Goal: Task Accomplishment & Management: Use online tool/utility

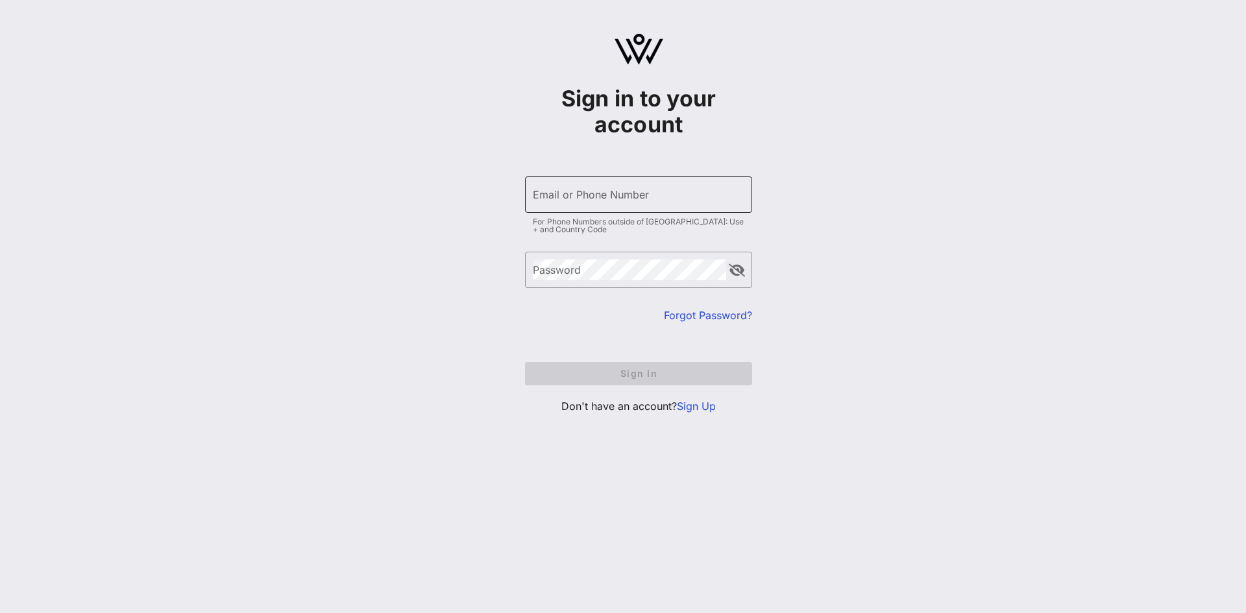
click at [636, 205] on div "Email or Phone Number" at bounding box center [639, 195] width 212 height 36
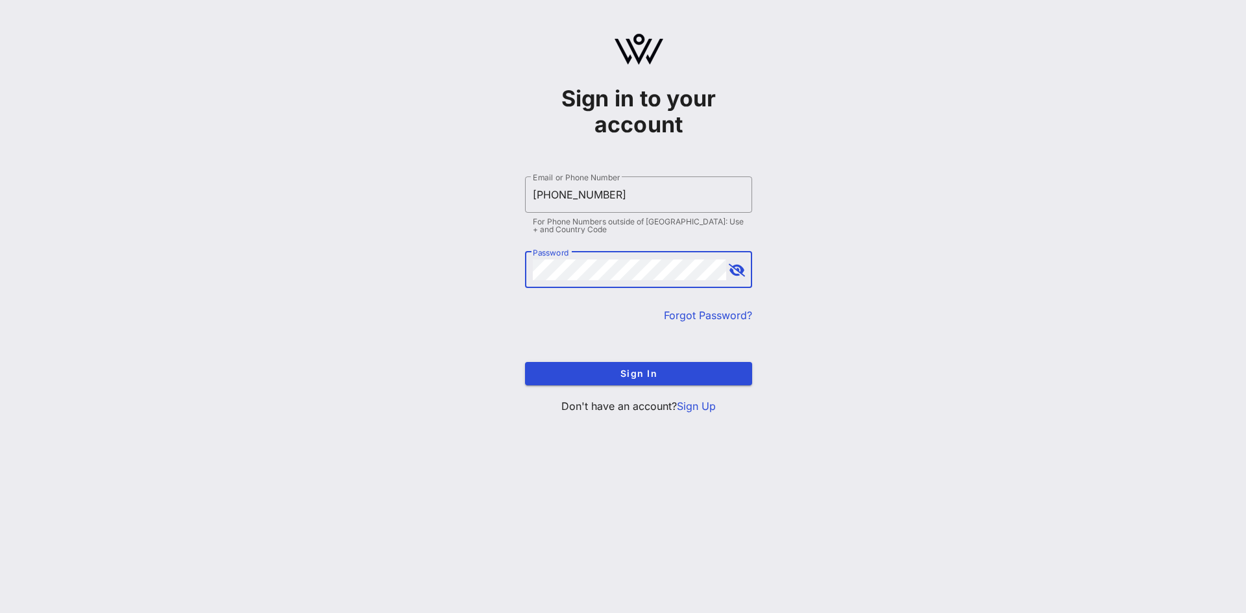
click at [525, 362] on button "Sign In" at bounding box center [638, 373] width 227 height 23
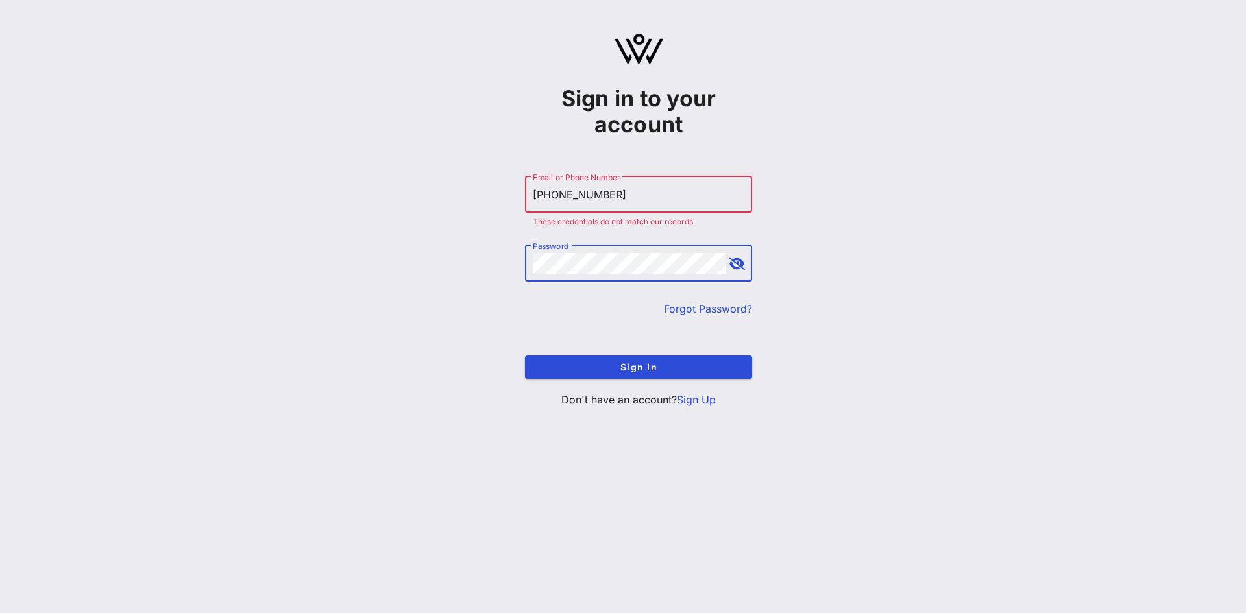
click at [562, 201] on input "[PHONE_NUMBER]" at bounding box center [639, 194] width 212 height 21
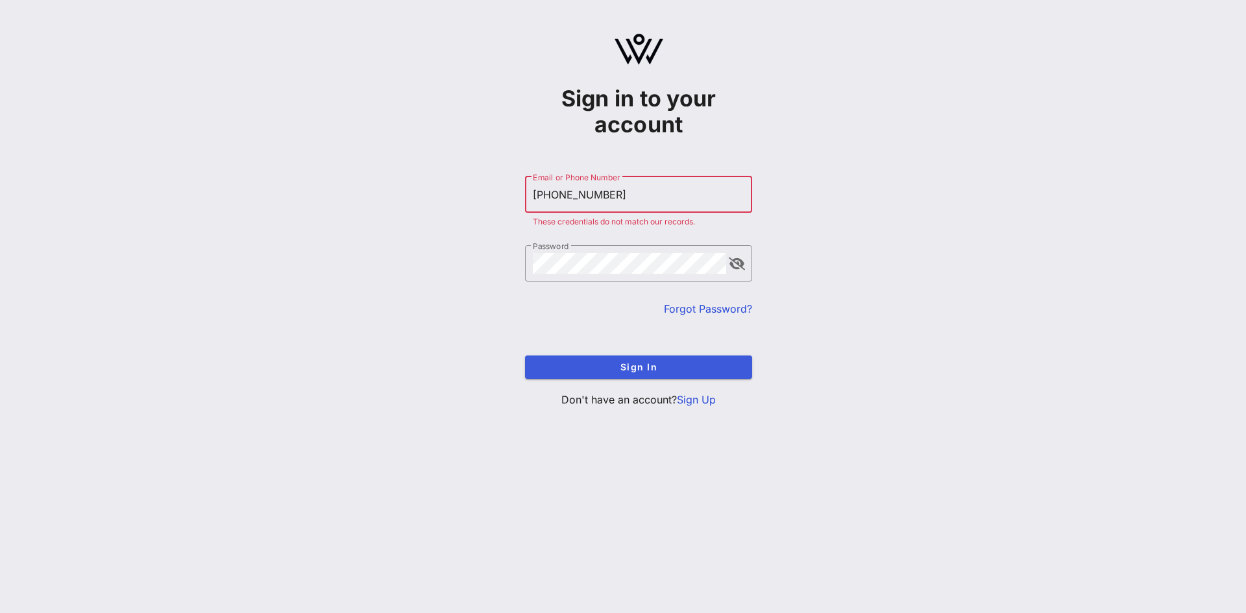
type input "[PHONE_NUMBER]"
click at [563, 369] on span "Sign In" at bounding box center [639, 367] width 206 height 11
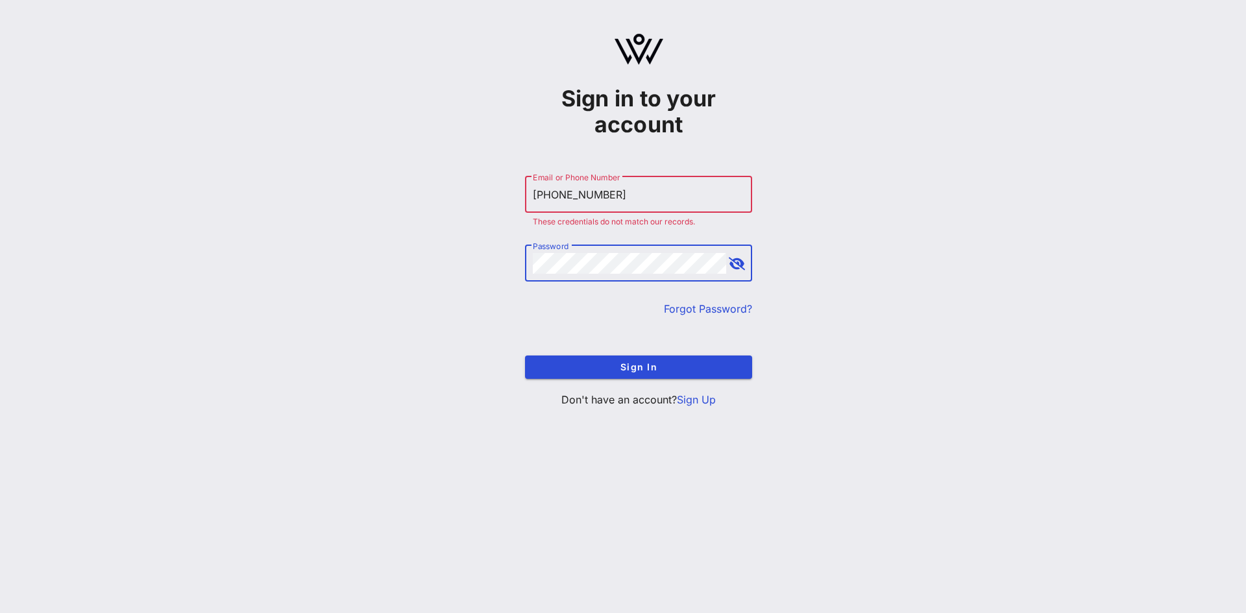
click at [525, 356] on button "Sign In" at bounding box center [638, 367] width 227 height 23
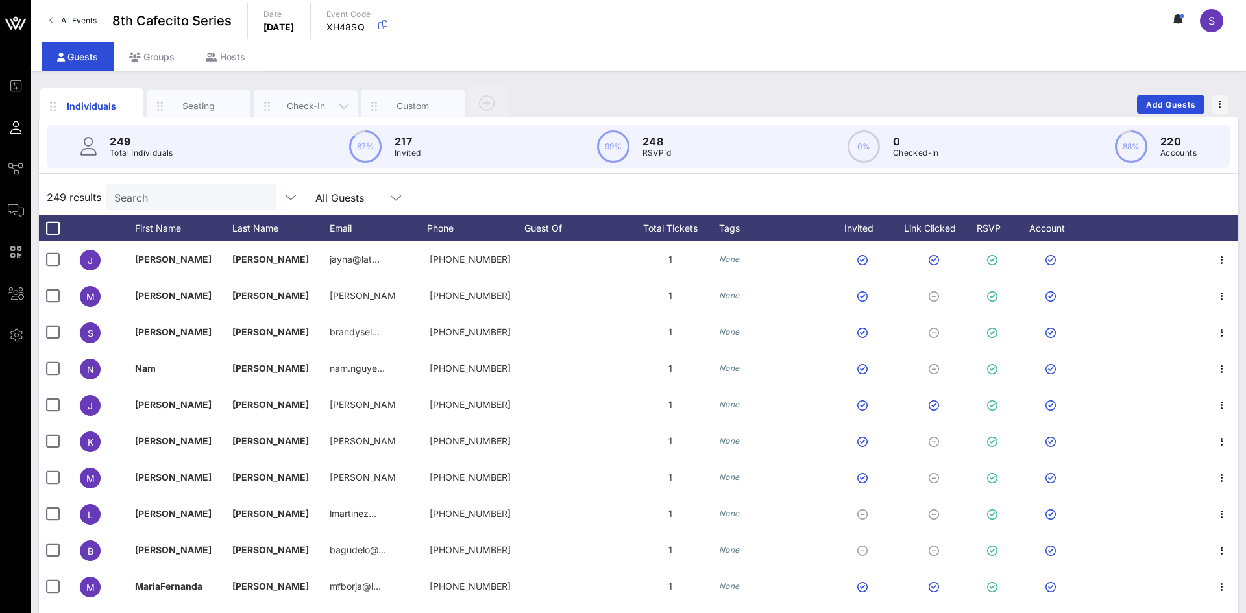
click at [306, 107] on div "Check-In" at bounding box center [306, 106] width 58 height 12
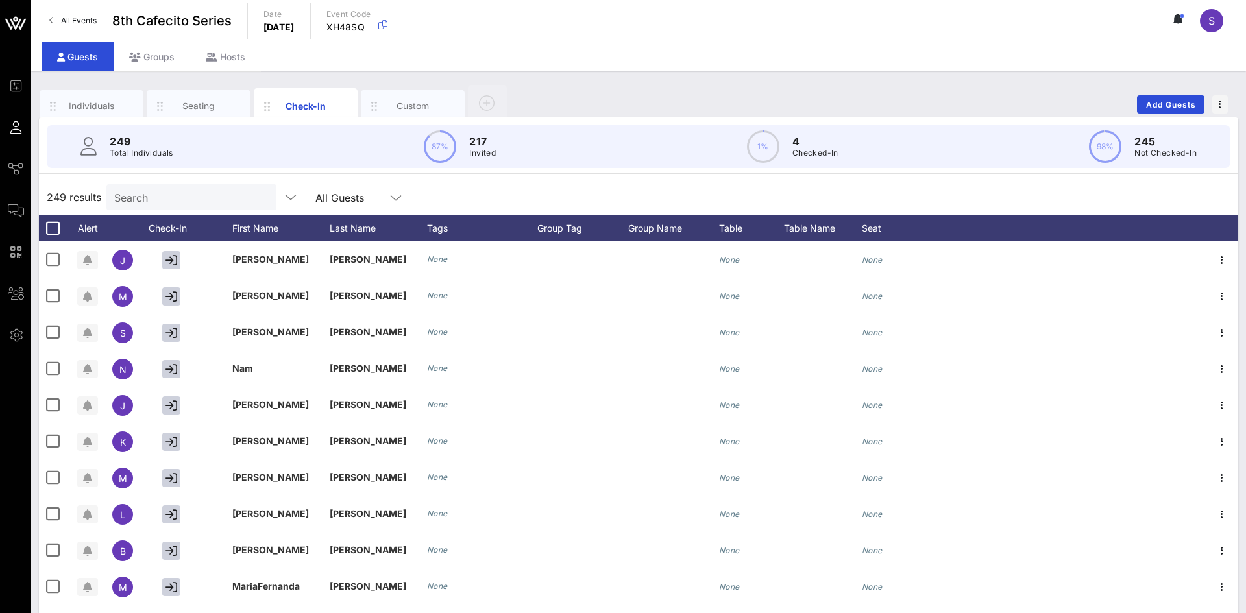
click at [156, 197] on input "Search" at bounding box center [190, 197] width 152 height 17
click at [156, 197] on input "text" at bounding box center [190, 197] width 152 height 17
click at [194, 200] on input "text" at bounding box center [190, 197] width 152 height 17
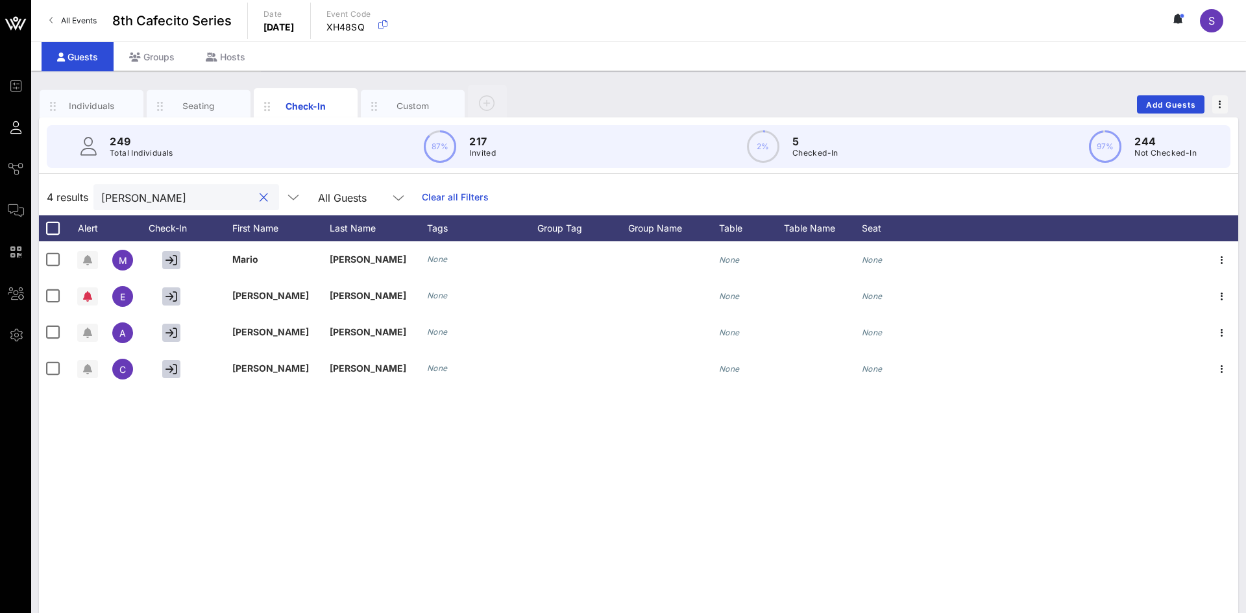
type input "[PERSON_NAME]"
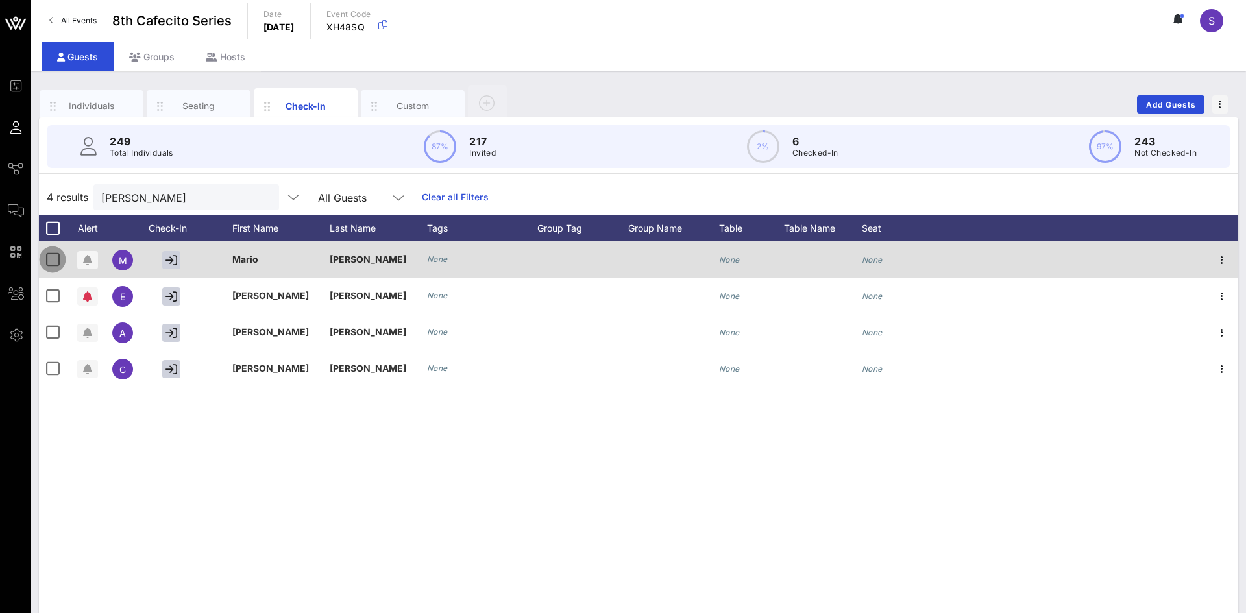
click at [51, 254] on div at bounding box center [53, 260] width 22 height 22
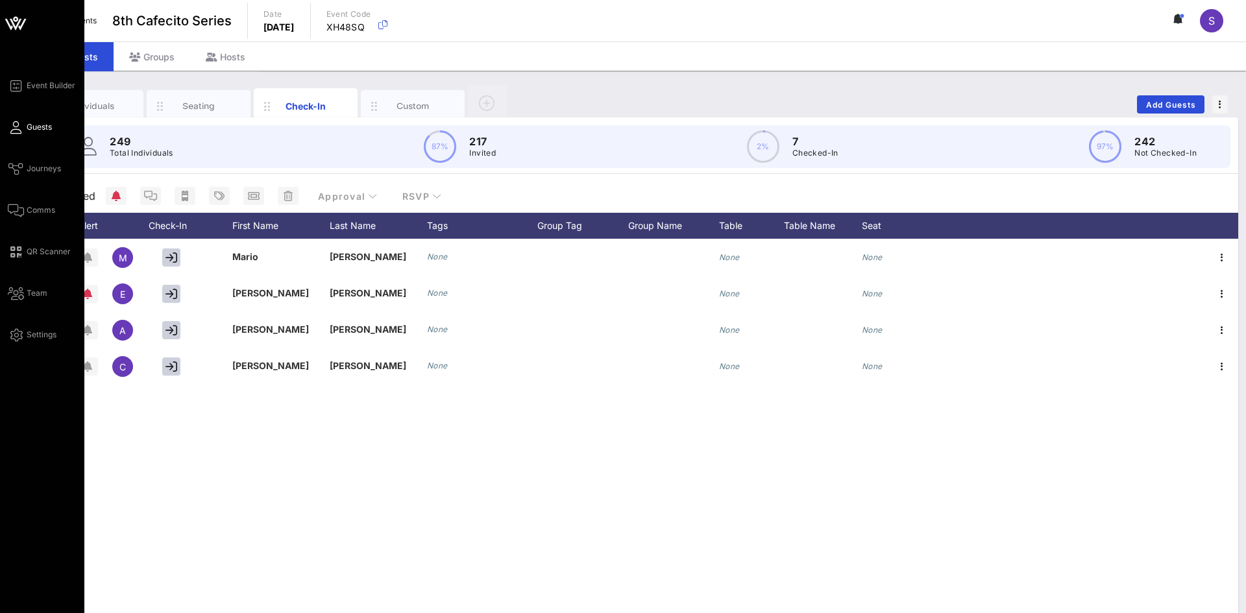
click at [18, 129] on icon at bounding box center [16, 128] width 16 height 2
click at [34, 123] on span "Guests" at bounding box center [39, 127] width 25 height 12
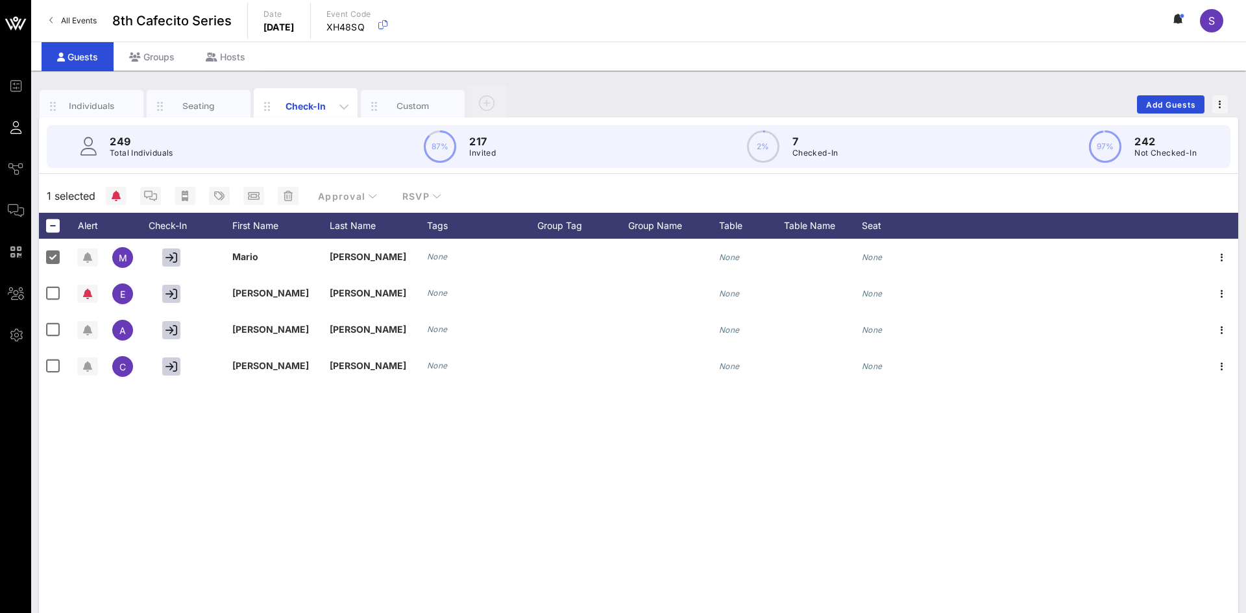
click at [302, 109] on div "Check-In" at bounding box center [306, 106] width 58 height 14
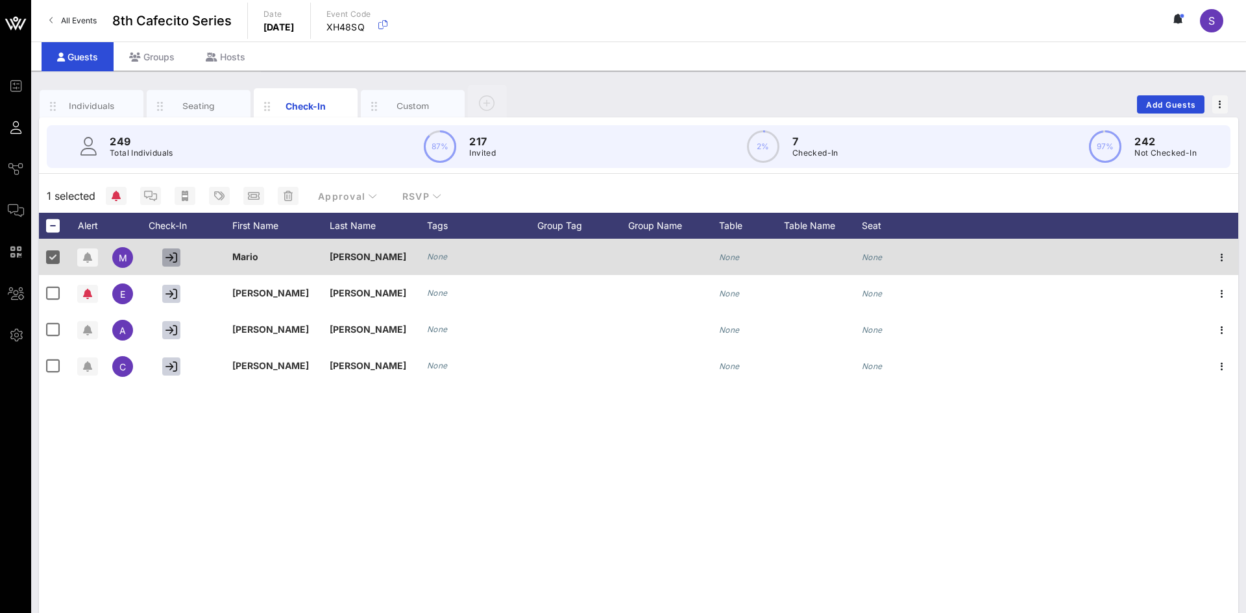
click at [171, 265] on button "button" at bounding box center [171, 258] width 18 height 18
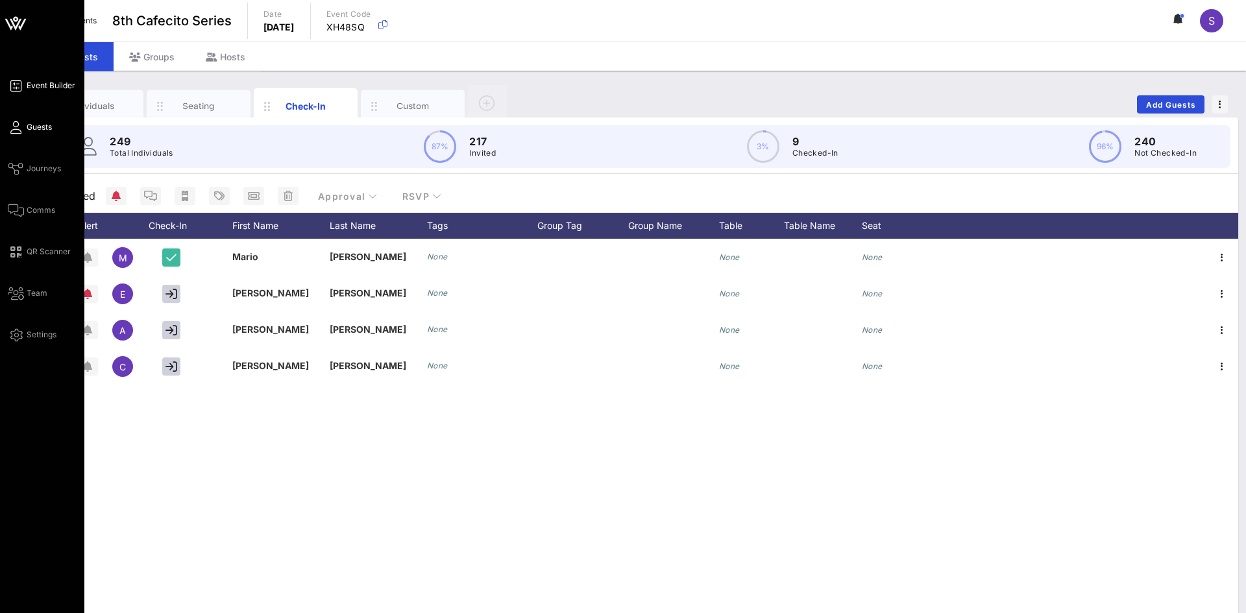
click at [43, 80] on span "Event Builder" at bounding box center [51, 86] width 49 height 12
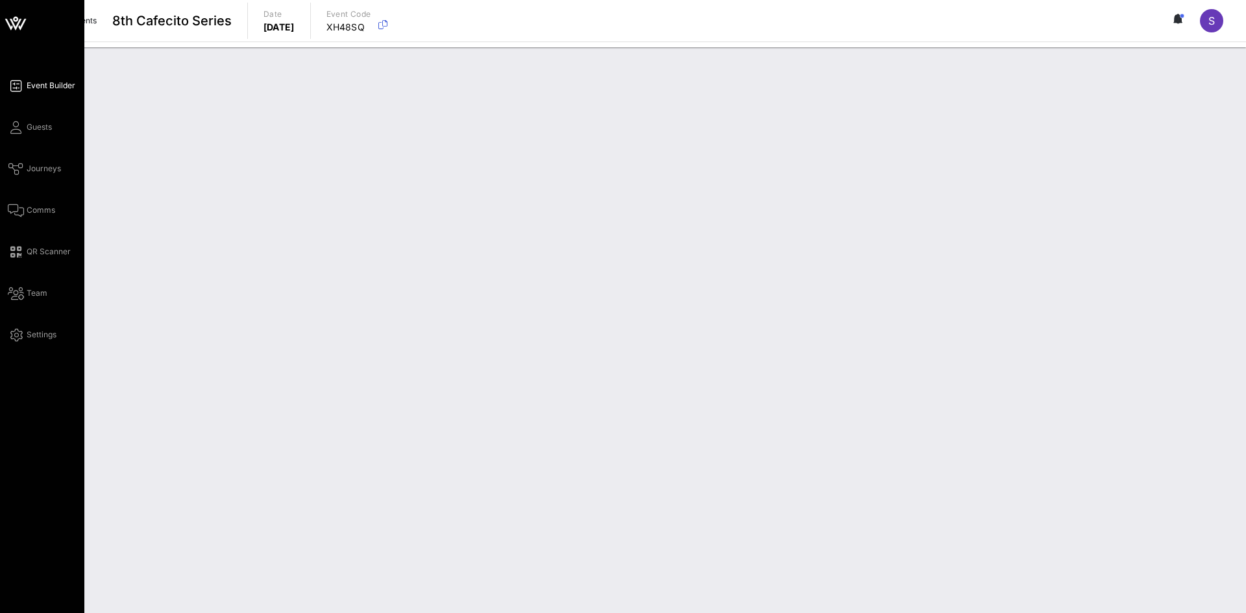
click at [43, 80] on span "Event Builder" at bounding box center [51, 86] width 49 height 12
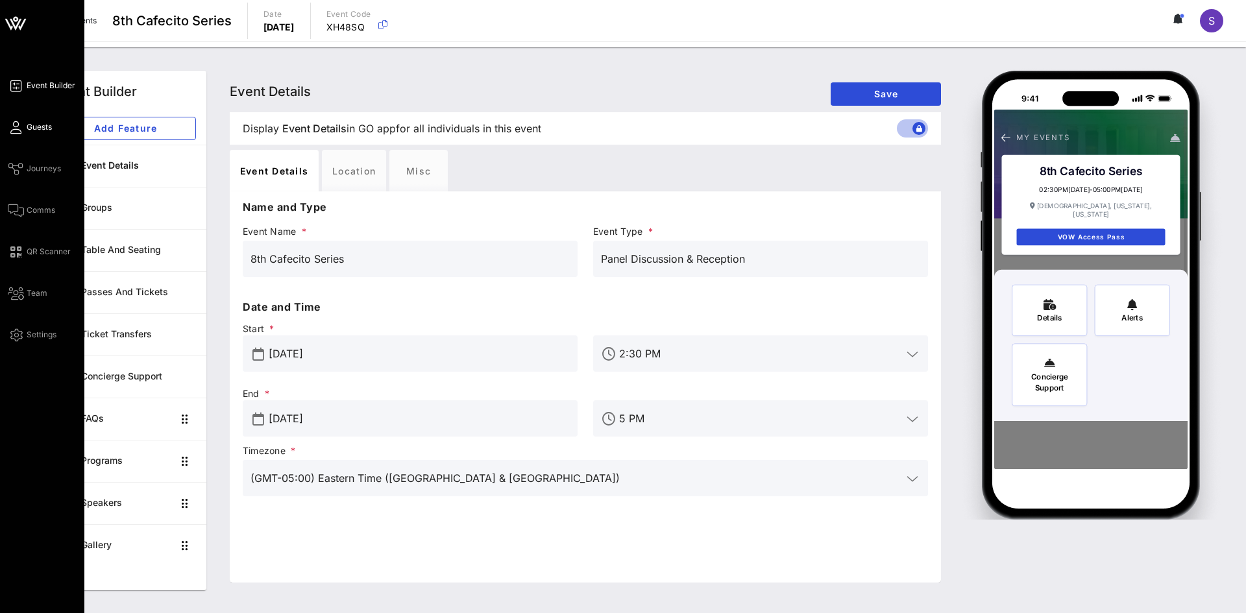
click at [27, 123] on span "Guests" at bounding box center [39, 127] width 25 height 12
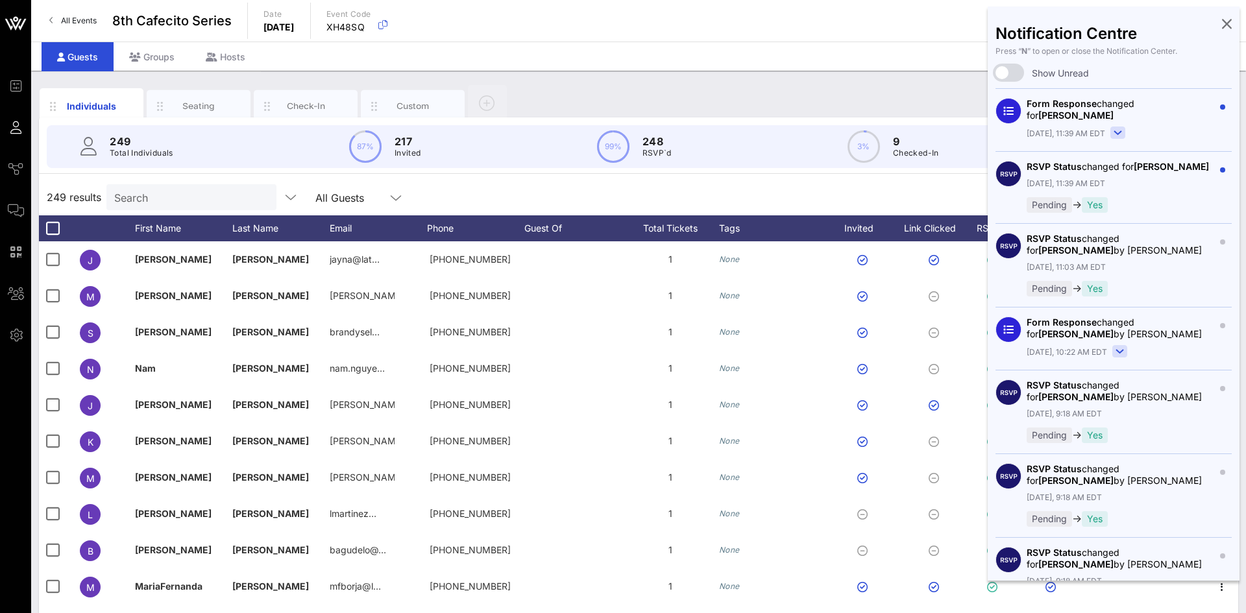
click at [153, 210] on div "Search" at bounding box center [190, 197] width 152 height 26
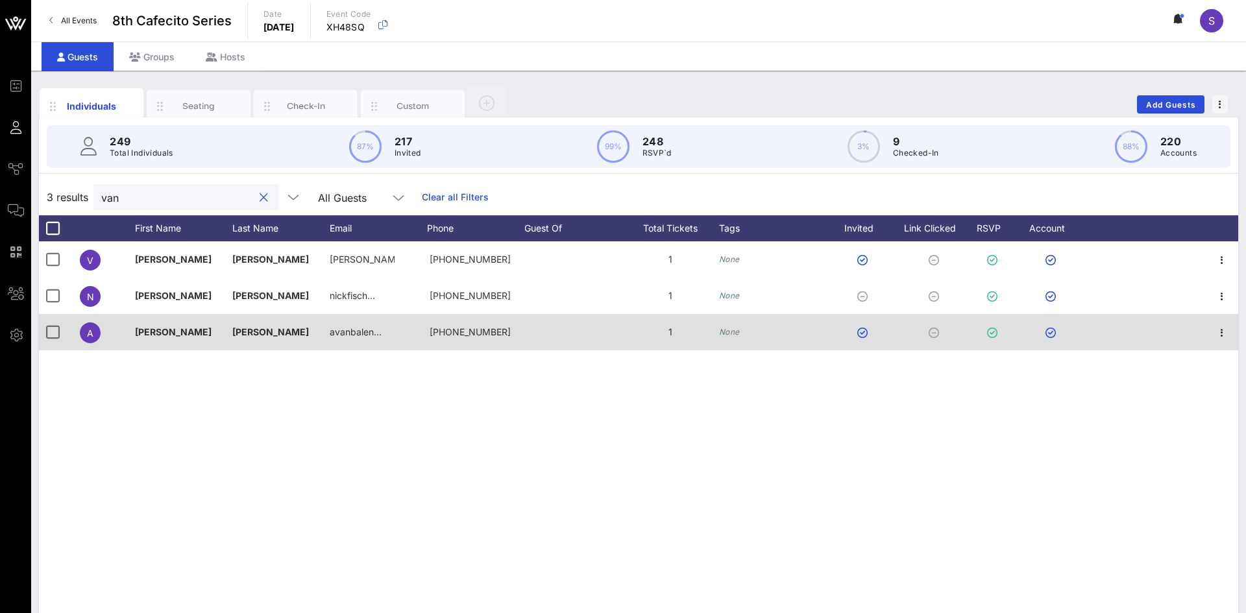
type input "van"
click at [45, 341] on div at bounding box center [55, 332] width 32 height 36
click at [55, 334] on div at bounding box center [53, 332] width 22 height 22
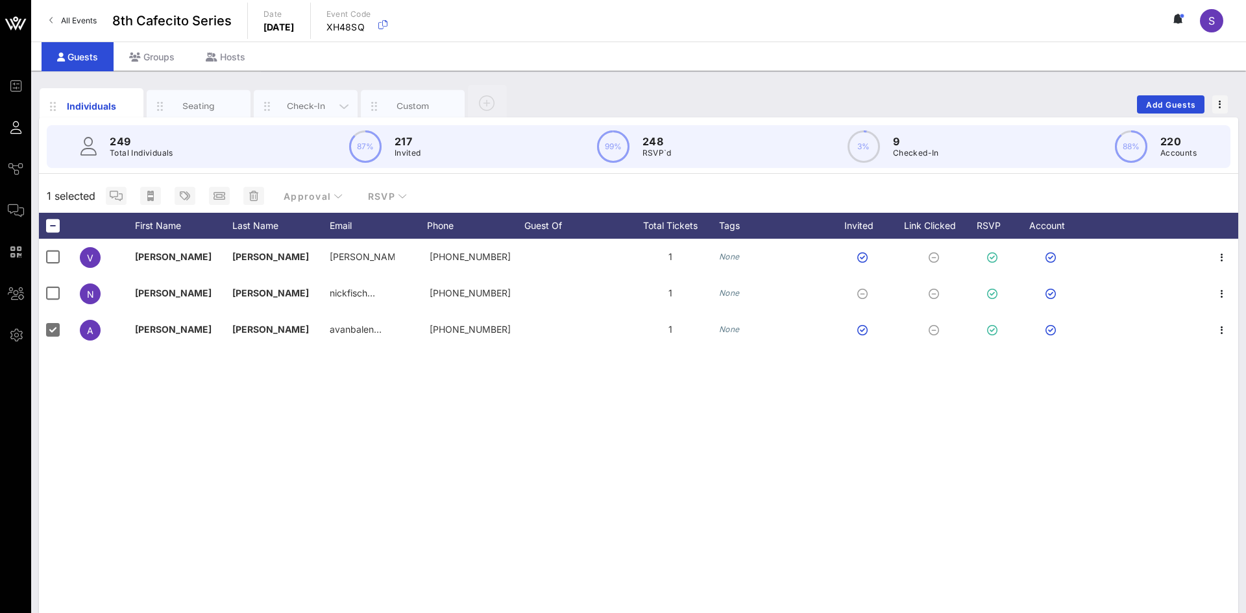
click at [331, 101] on div "Check-In" at bounding box center [306, 106] width 58 height 12
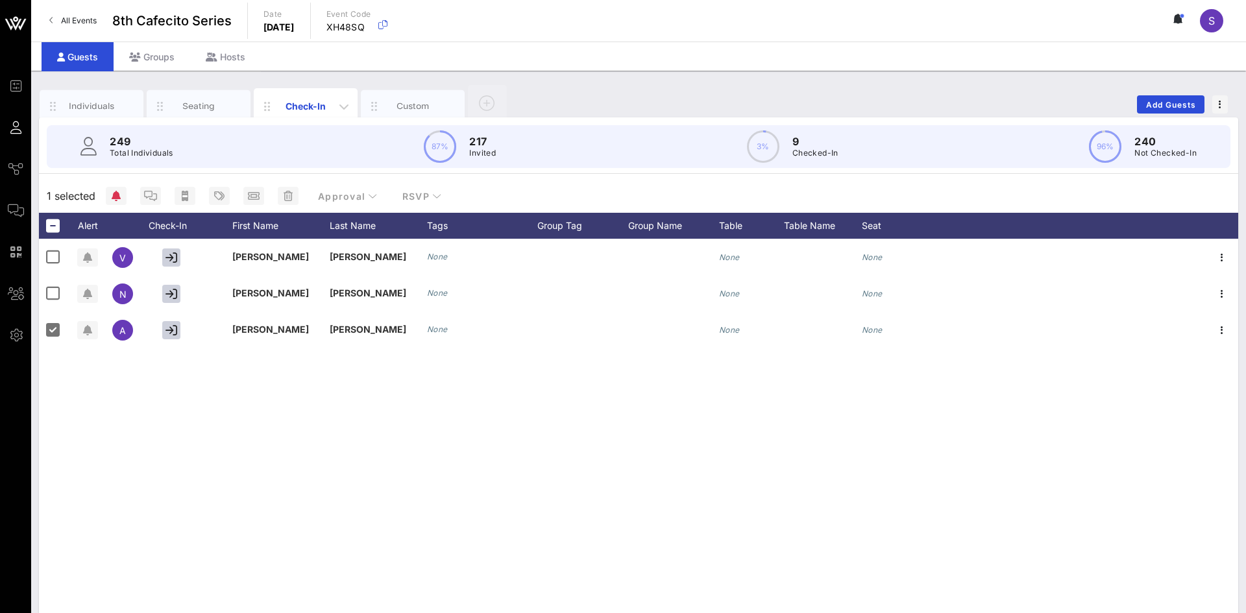
click at [282, 96] on div "Check-In" at bounding box center [306, 106] width 104 height 36
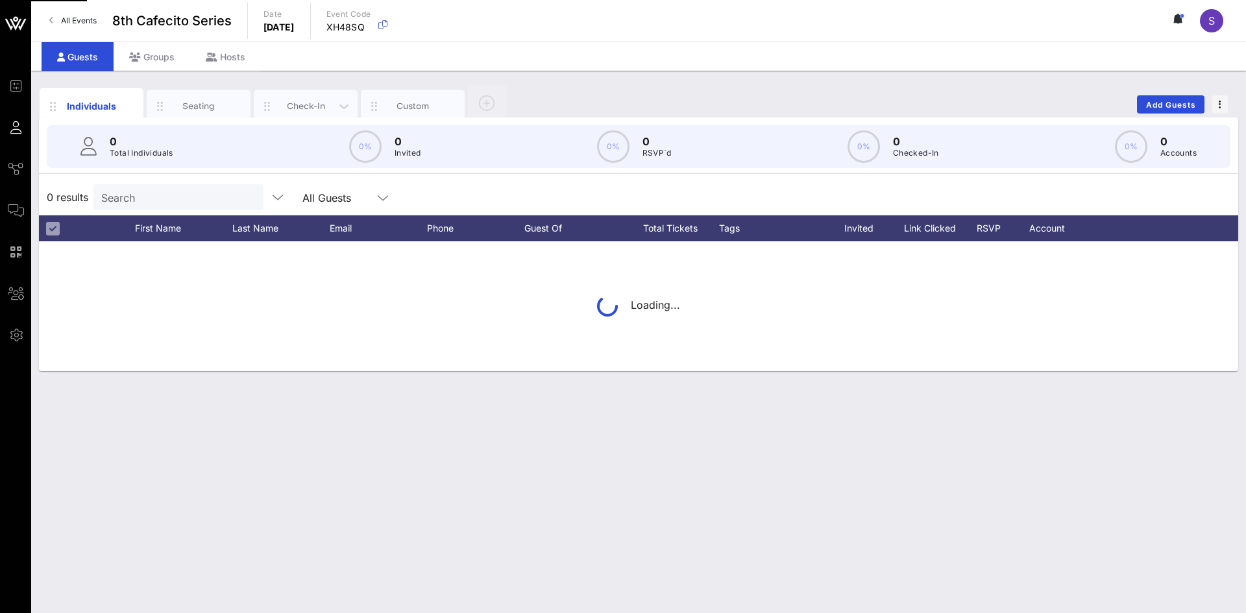
click at [306, 110] on div "Check-In" at bounding box center [306, 106] width 58 height 12
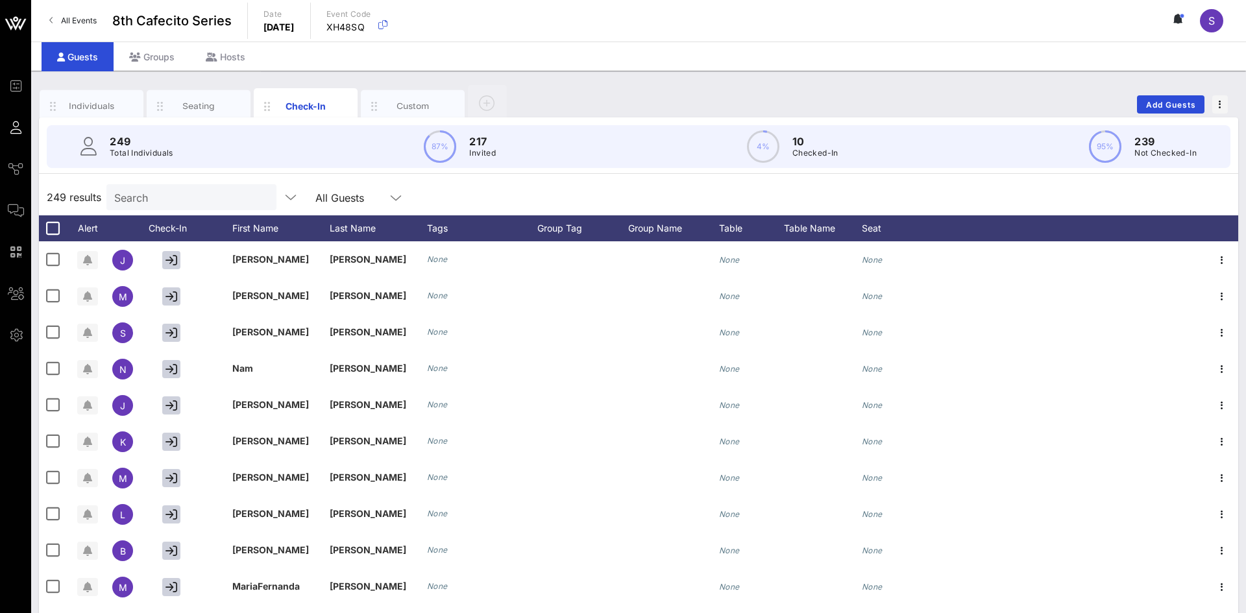
click at [230, 195] on input "Search" at bounding box center [190, 197] width 152 height 17
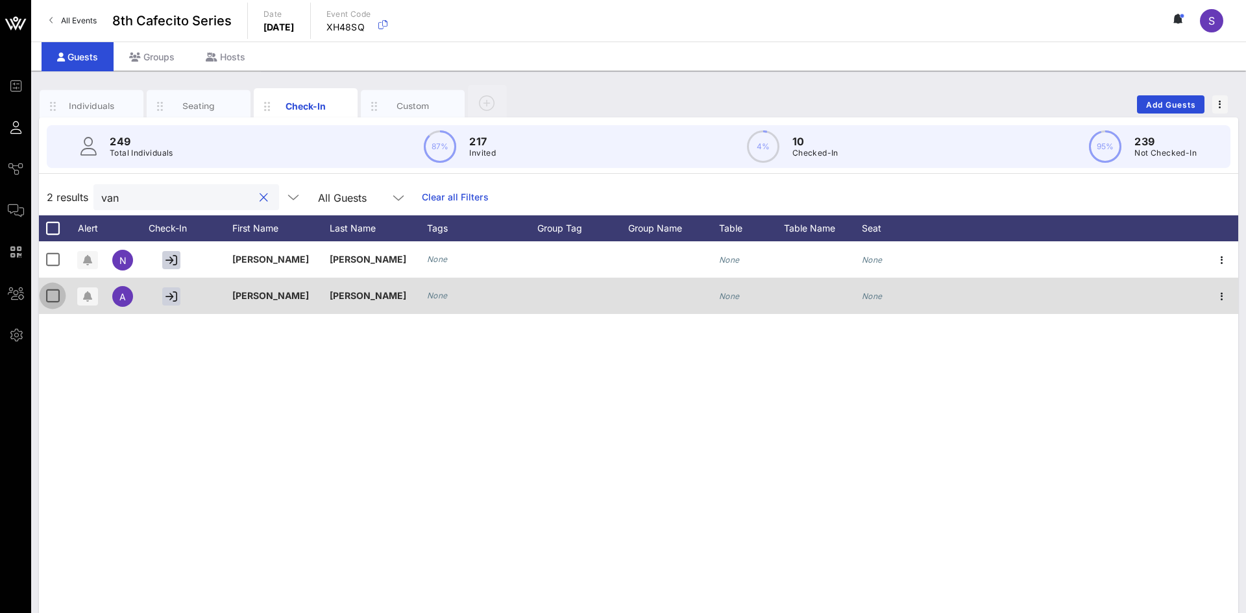
type input "van"
click at [60, 295] on div at bounding box center [53, 296] width 22 height 22
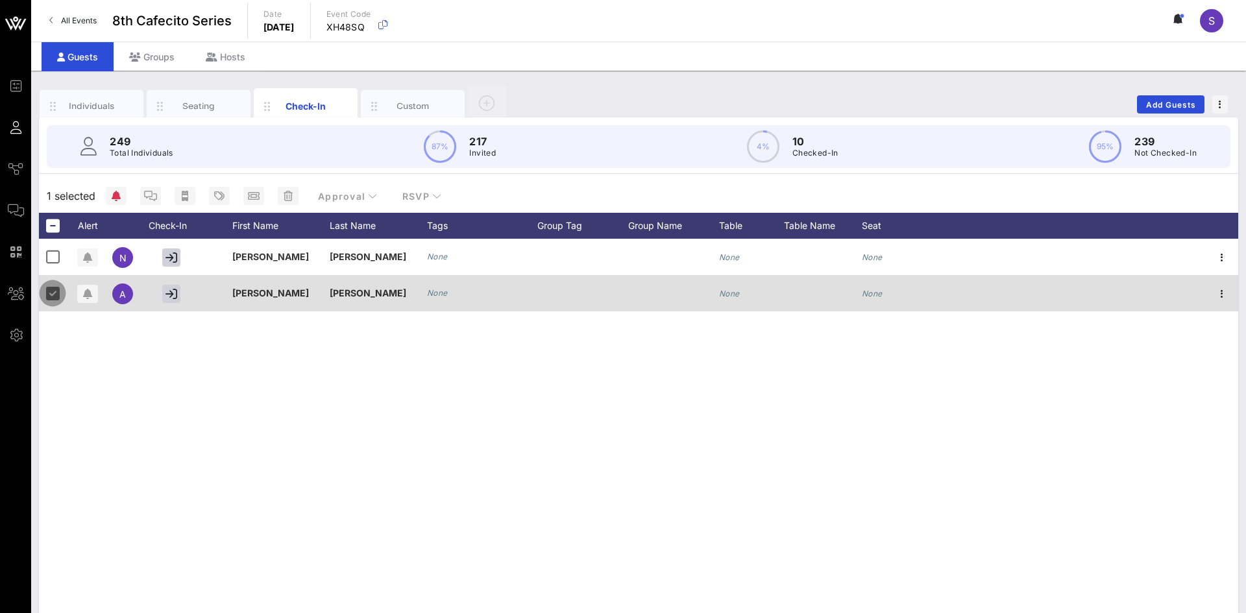
click at [42, 296] on div at bounding box center [53, 293] width 22 height 22
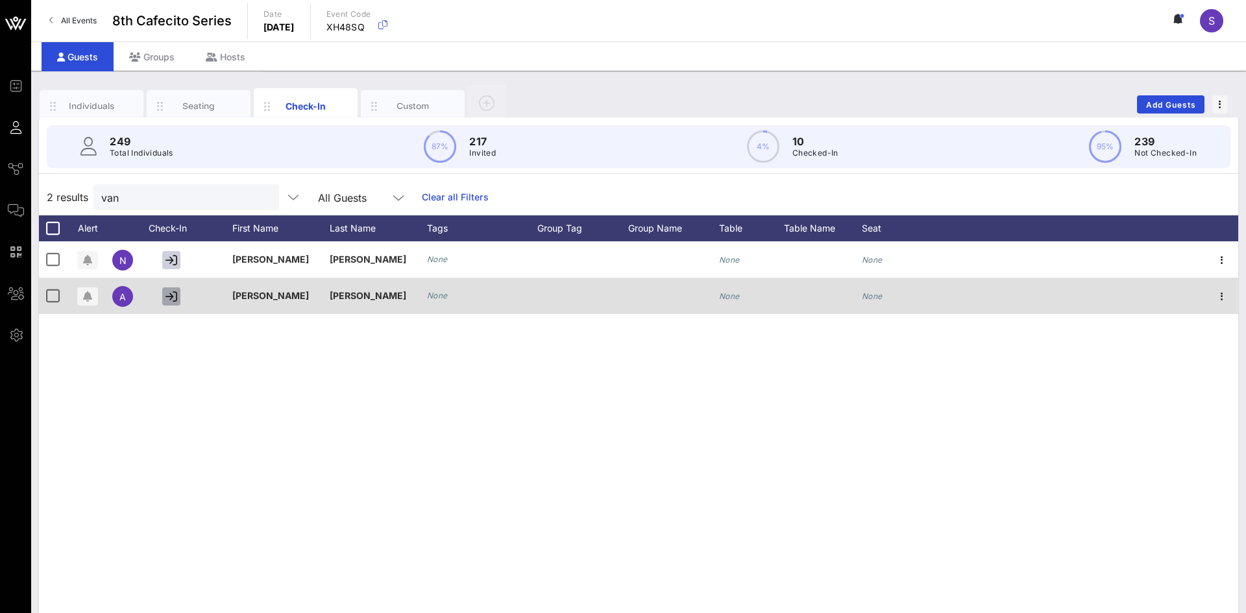
click at [175, 293] on icon "button" at bounding box center [172, 297] width 12 height 12
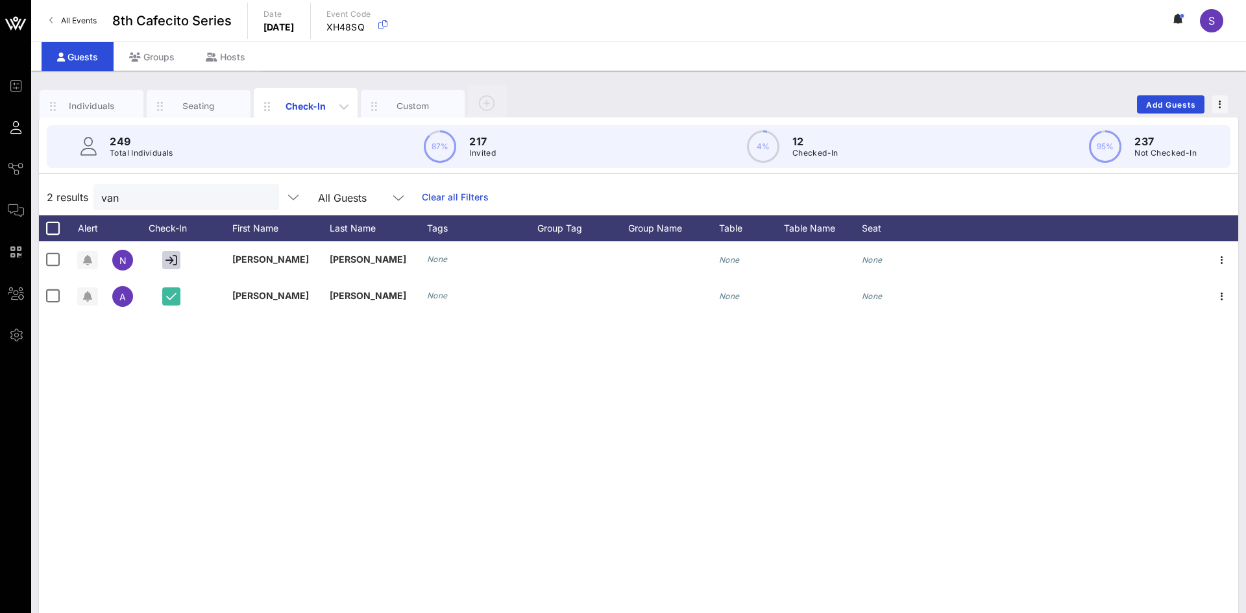
click at [291, 101] on div "Check-In" at bounding box center [306, 106] width 58 height 14
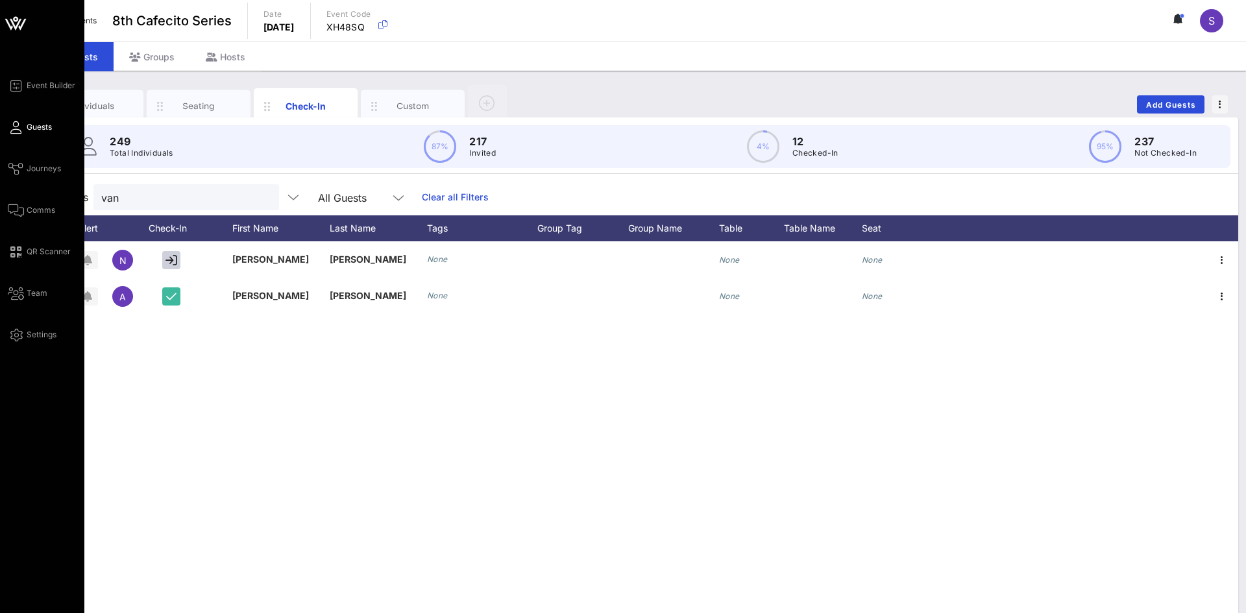
click at [23, 134] on link "Guests" at bounding box center [30, 127] width 44 height 16
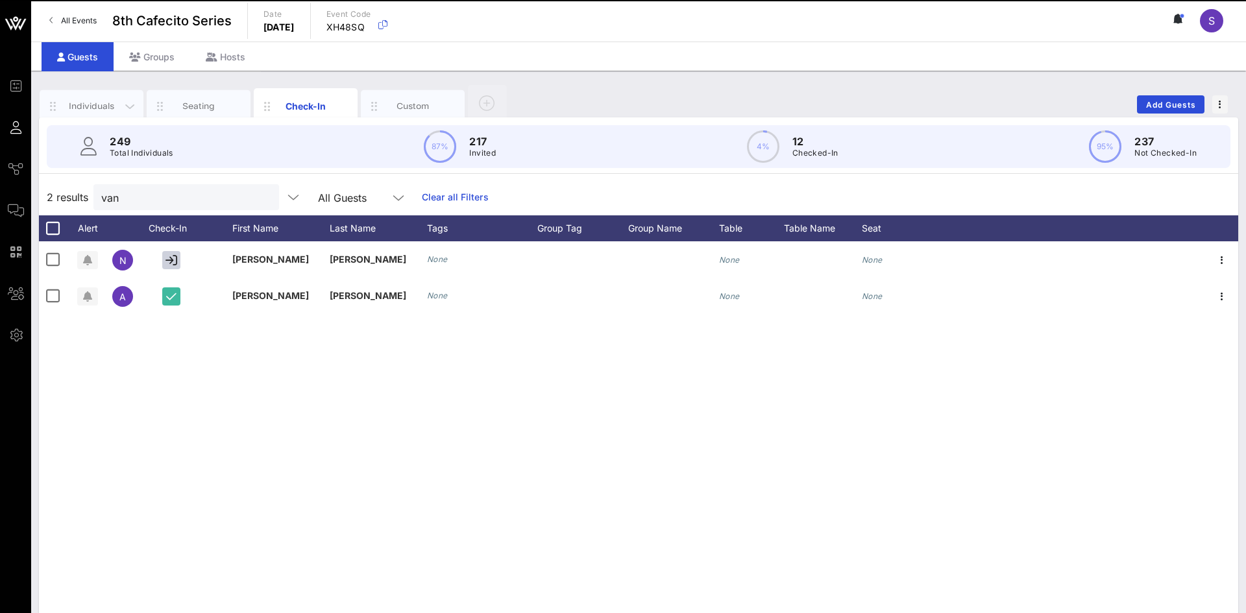
click at [106, 112] on div "Individuals" at bounding box center [92, 106] width 58 height 12
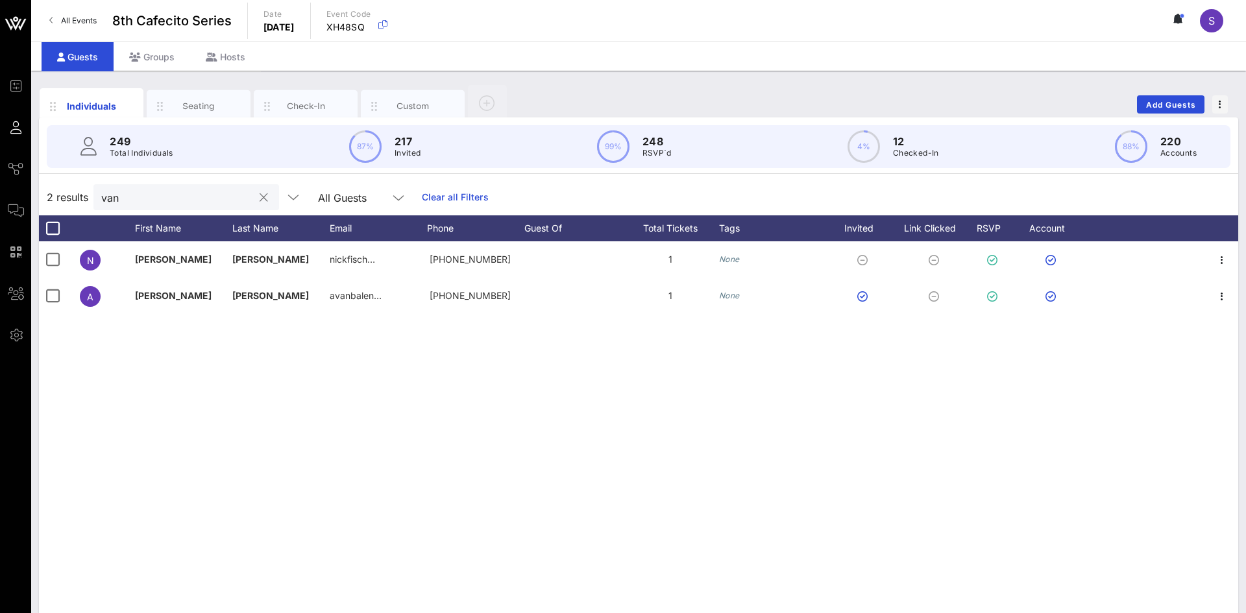
click at [142, 188] on div "van" at bounding box center [177, 197] width 152 height 26
type input "v"
type input "santan"
click at [338, 101] on icon "button" at bounding box center [344, 106] width 16 height 14
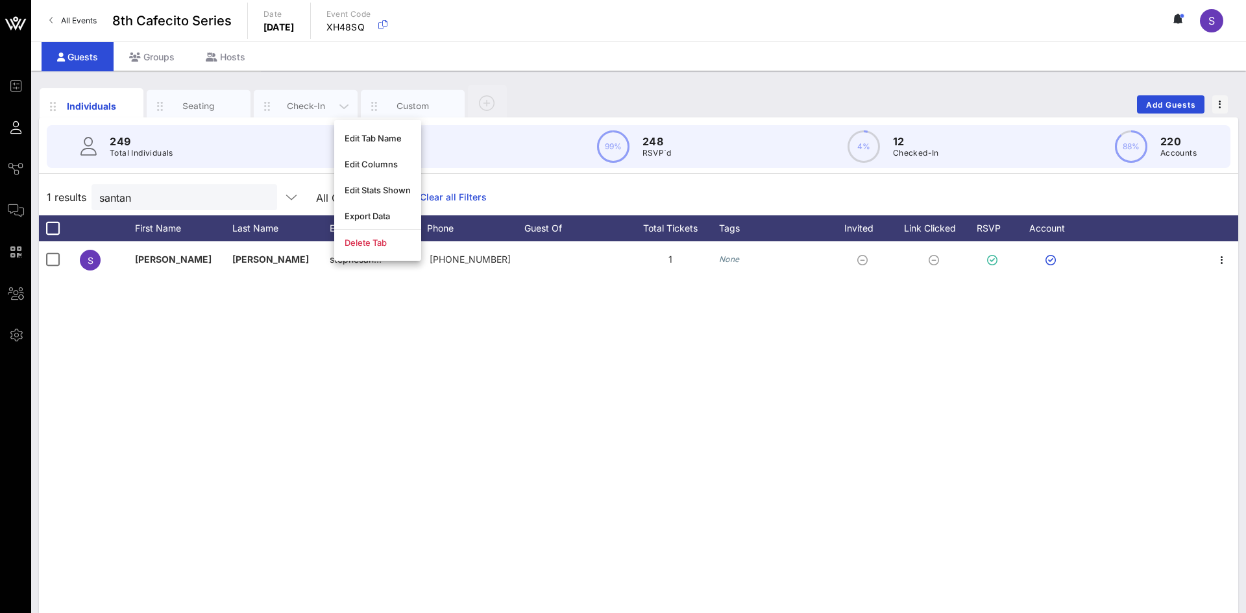
click at [308, 101] on div "Check-In" at bounding box center [306, 106] width 58 height 12
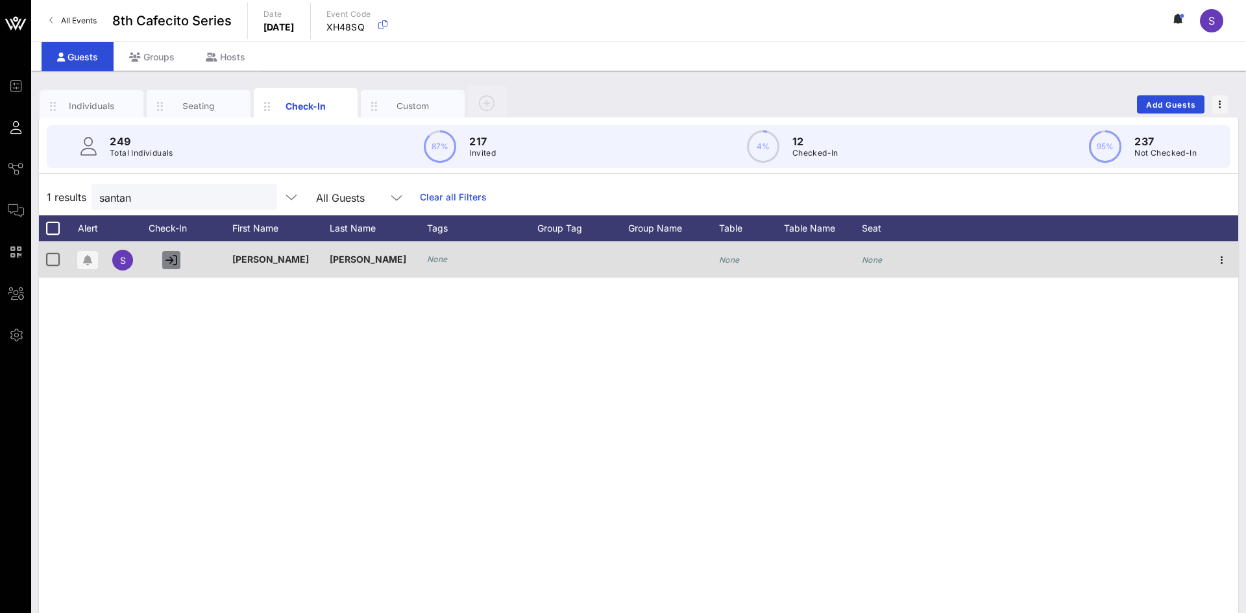
click at [170, 262] on icon "button" at bounding box center [172, 260] width 12 height 12
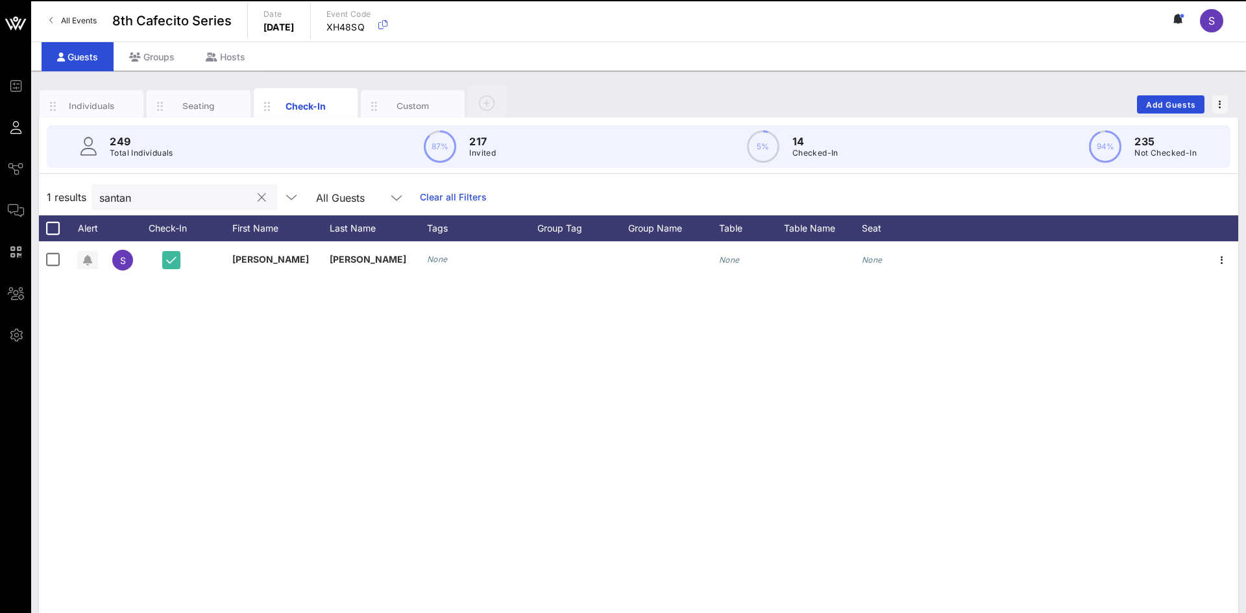
click at [178, 200] on input "santan" at bounding box center [175, 197] width 152 height 17
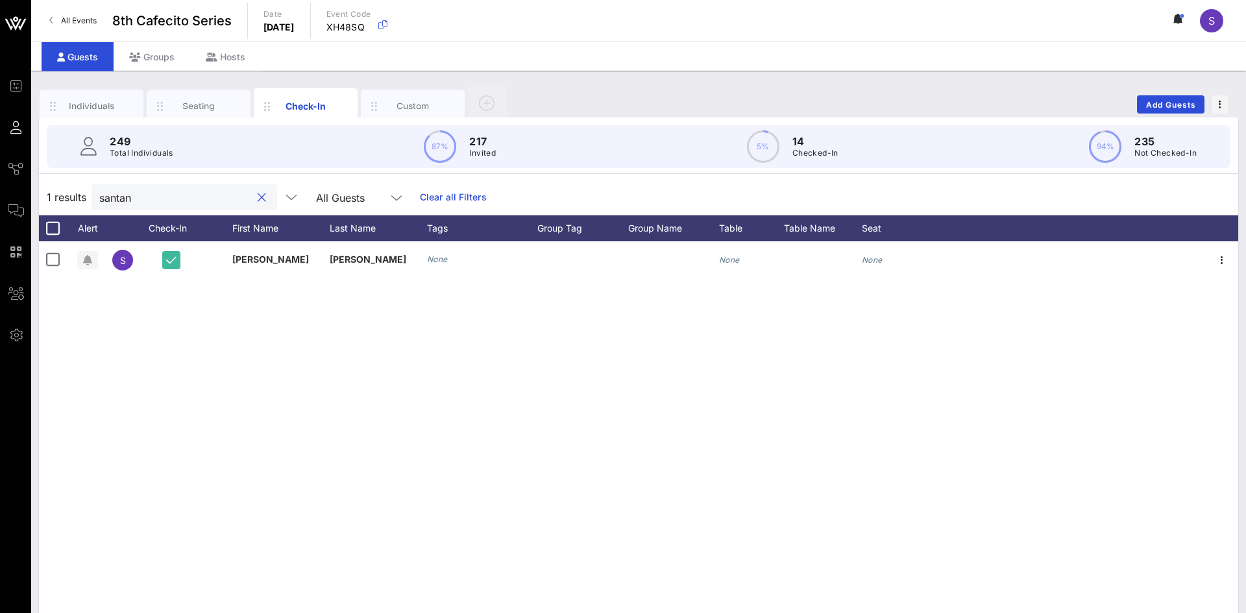
click at [178, 200] on input "santan" at bounding box center [175, 197] width 152 height 17
type input "tinajeio"
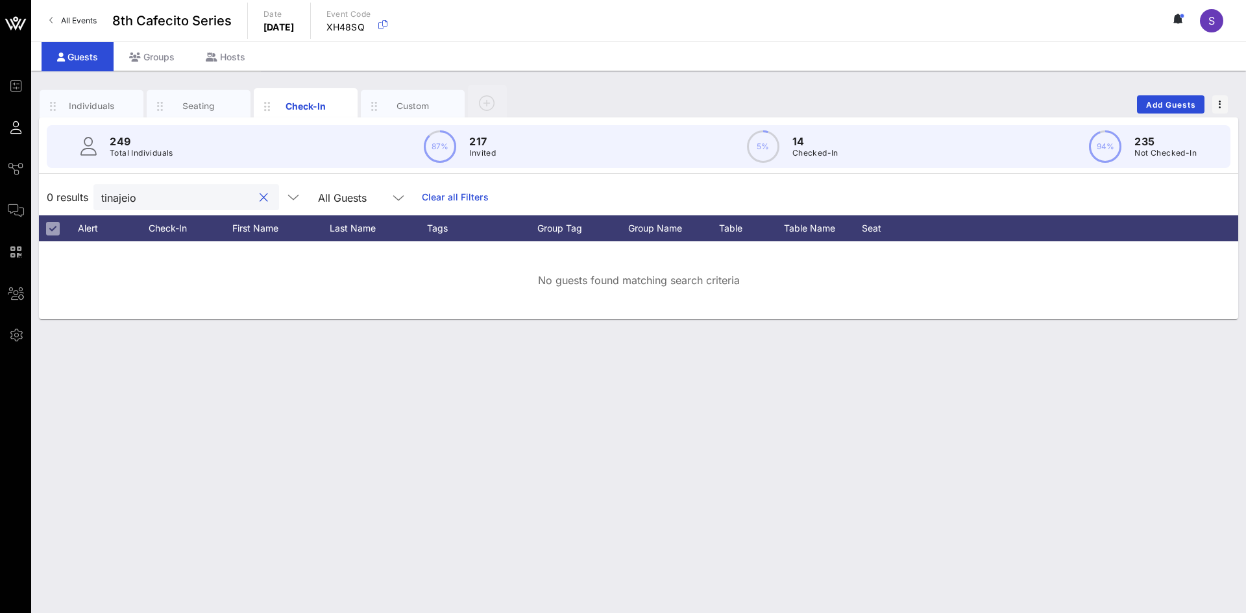
click at [147, 196] on input "tinajeio" at bounding box center [177, 197] width 152 height 17
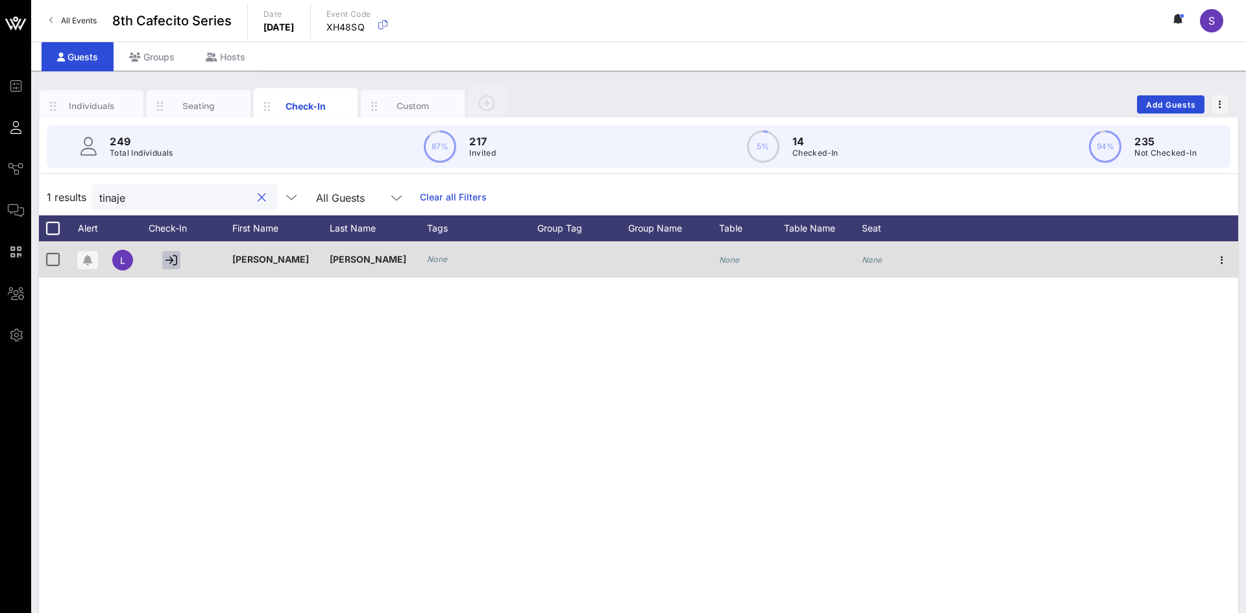
type input "tinaje"
click at [169, 266] on icon "button" at bounding box center [172, 260] width 12 height 12
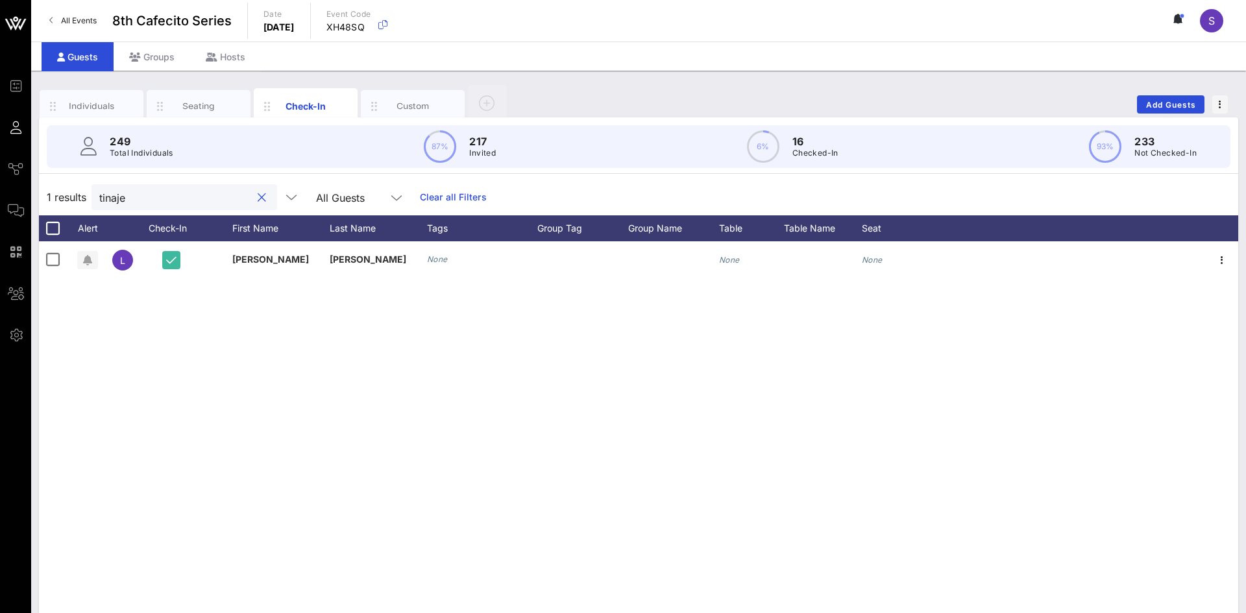
click at [197, 203] on input "tinaje" at bounding box center [175, 197] width 152 height 17
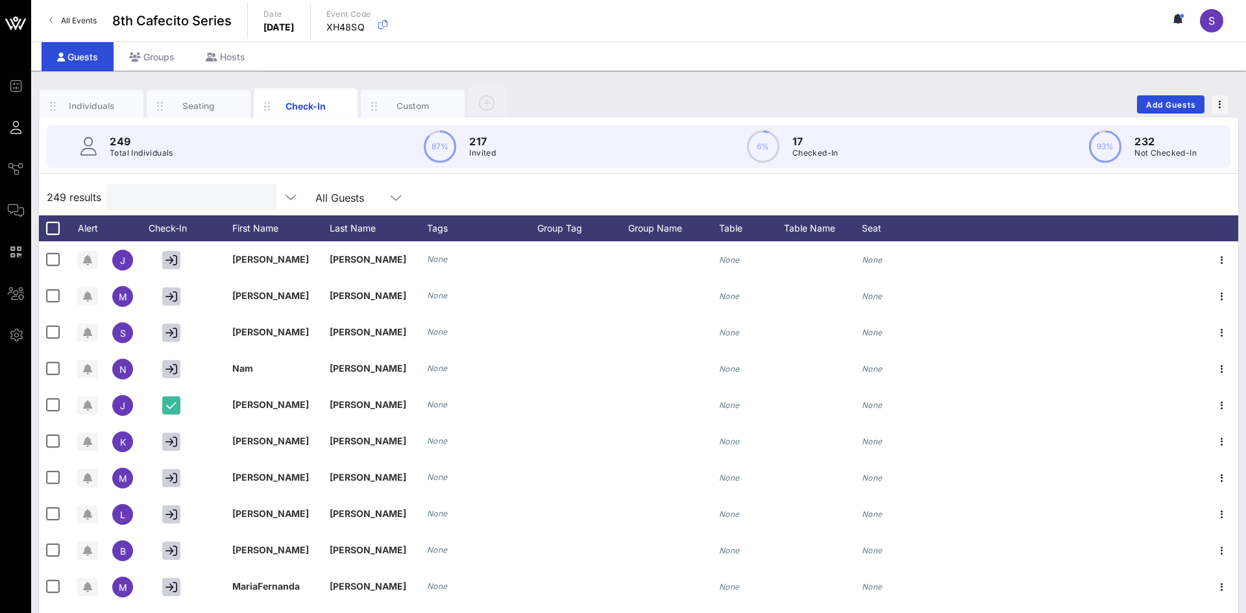
click at [138, 186] on div at bounding box center [190, 197] width 152 height 26
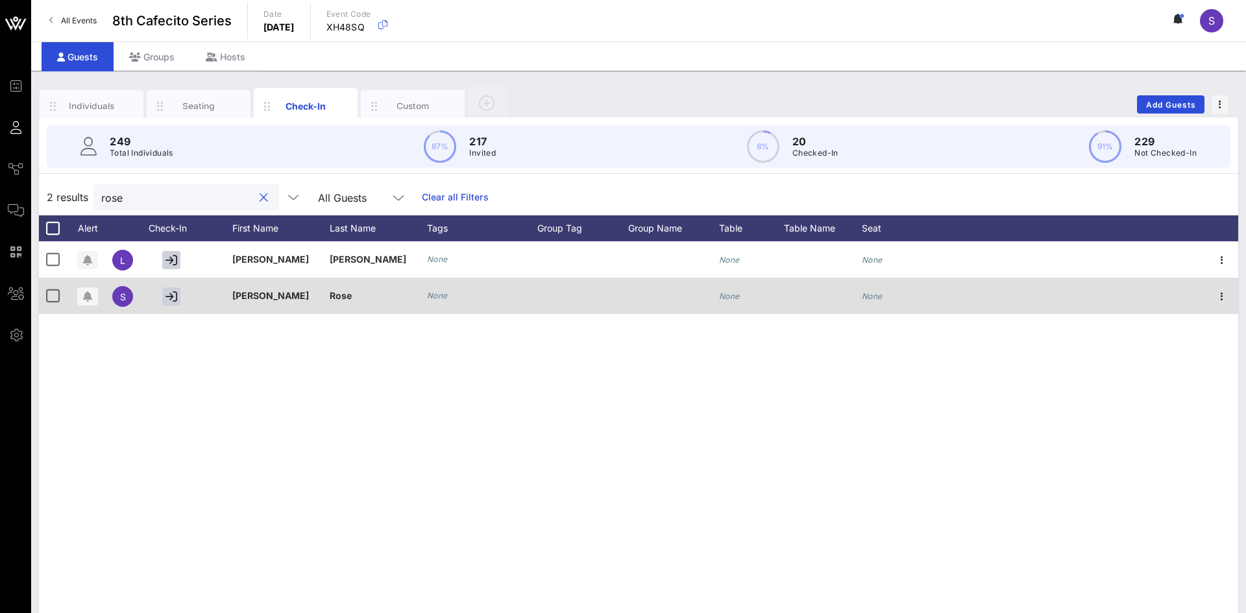
click at [166, 306] on div at bounding box center [174, 296] width 65 height 36
click at [171, 302] on icon "button" at bounding box center [172, 297] width 12 height 12
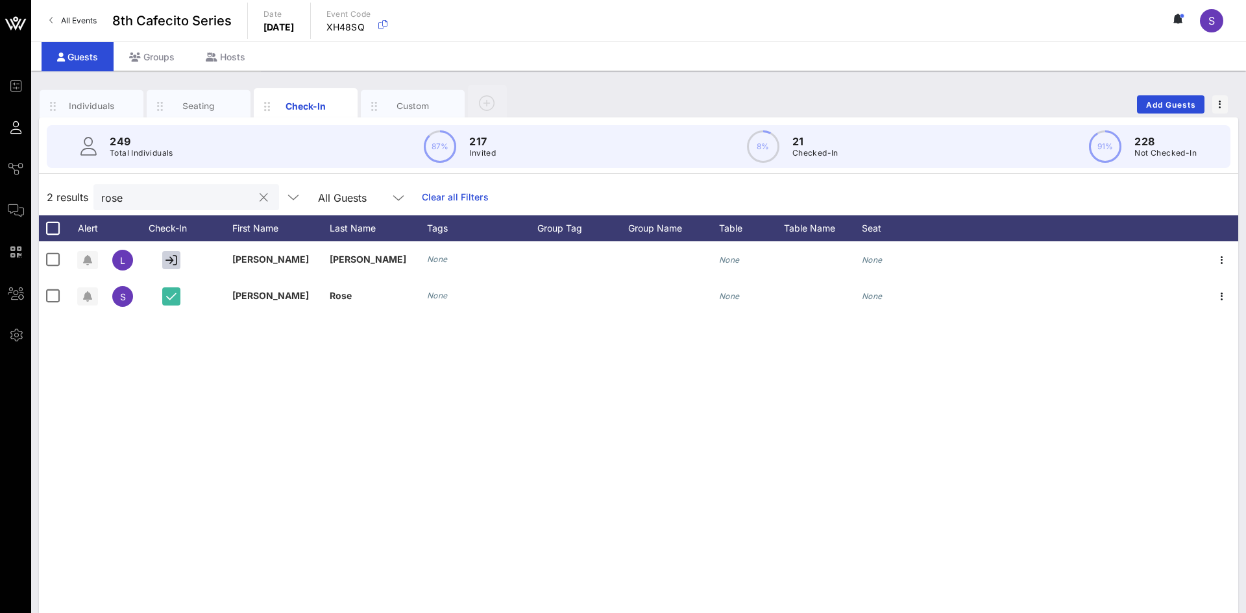
click at [194, 190] on input "rose" at bounding box center [177, 197] width 152 height 17
type input "r"
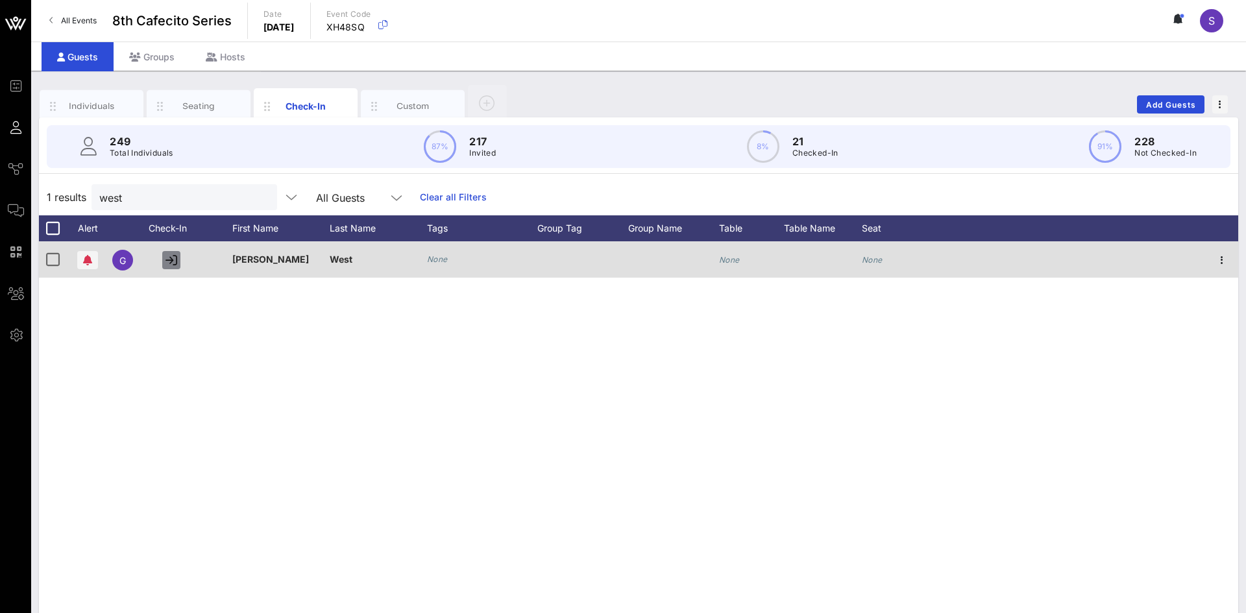
click at [177, 262] on icon "button" at bounding box center [172, 260] width 12 height 12
click at [177, 262] on button "button" at bounding box center [171, 260] width 18 height 18
click at [177, 262] on icon "button" at bounding box center [172, 260] width 12 height 12
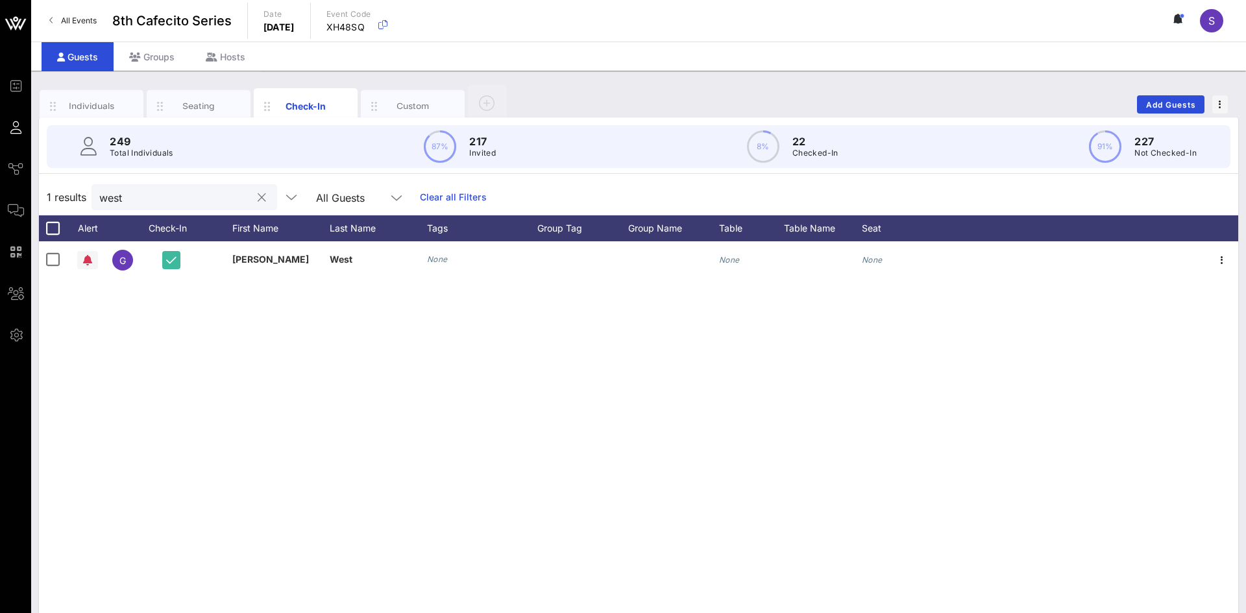
click at [196, 192] on input "west" at bounding box center [175, 197] width 152 height 17
type input "w"
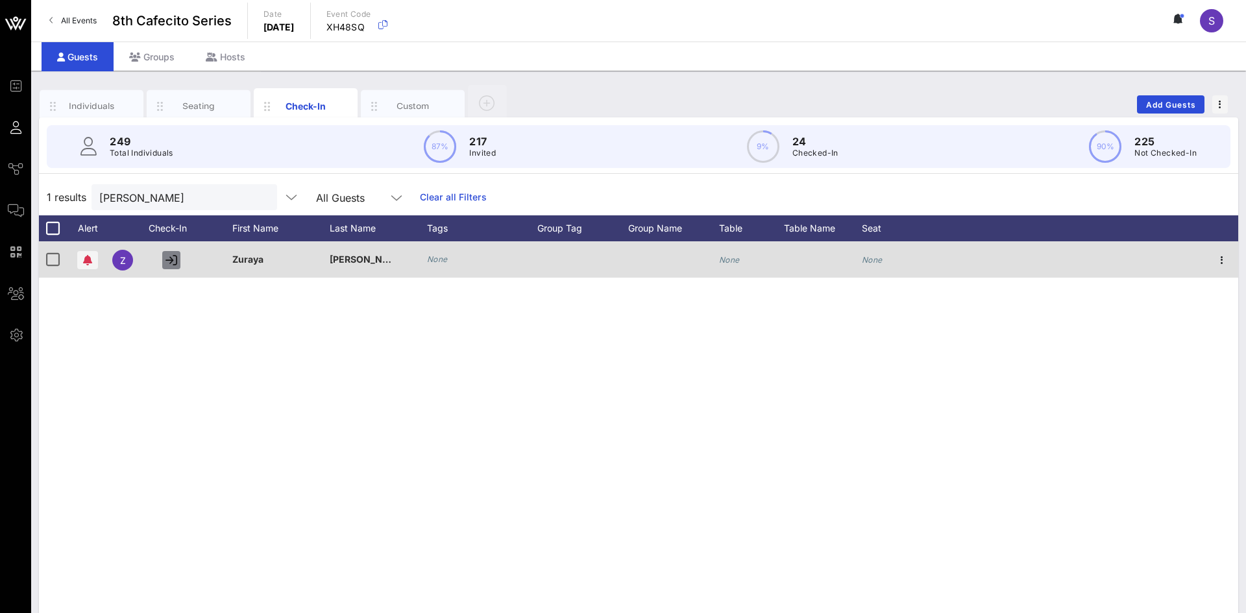
click at [168, 265] on icon "button" at bounding box center [172, 260] width 12 height 12
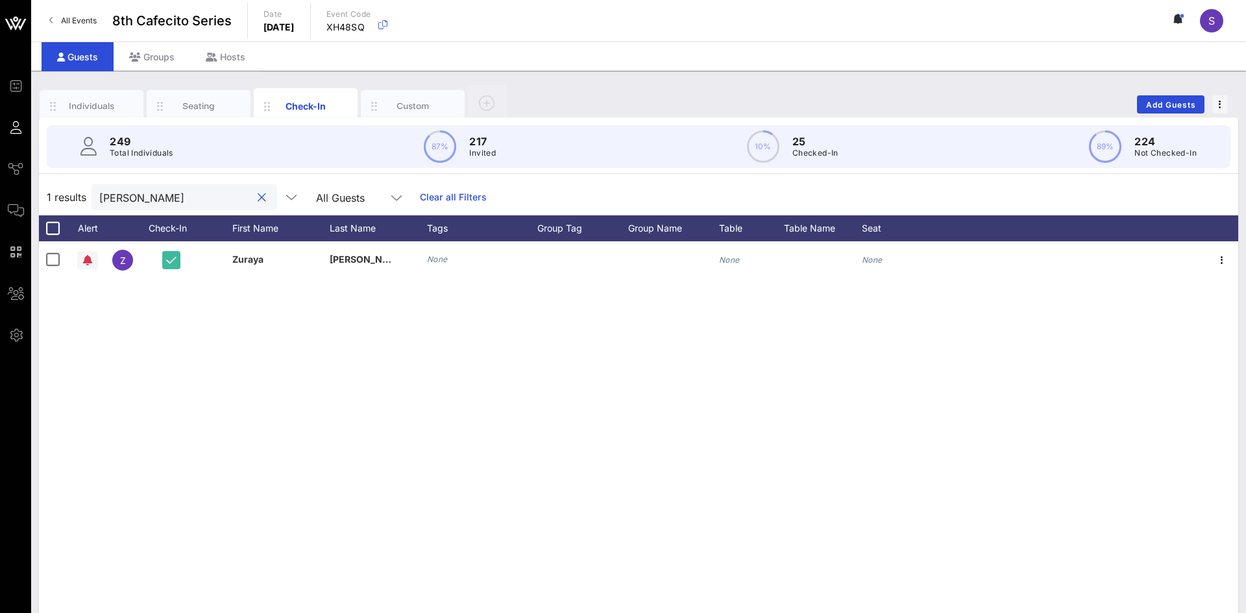
click at [176, 203] on input "[PERSON_NAME]" at bounding box center [175, 197] width 152 height 17
type input "t"
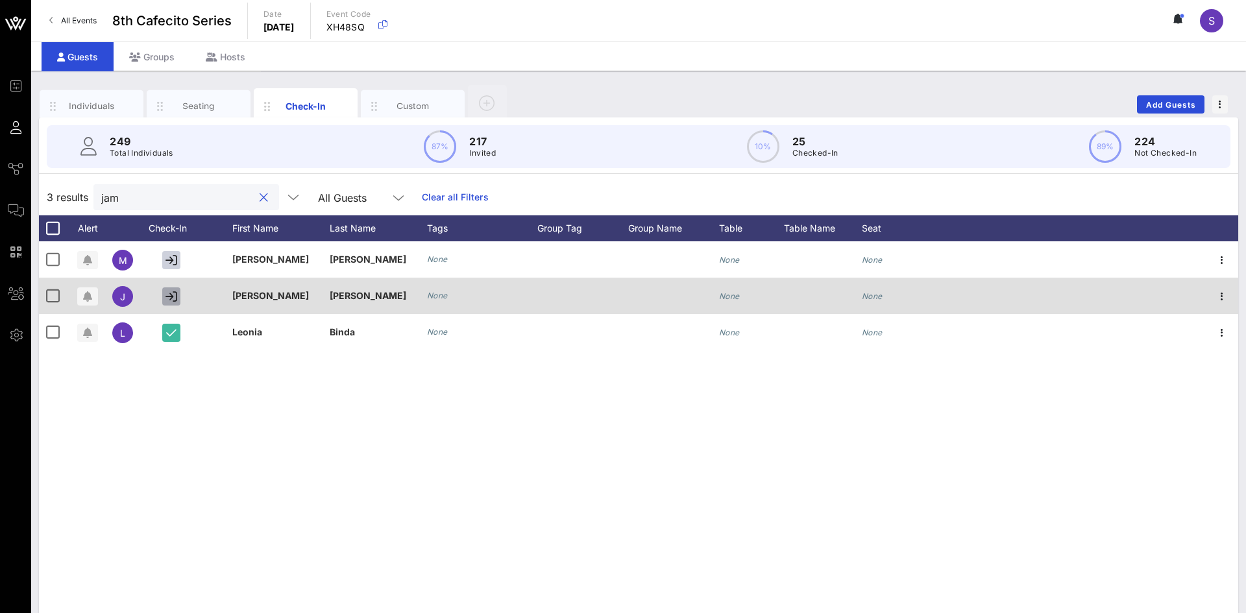
click at [175, 296] on icon "button" at bounding box center [172, 297] width 12 height 12
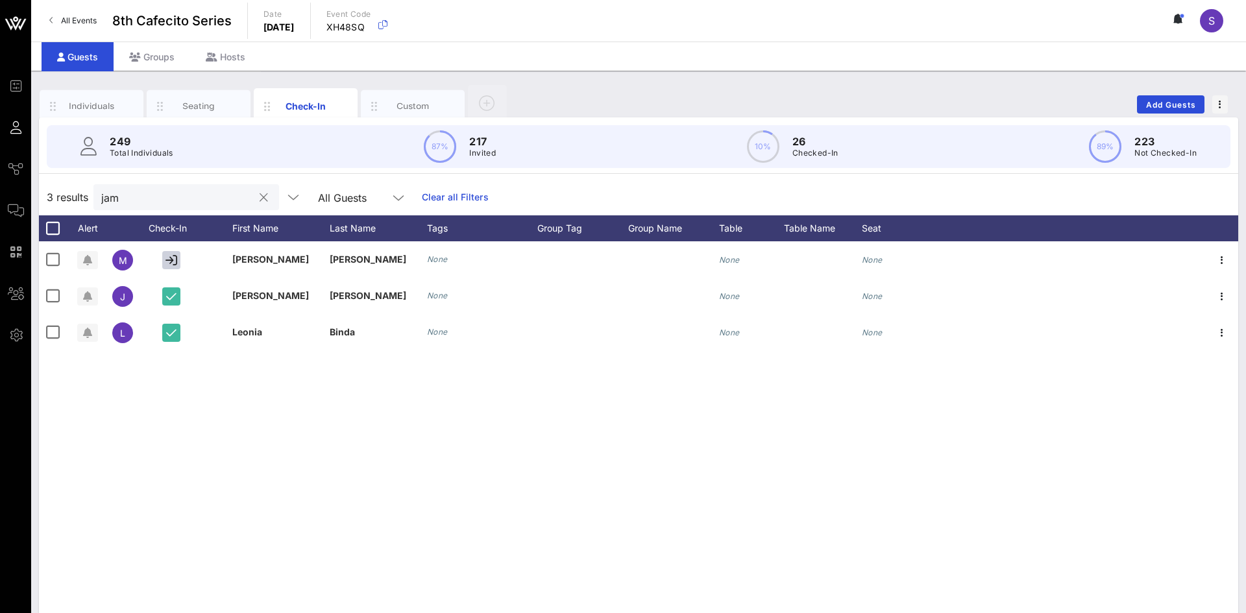
click at [201, 206] on div "jam" at bounding box center [177, 197] width 152 height 26
type input "j"
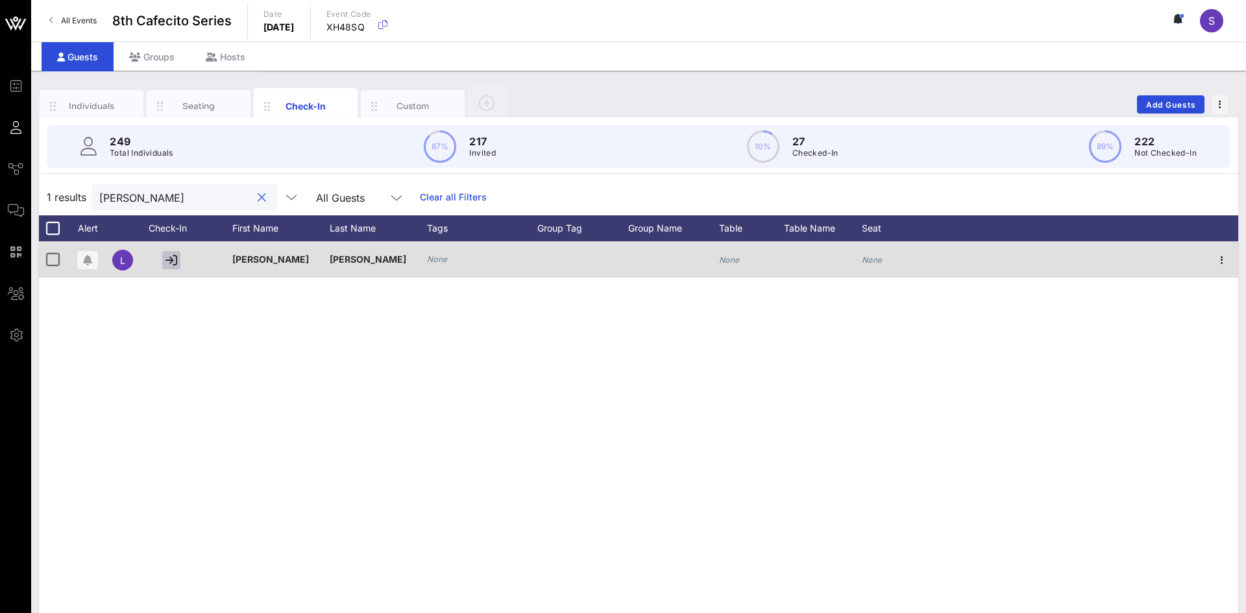
type input "[PERSON_NAME]"
click at [166, 264] on icon "button" at bounding box center [172, 260] width 12 height 12
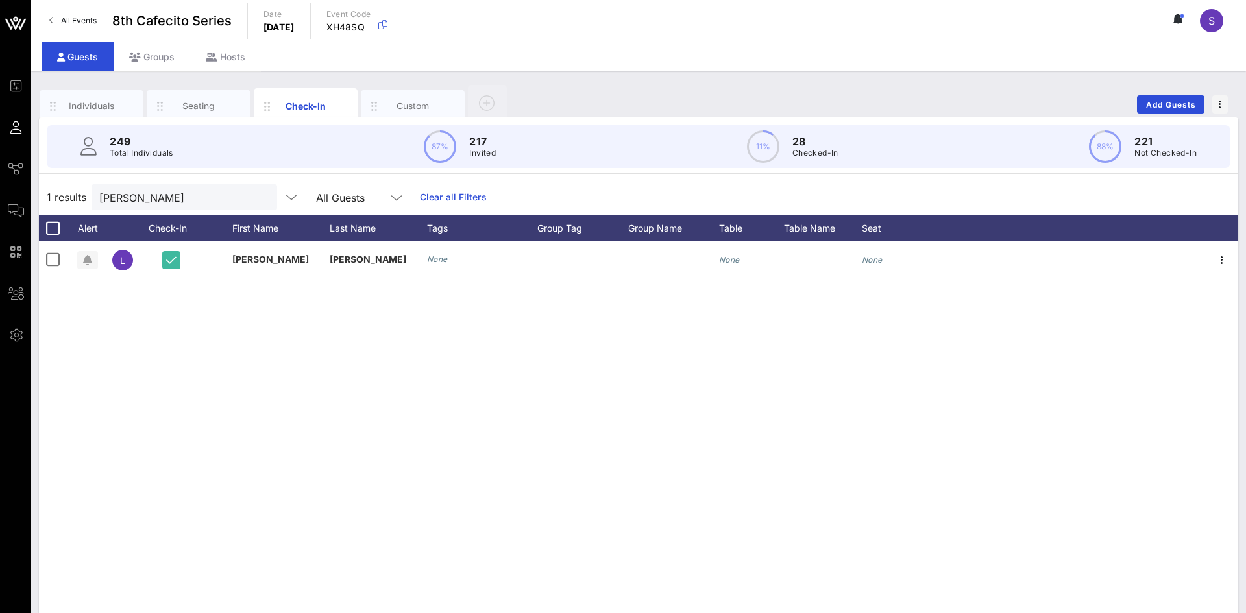
click at [533, 360] on div "[PERSON_NAME] None None None" at bounding box center [639, 435] width 1200 height 389
click at [162, 203] on input "[PERSON_NAME]" at bounding box center [175, 197] width 152 height 17
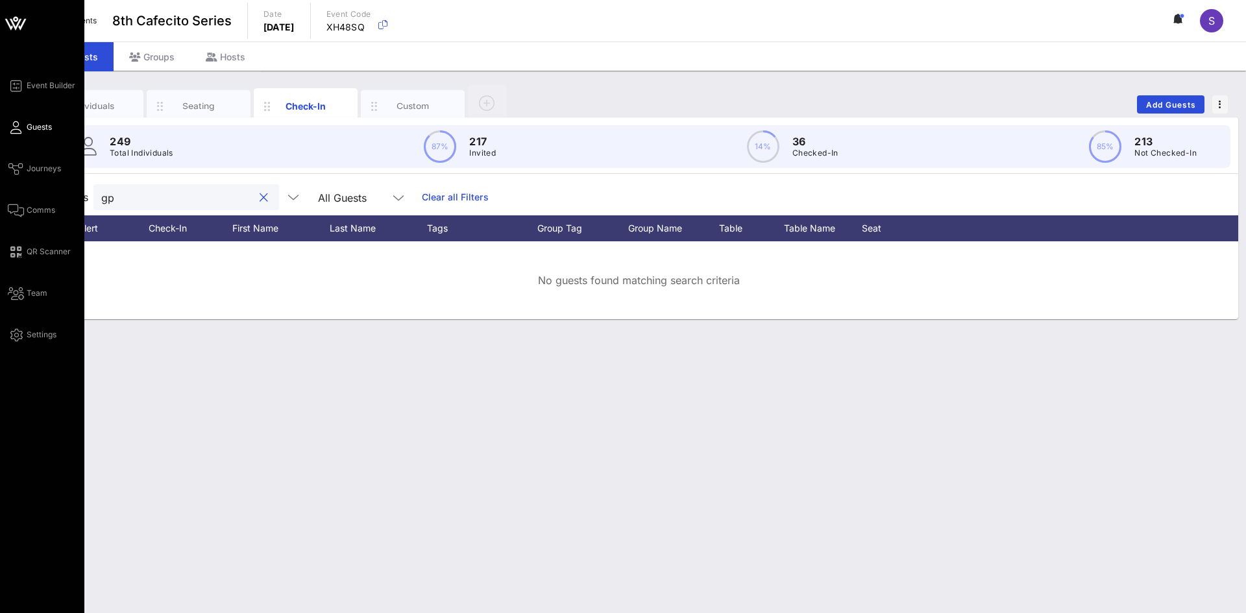
type input "g"
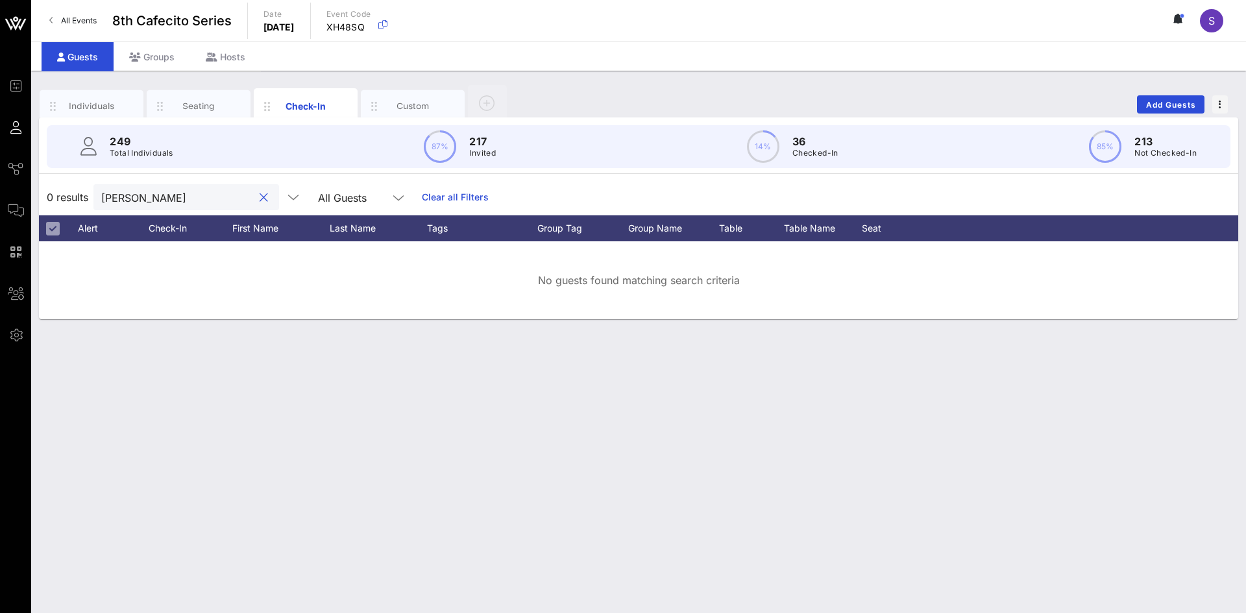
click at [148, 195] on input "[PERSON_NAME]" at bounding box center [177, 197] width 152 height 17
click at [156, 203] on input "melody" at bounding box center [177, 197] width 152 height 17
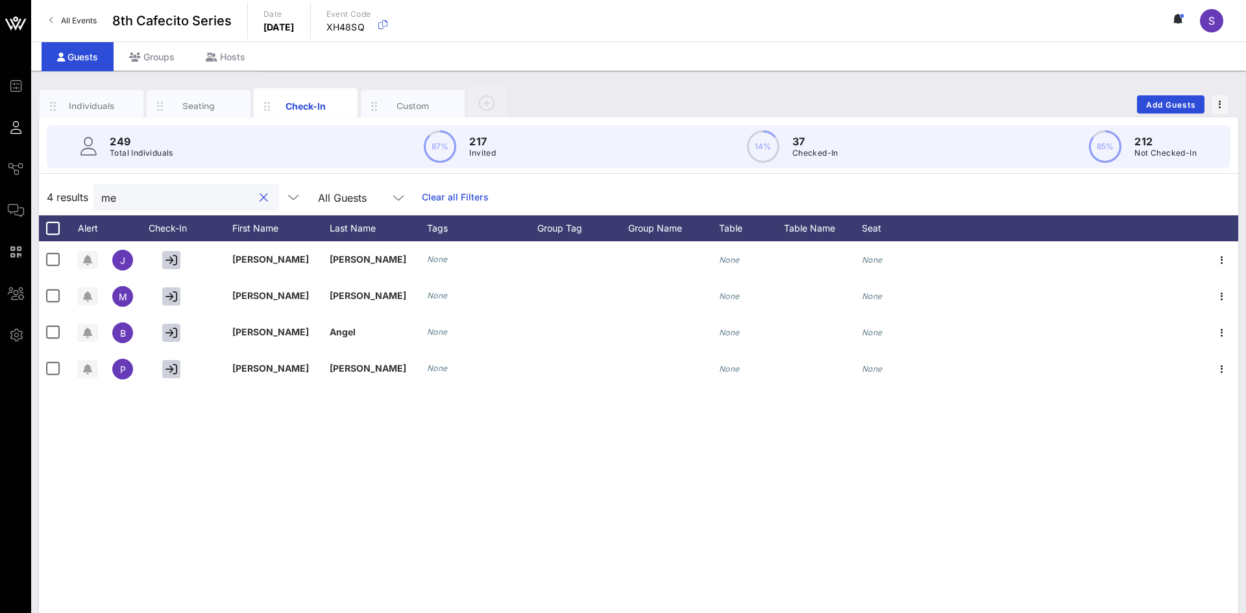
type input "m"
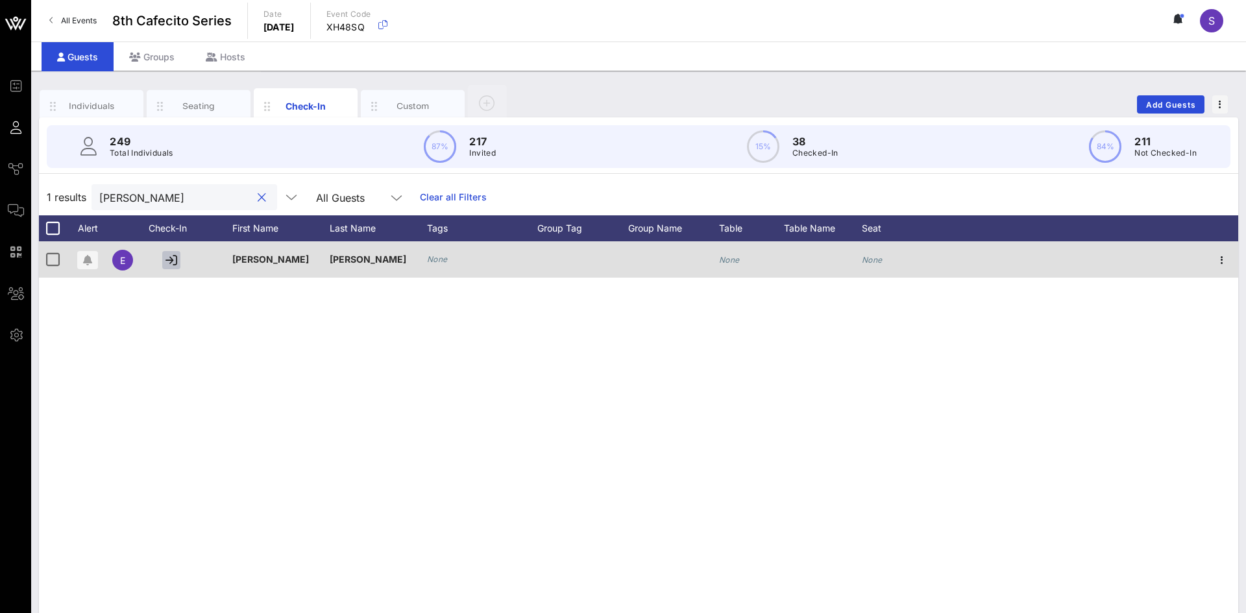
type input "[PERSON_NAME]"
click at [171, 262] on icon "button" at bounding box center [172, 260] width 12 height 12
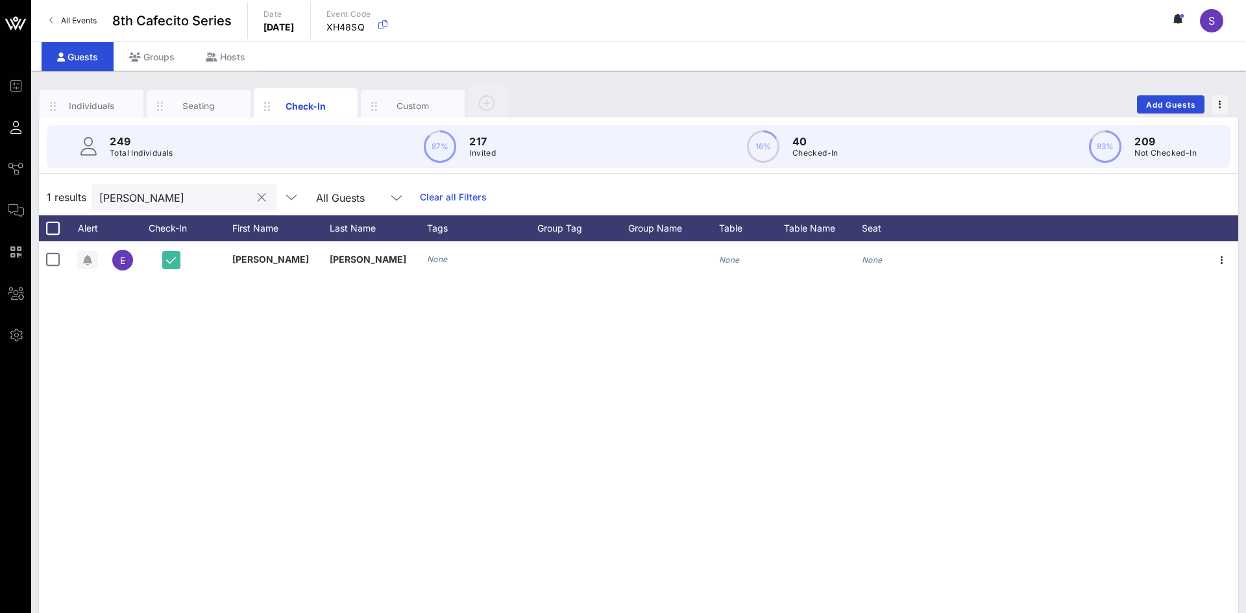
click at [236, 203] on input "[PERSON_NAME]" at bounding box center [175, 197] width 152 height 17
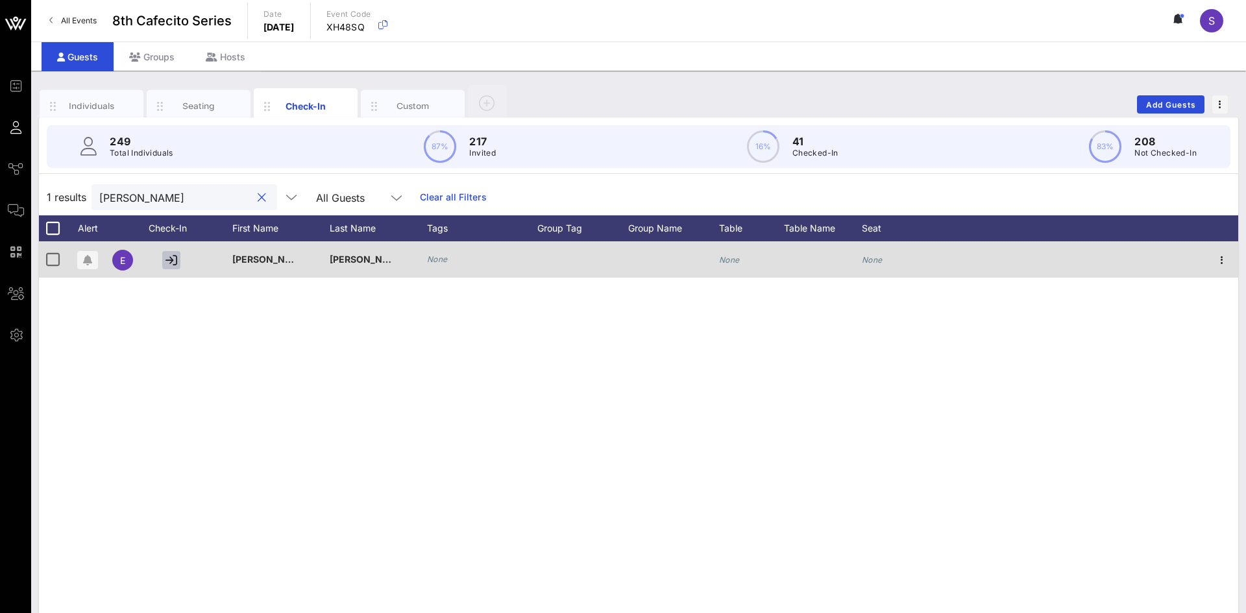
type input "[PERSON_NAME]"
click at [167, 260] on icon "button" at bounding box center [172, 260] width 12 height 12
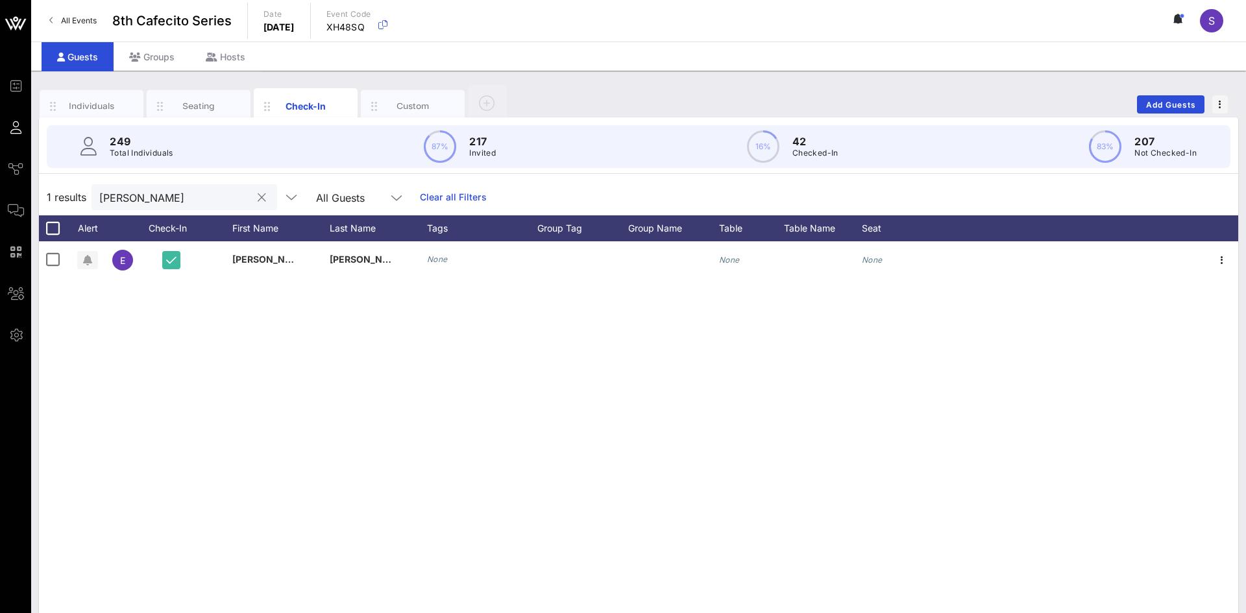
click at [140, 191] on input "[PERSON_NAME]" at bounding box center [175, 197] width 152 height 17
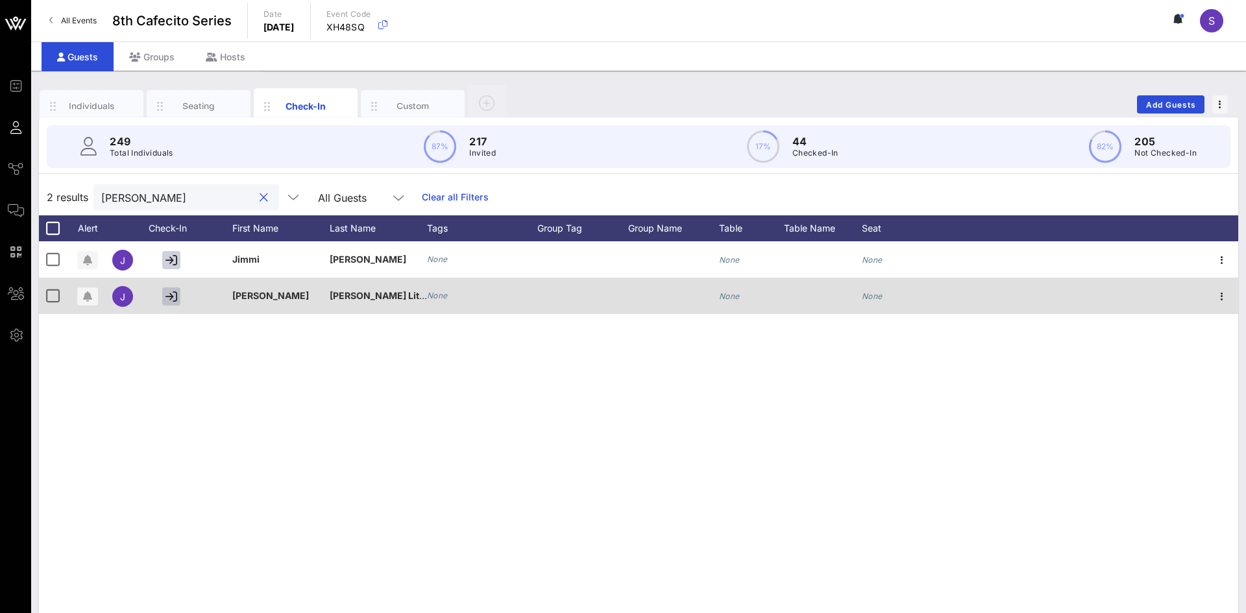
type input "[PERSON_NAME]"
click at [167, 299] on icon "button" at bounding box center [172, 297] width 12 height 12
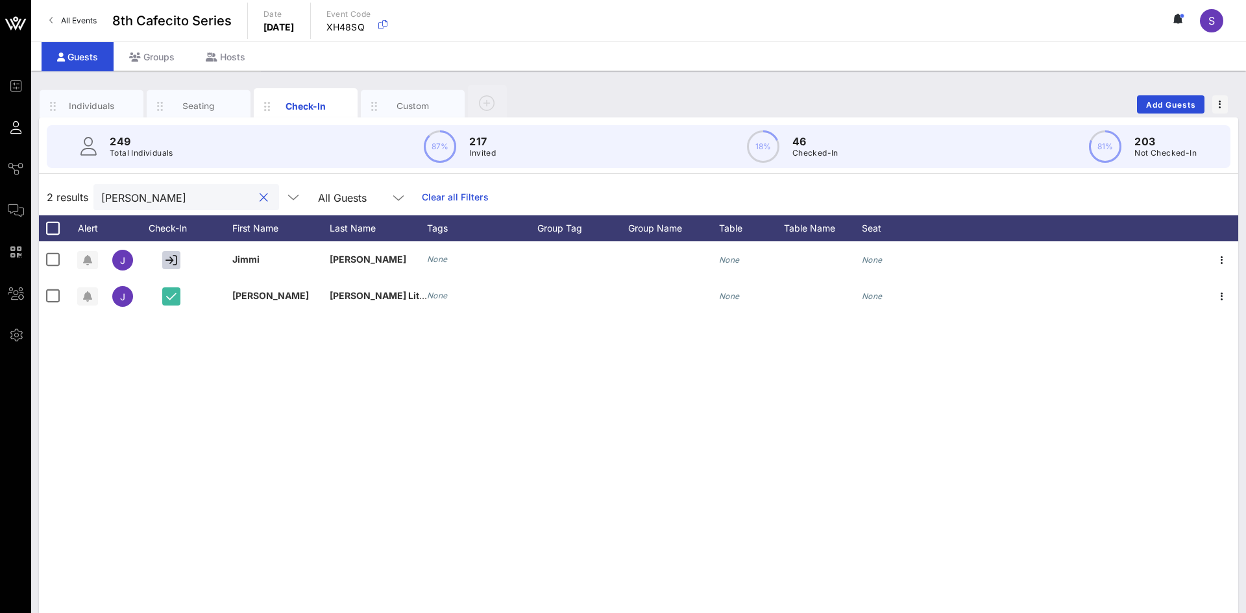
click at [236, 194] on input "[PERSON_NAME]" at bounding box center [177, 197] width 152 height 17
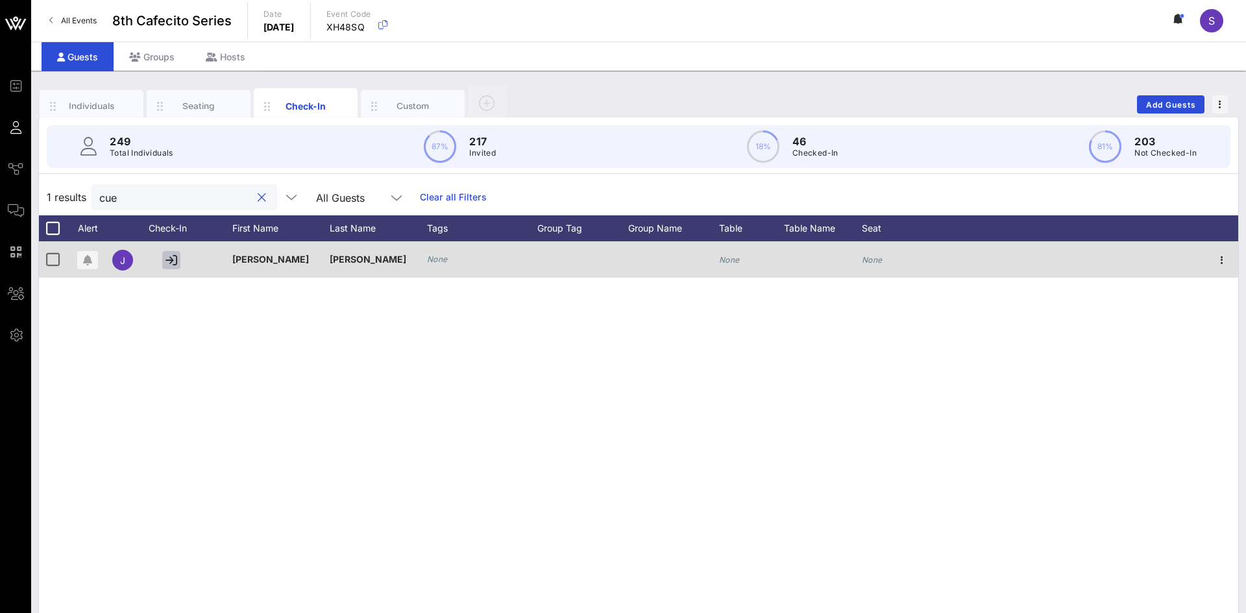
type input "cue"
click at [177, 259] on icon "button" at bounding box center [172, 260] width 12 height 12
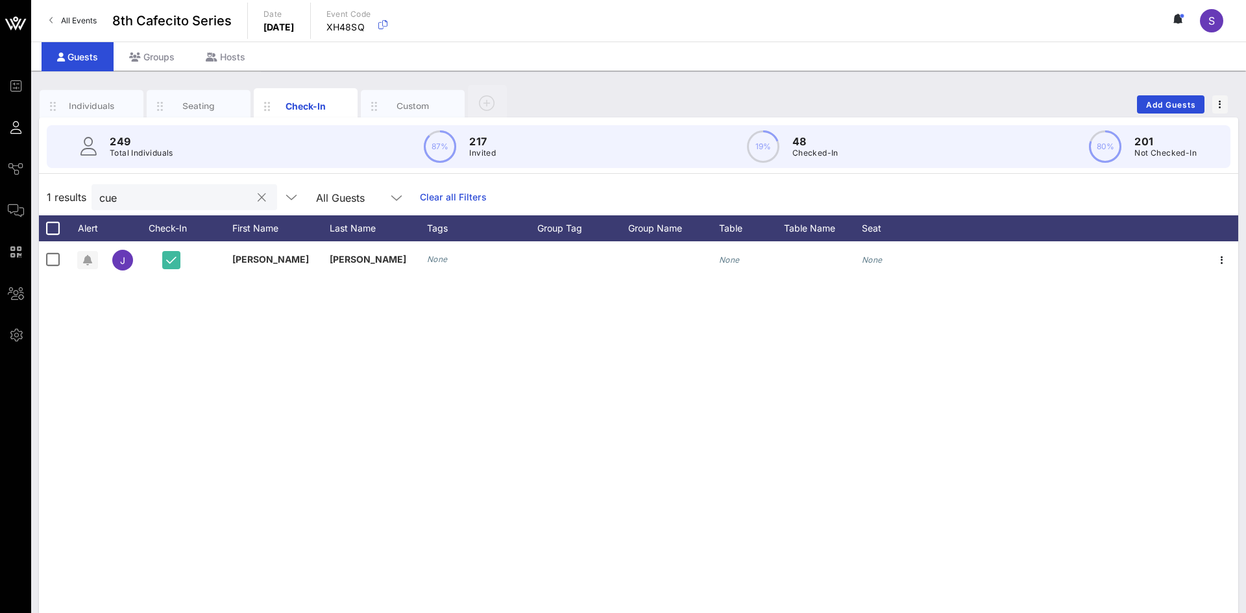
click at [145, 200] on input "cue" at bounding box center [175, 197] width 152 height 17
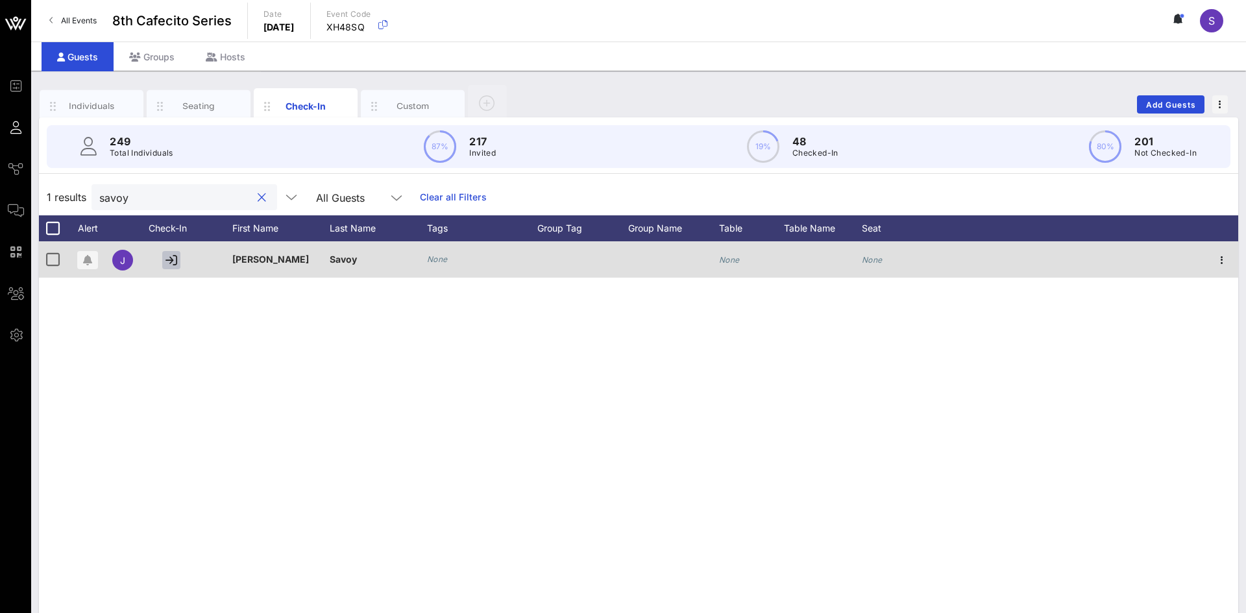
type input "savoy"
click at [175, 256] on icon "button" at bounding box center [172, 260] width 12 height 12
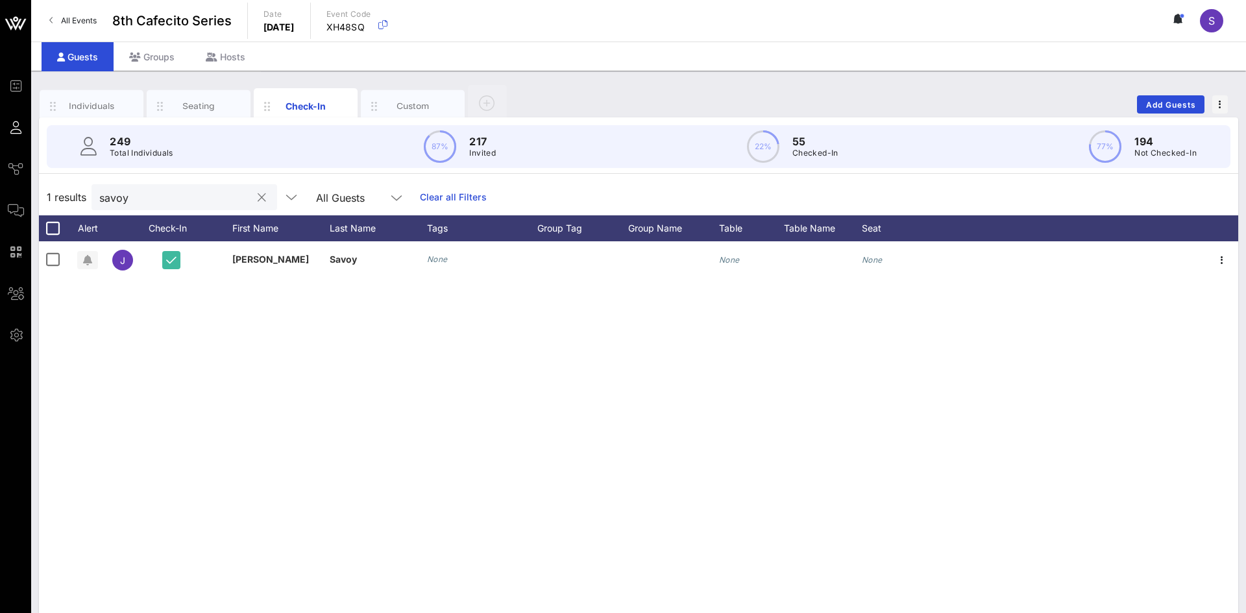
click at [166, 198] on input "savoy" at bounding box center [175, 197] width 152 height 17
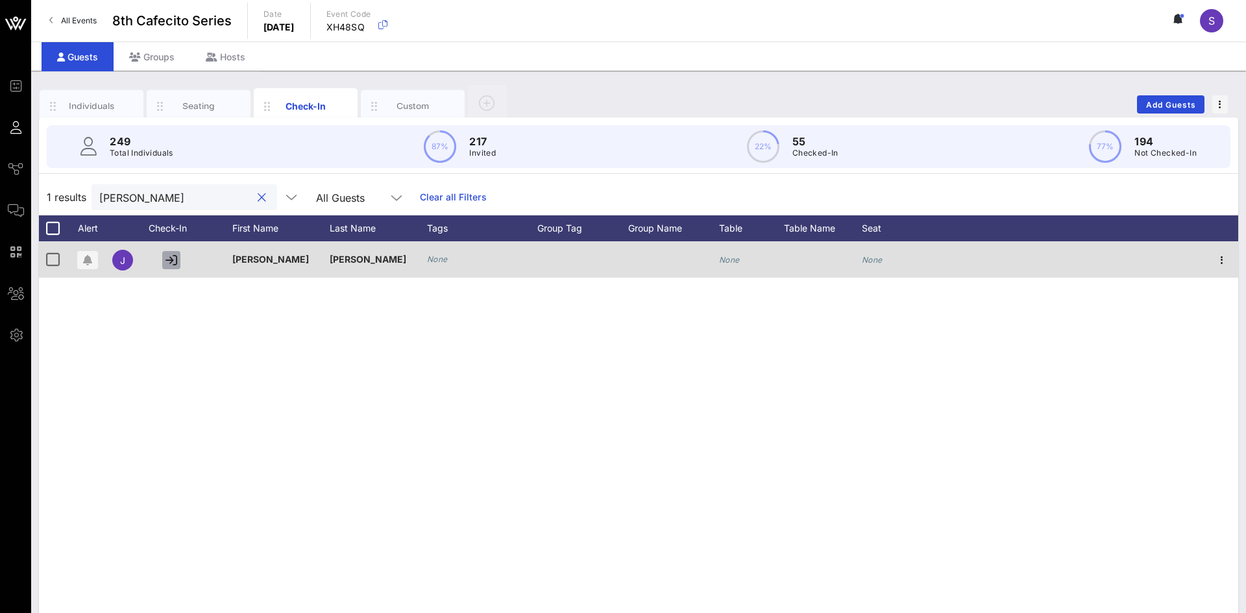
click at [175, 265] on icon "button" at bounding box center [172, 260] width 12 height 12
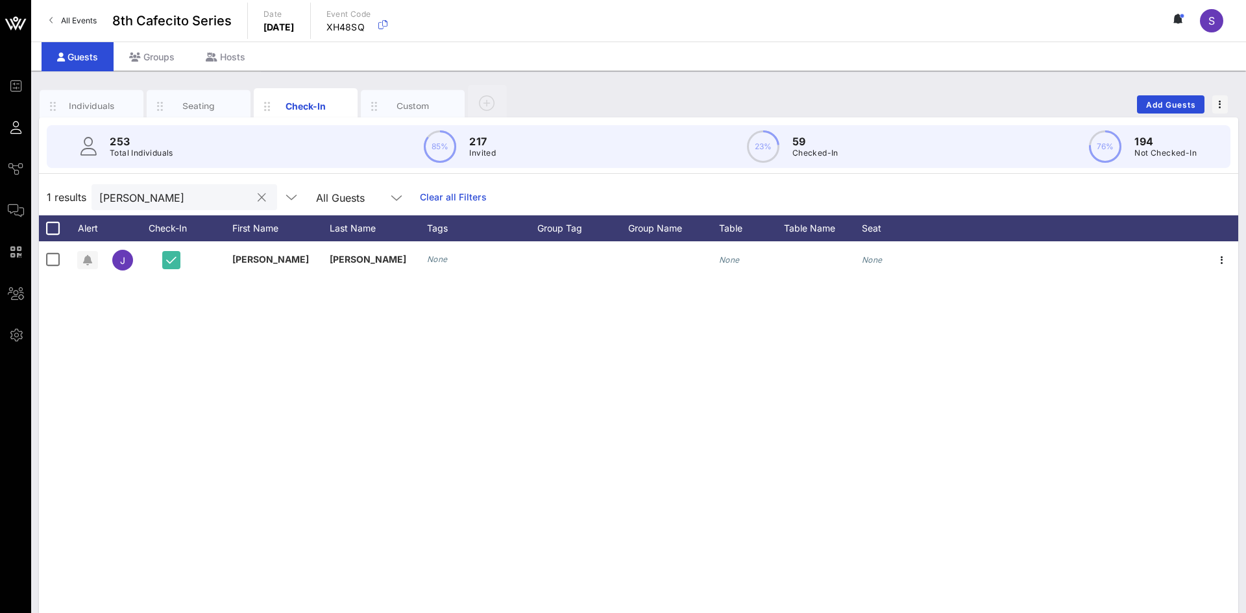
click at [180, 195] on input "[PERSON_NAME]" at bounding box center [175, 197] width 152 height 17
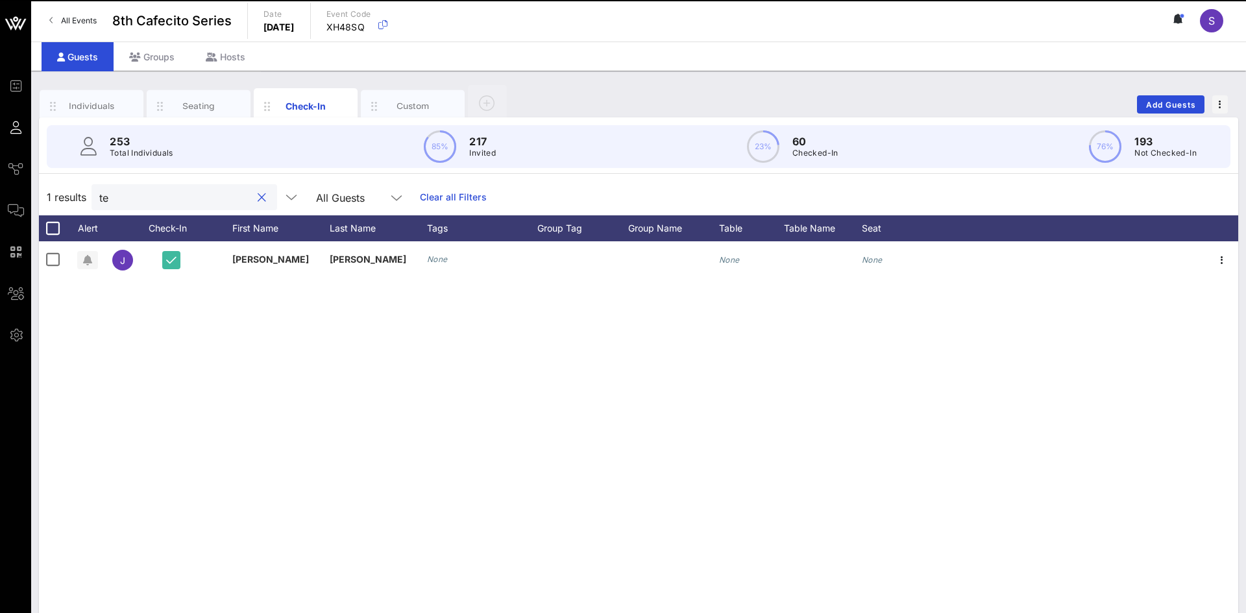
type input "t"
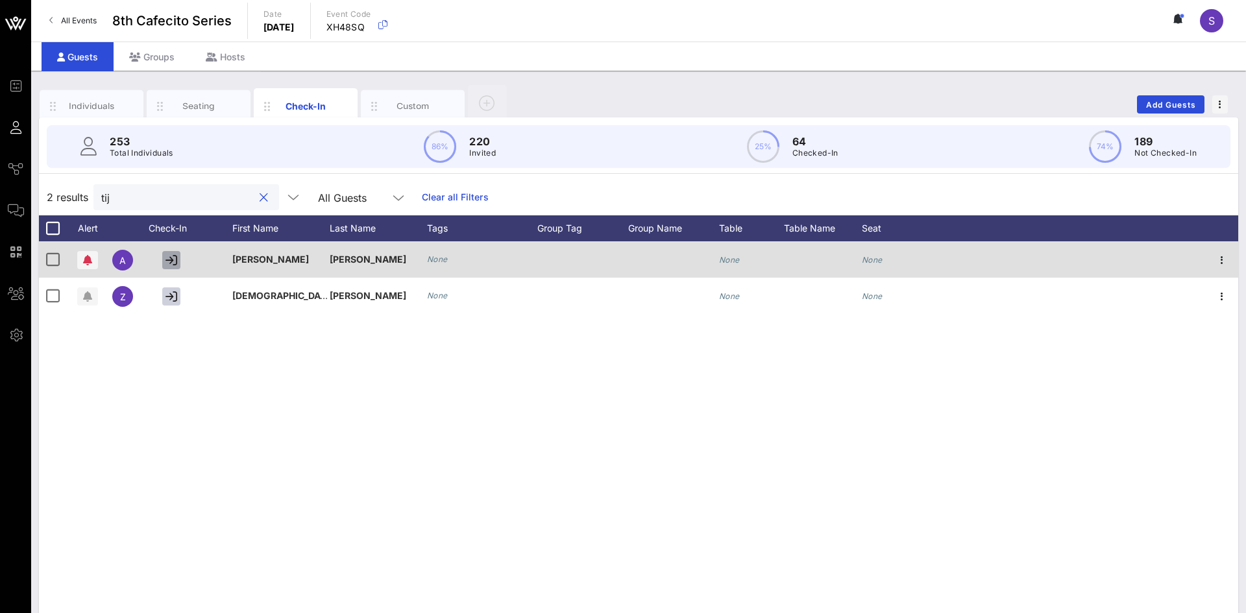
click at [170, 257] on icon "button" at bounding box center [172, 260] width 12 height 12
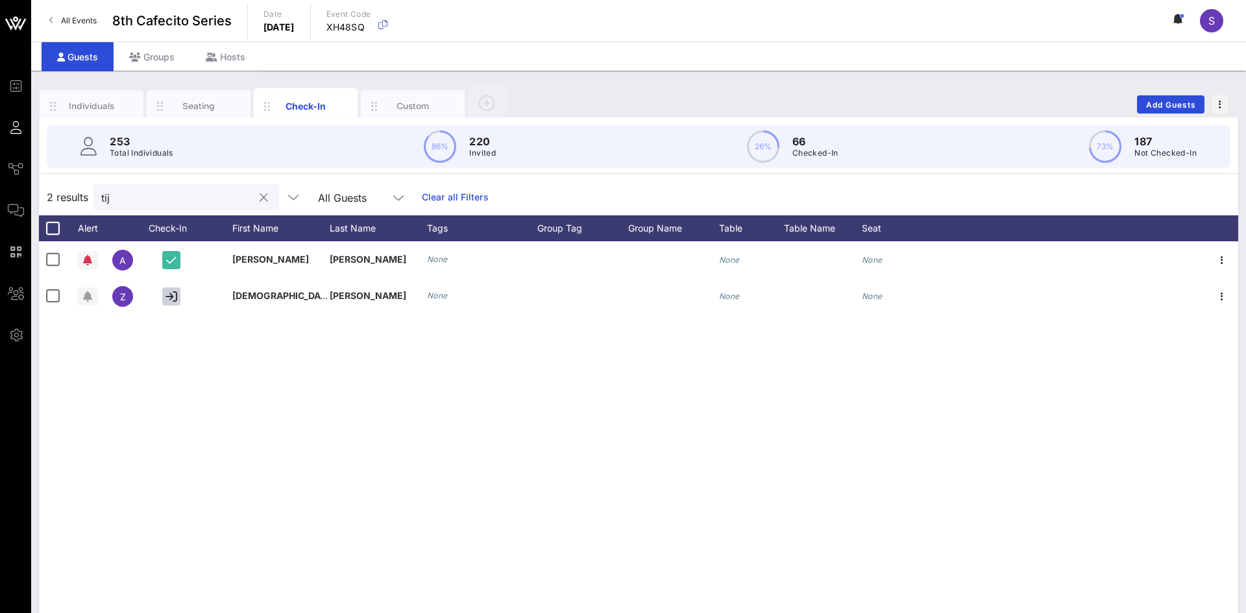
click at [150, 199] on input "tij" at bounding box center [177, 197] width 152 height 17
type input "t"
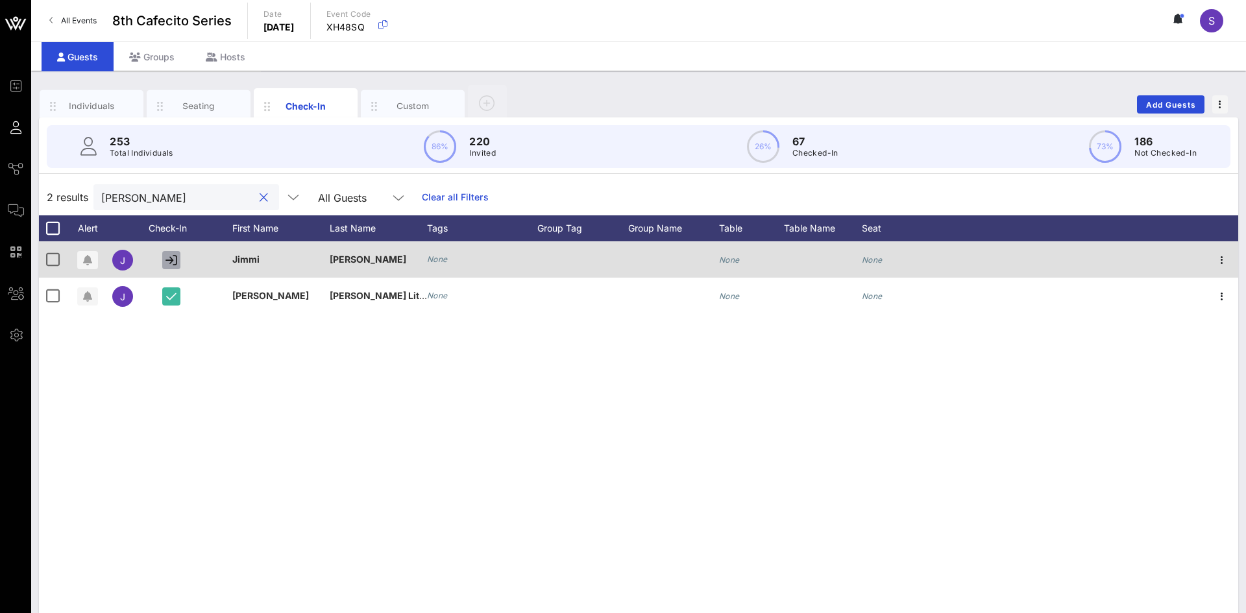
click at [172, 265] on icon "button" at bounding box center [172, 260] width 12 height 12
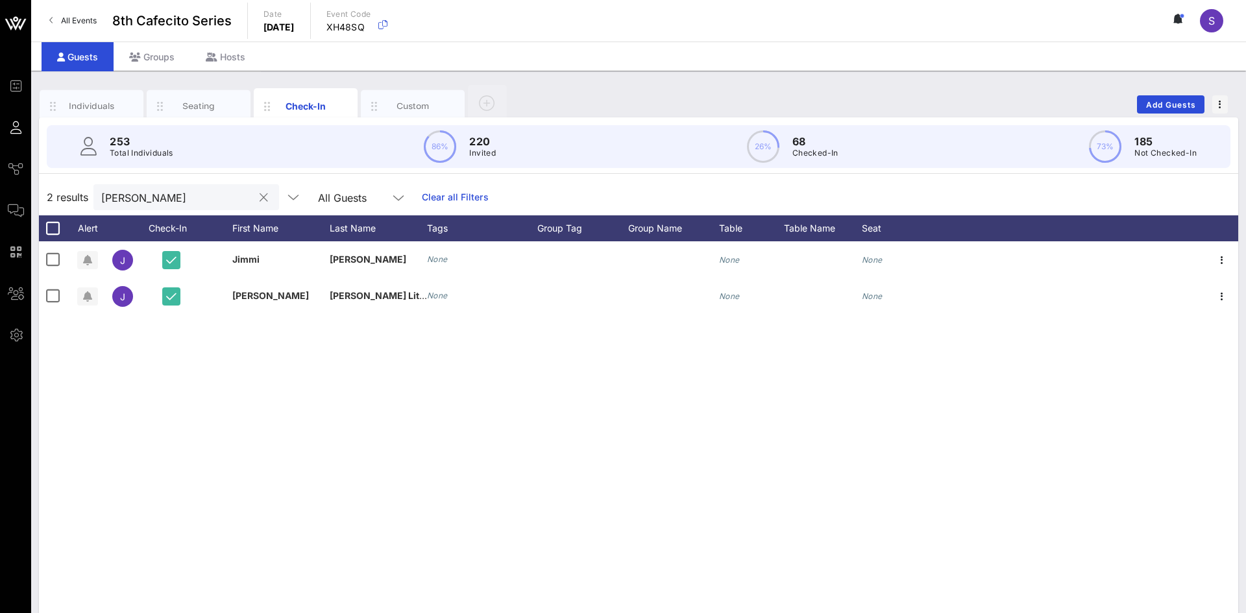
click at [173, 203] on input "[PERSON_NAME]" at bounding box center [177, 197] width 152 height 17
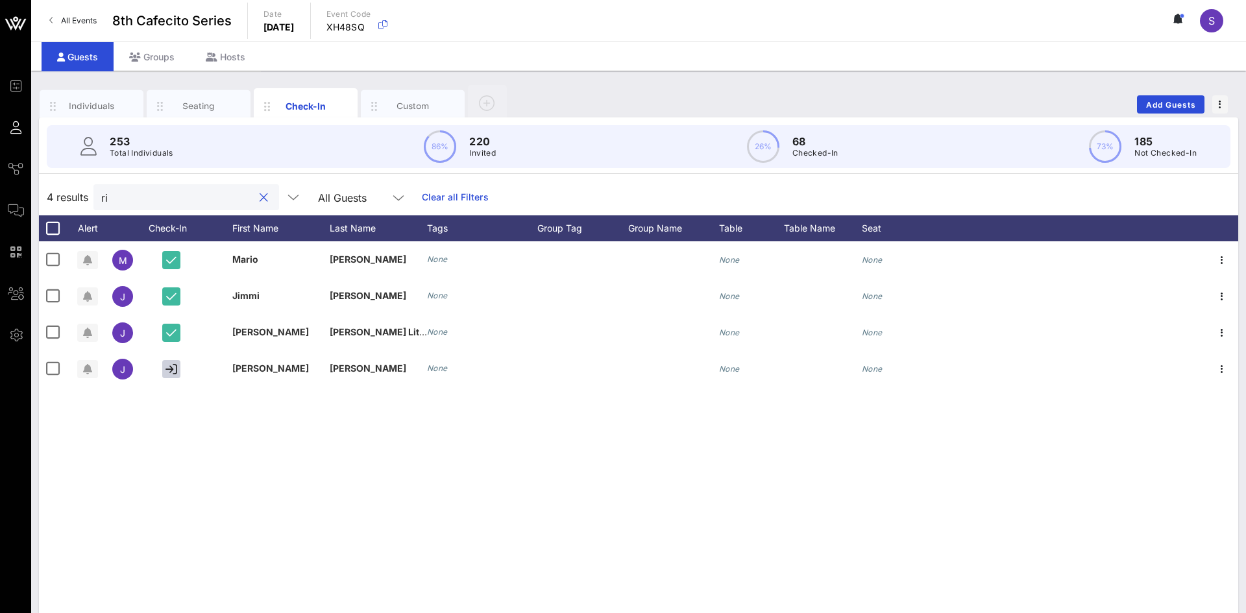
type input "r"
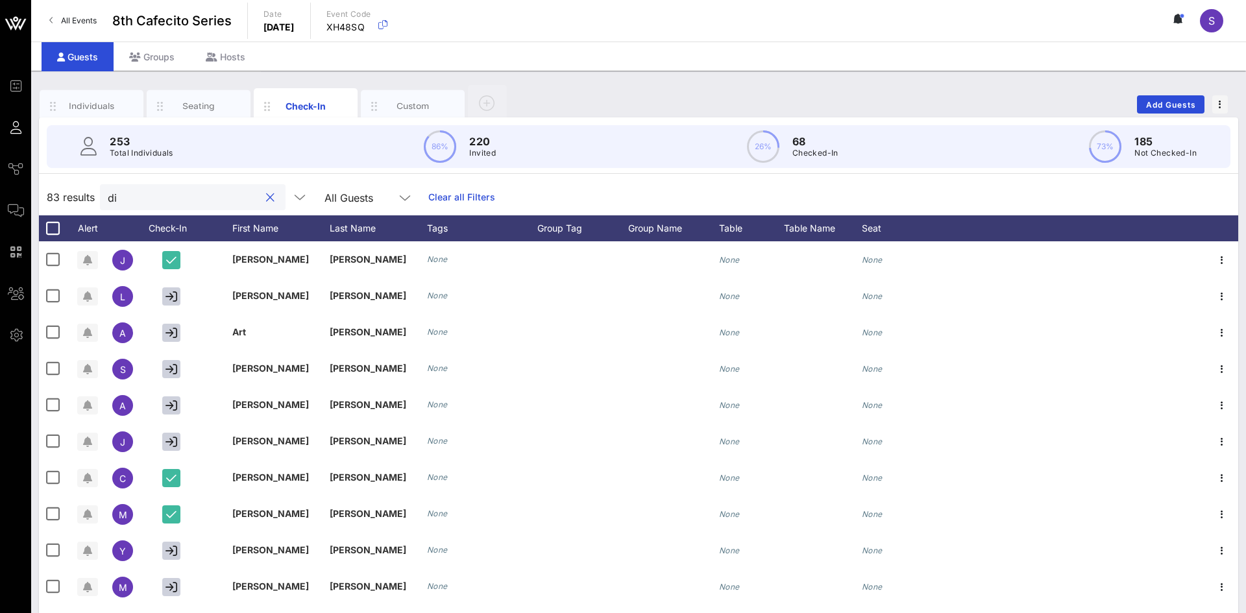
type input "d"
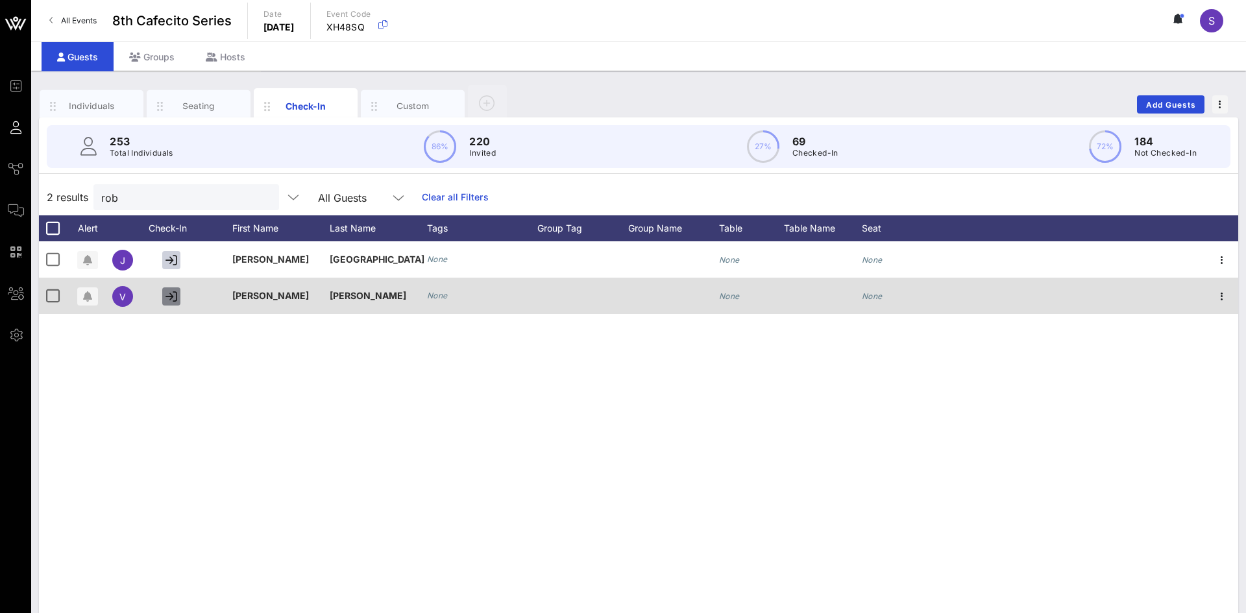
click at [171, 298] on icon "button" at bounding box center [172, 297] width 12 height 12
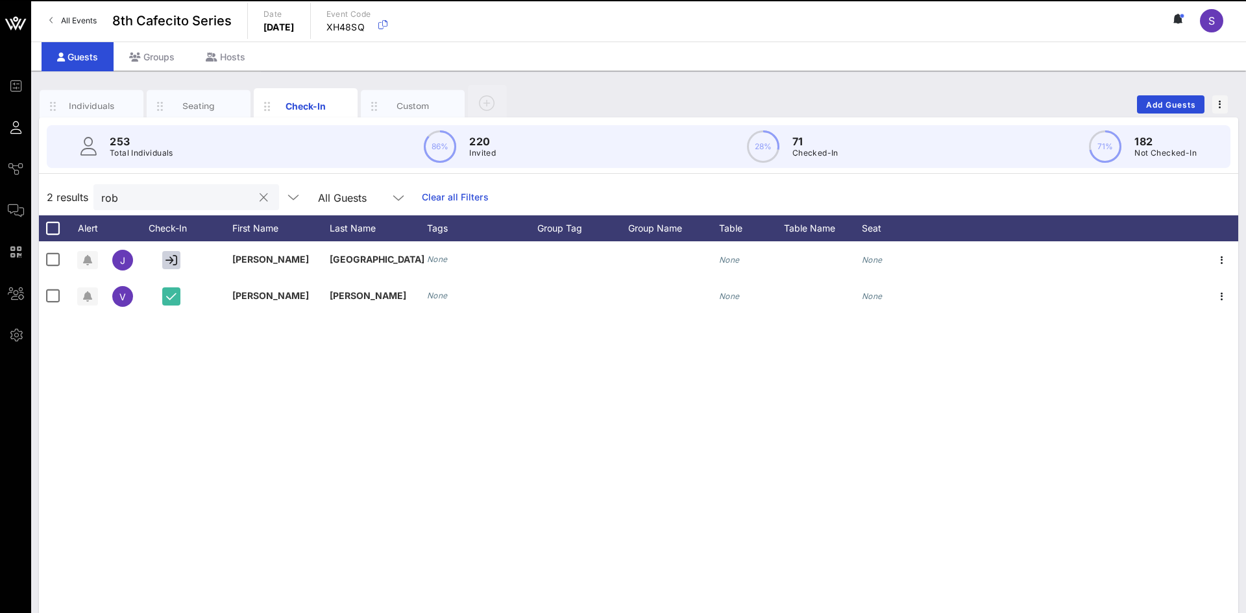
click at [137, 193] on input "rob" at bounding box center [177, 197] width 152 height 17
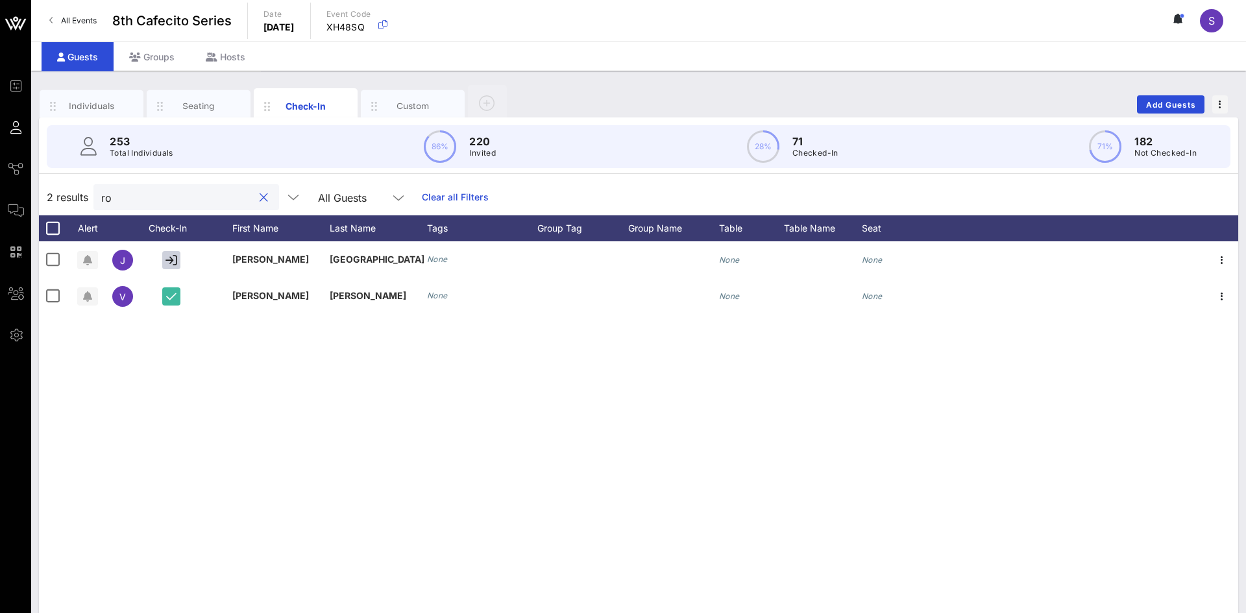
type input "r"
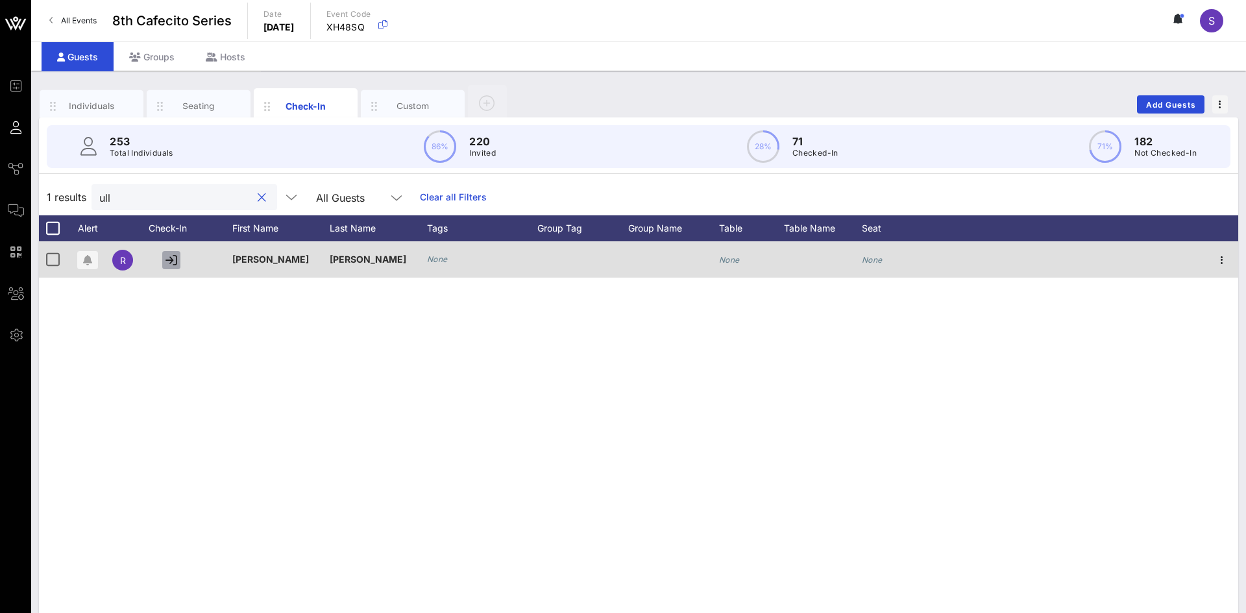
click at [174, 263] on icon "button" at bounding box center [172, 260] width 12 height 12
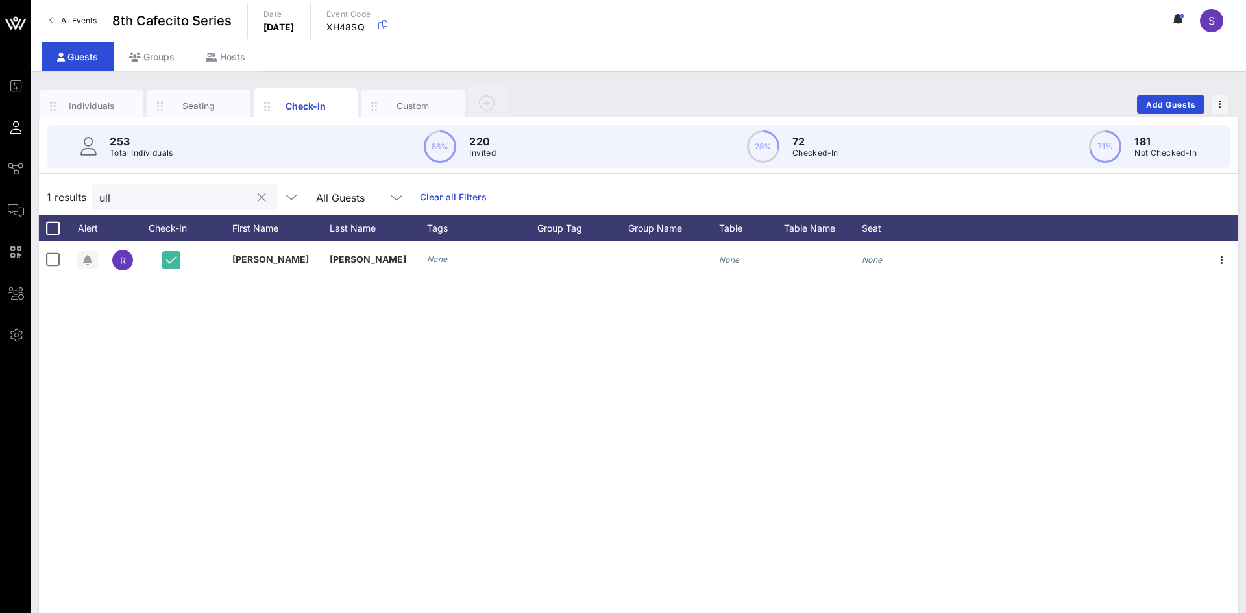
click at [119, 191] on input "ull" at bounding box center [175, 197] width 152 height 17
type input "u"
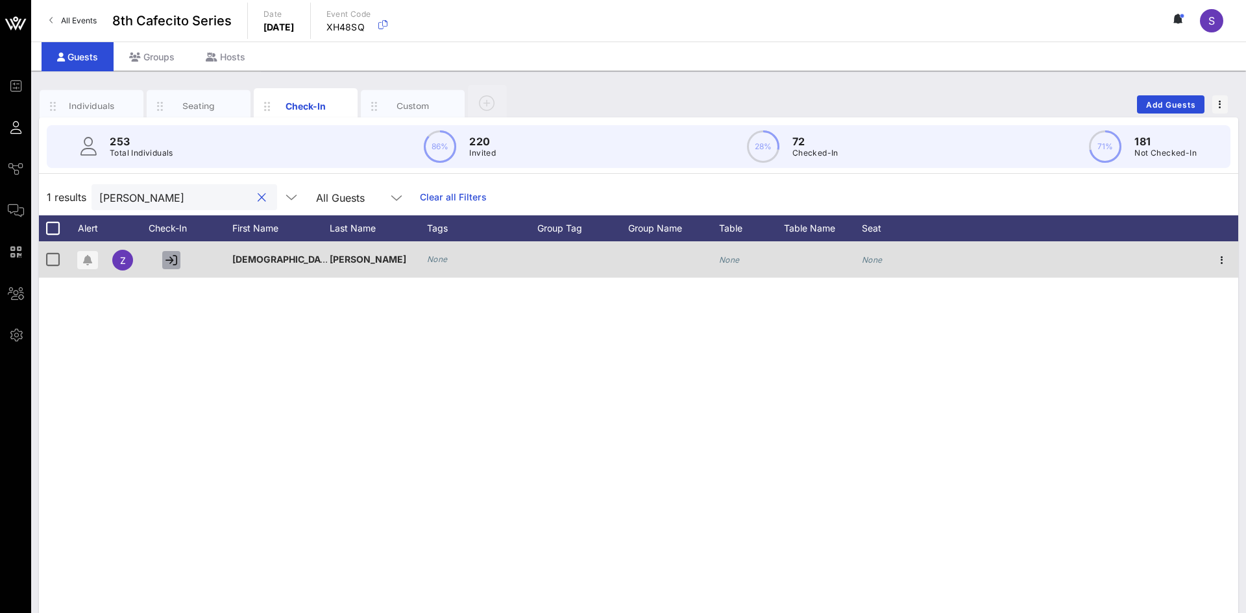
click at [177, 258] on icon "button" at bounding box center [172, 260] width 12 height 12
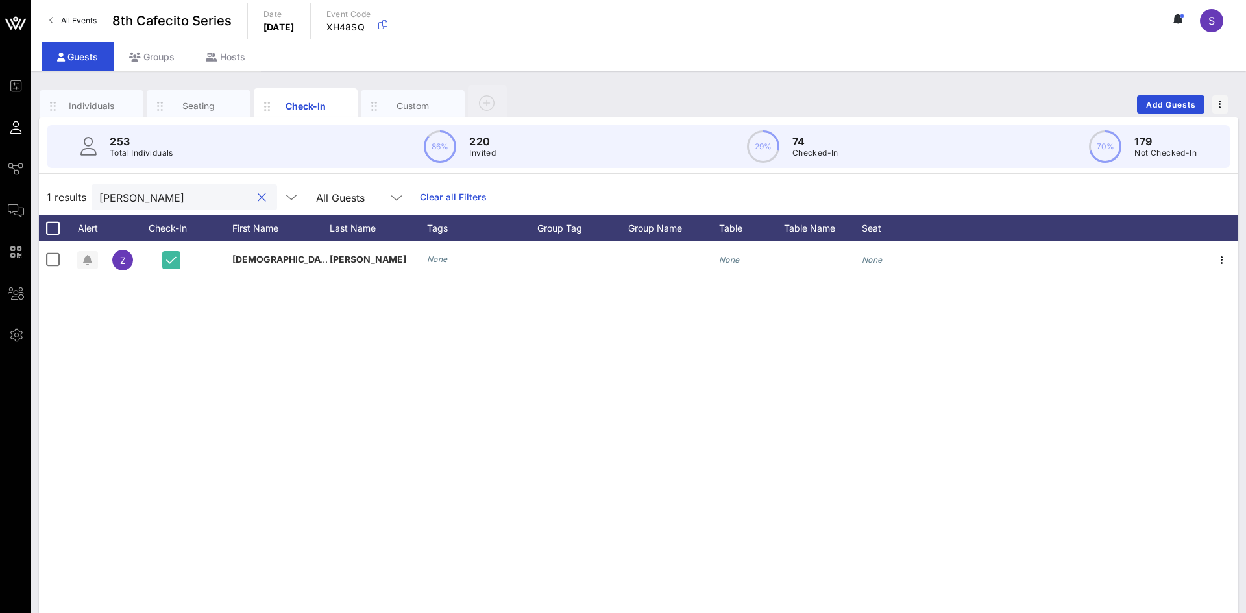
click at [138, 196] on input "[PERSON_NAME]" at bounding box center [175, 197] width 152 height 17
type input "z"
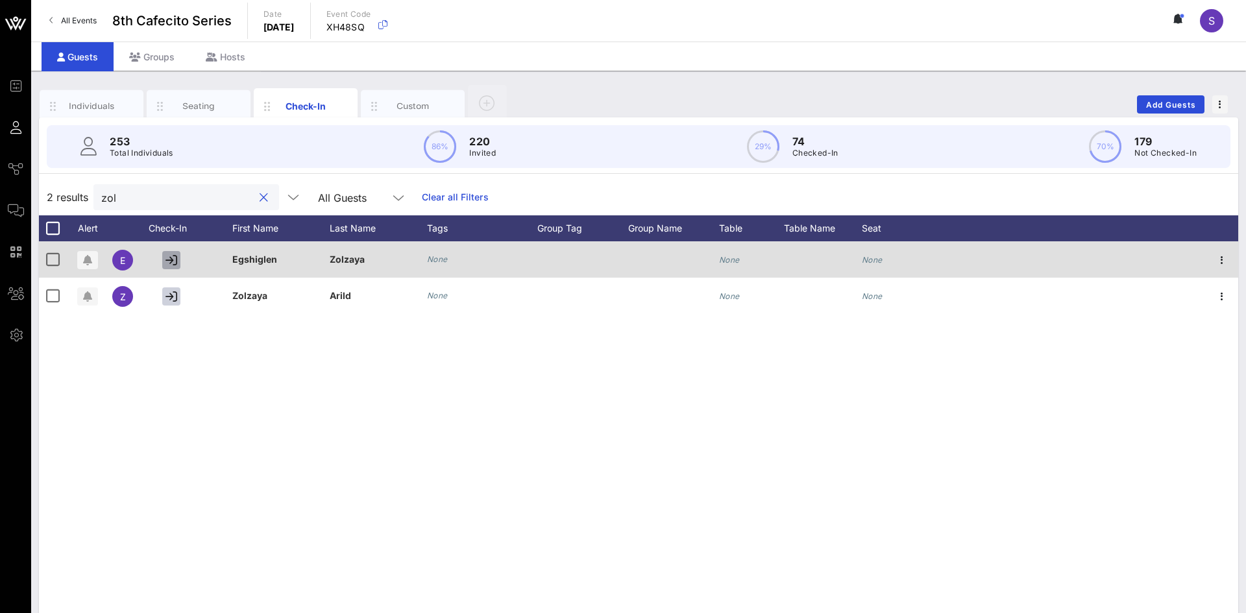
click at [175, 264] on icon "button" at bounding box center [172, 260] width 12 height 12
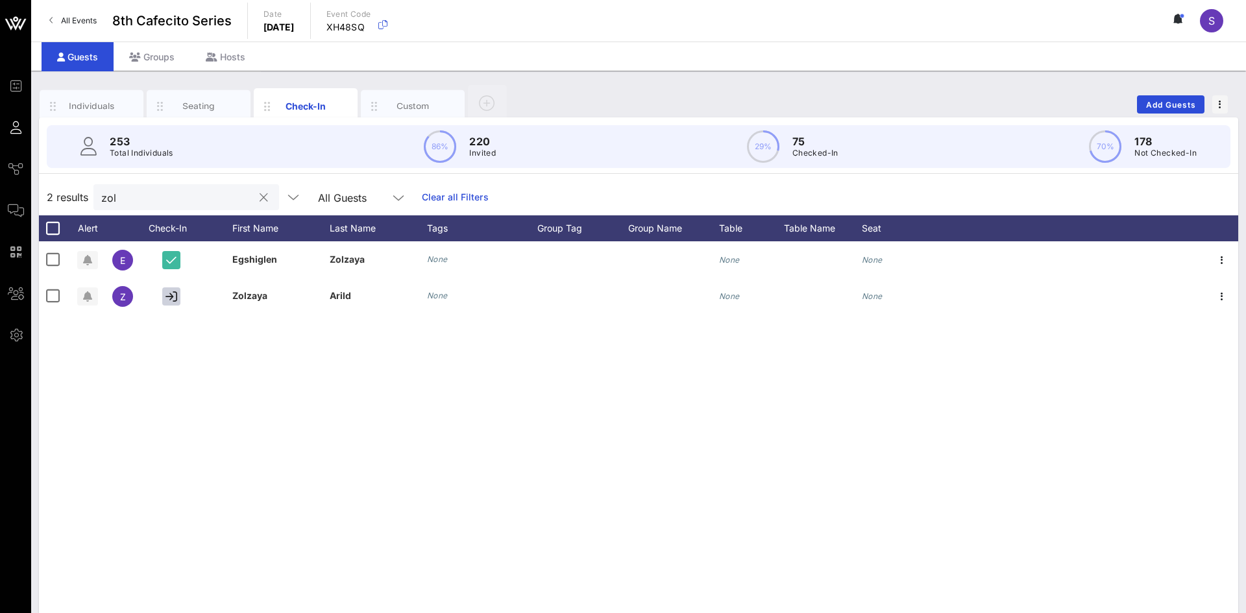
click at [134, 204] on input "zol" at bounding box center [177, 197] width 152 height 17
type input "z"
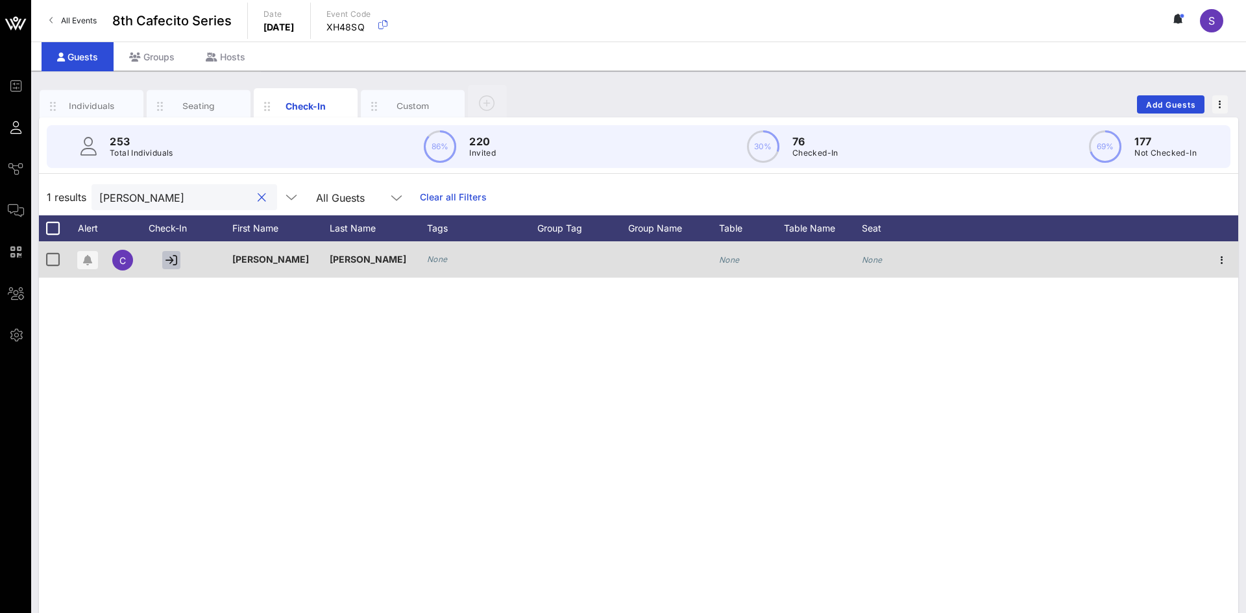
type input "[PERSON_NAME]"
click at [175, 259] on icon "button" at bounding box center [172, 260] width 12 height 12
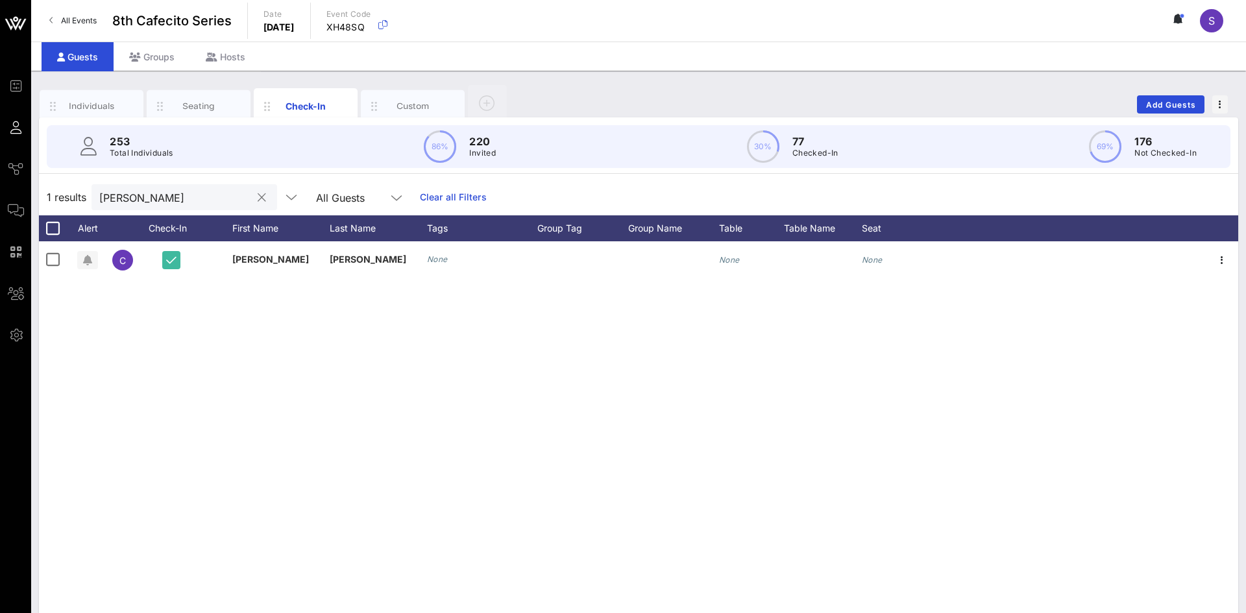
click at [260, 199] on button "clear icon" at bounding box center [262, 197] width 8 height 13
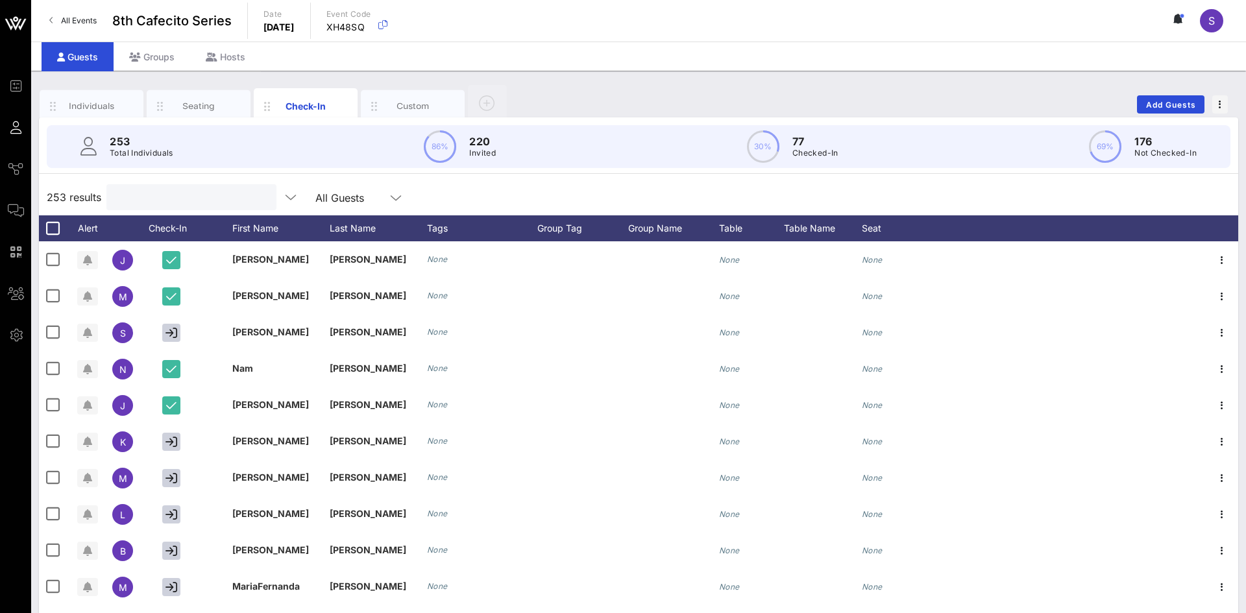
click at [502, 183] on div "253 results All Guests" at bounding box center [639, 197] width 1200 height 36
click at [256, 201] on input "Search" at bounding box center [190, 197] width 152 height 17
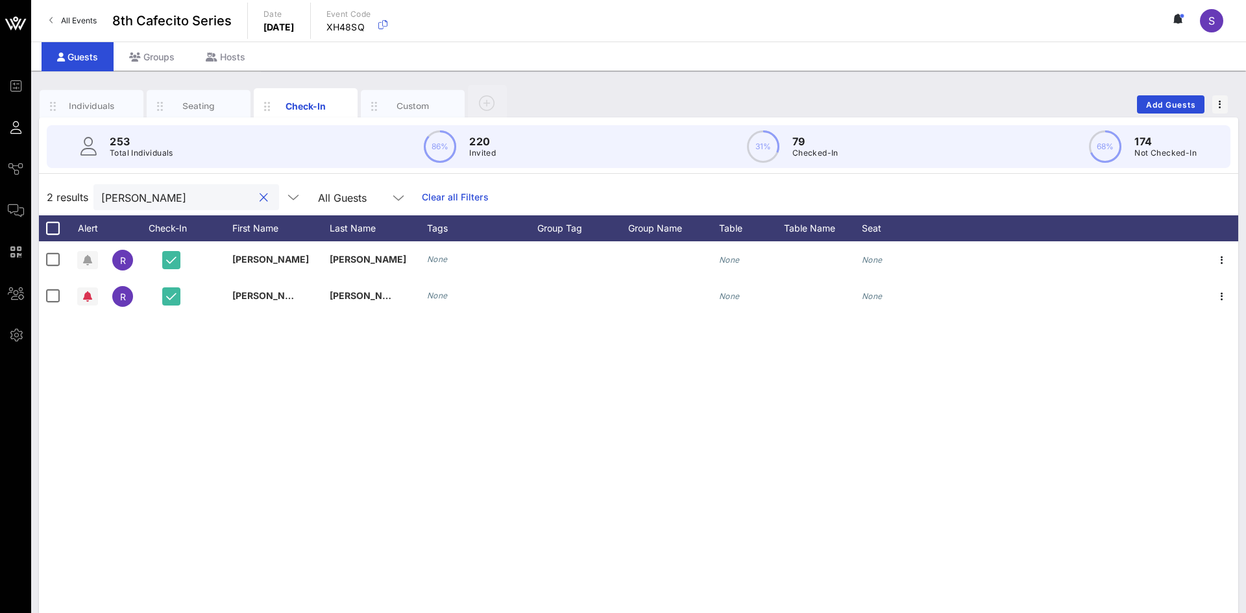
click at [213, 189] on input "[PERSON_NAME]" at bounding box center [177, 197] width 152 height 17
type input "r"
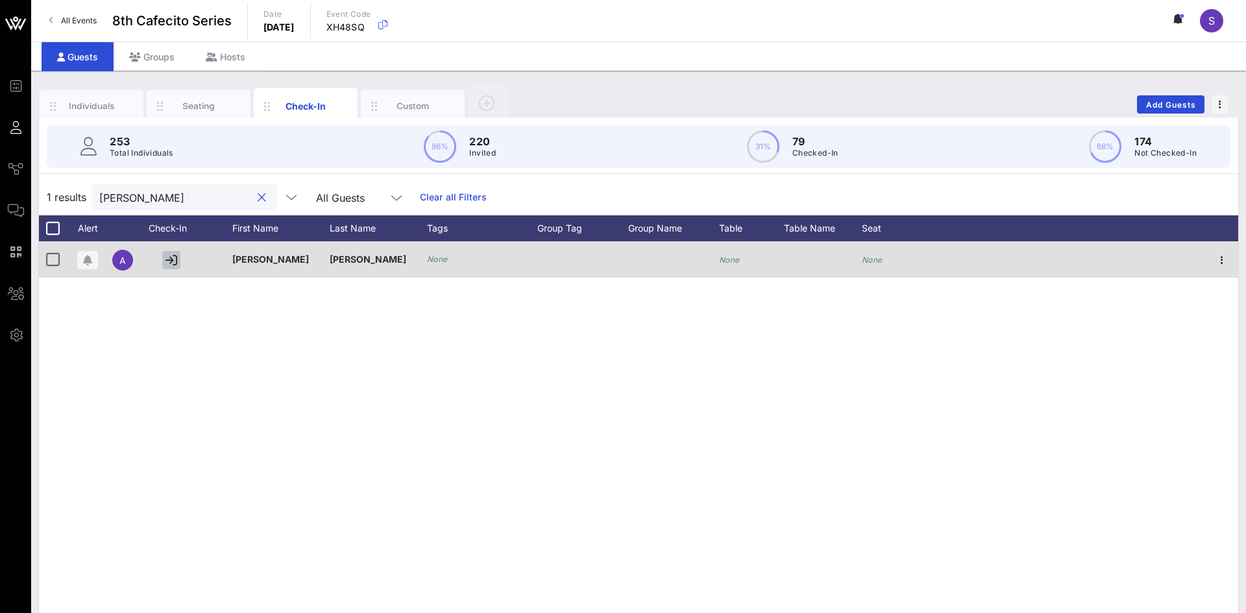
type input "[PERSON_NAME]"
click at [167, 264] on icon "button" at bounding box center [172, 260] width 12 height 12
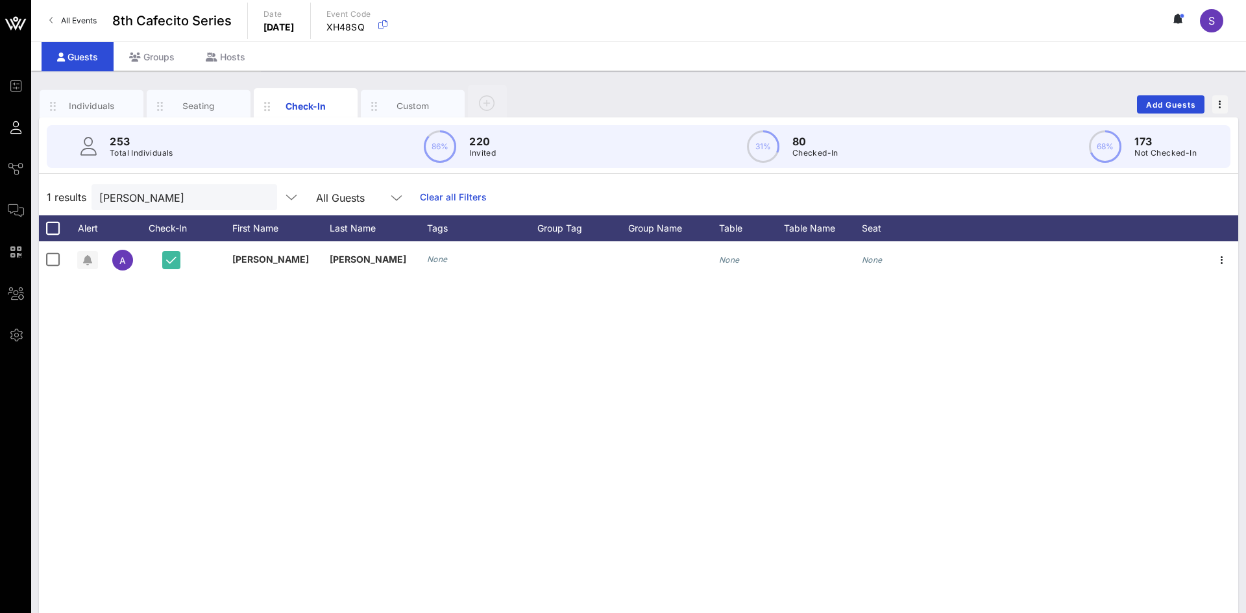
click at [262, 197] on button "clear icon" at bounding box center [262, 197] width 8 height 13
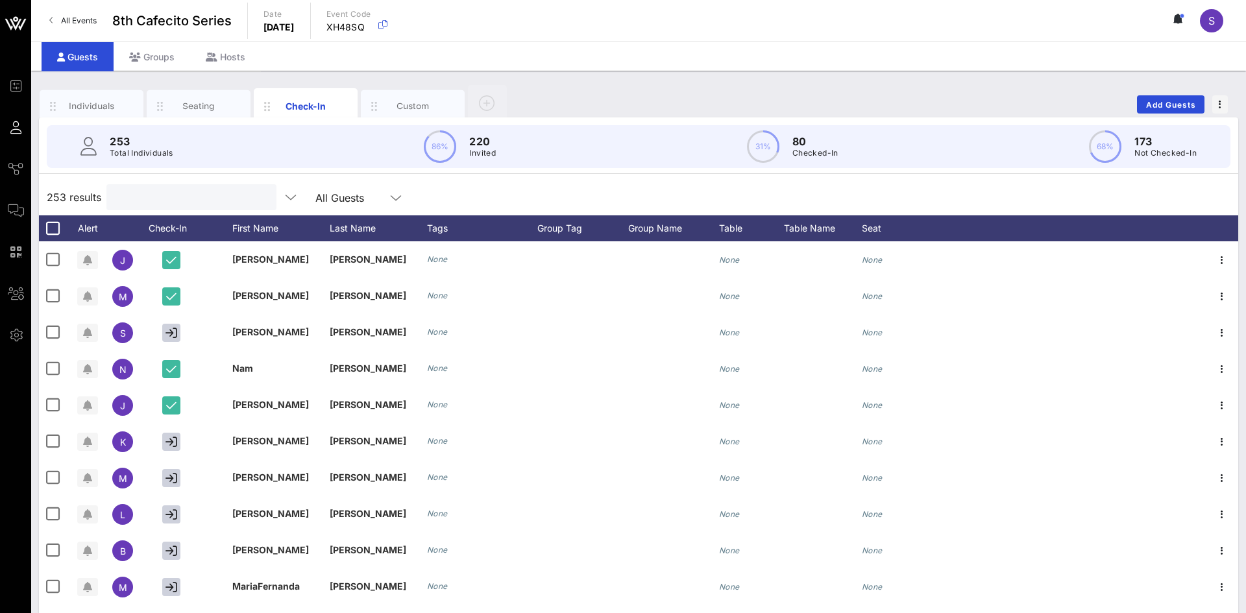
click at [126, 200] on input "text" at bounding box center [190, 197] width 152 height 17
click at [550, 177] on div "253 Total Individuals 86% 220 Invited 31% 80 Checked-In 68% 173 Not Checked-In …" at bounding box center [639, 373] width 1200 height 513
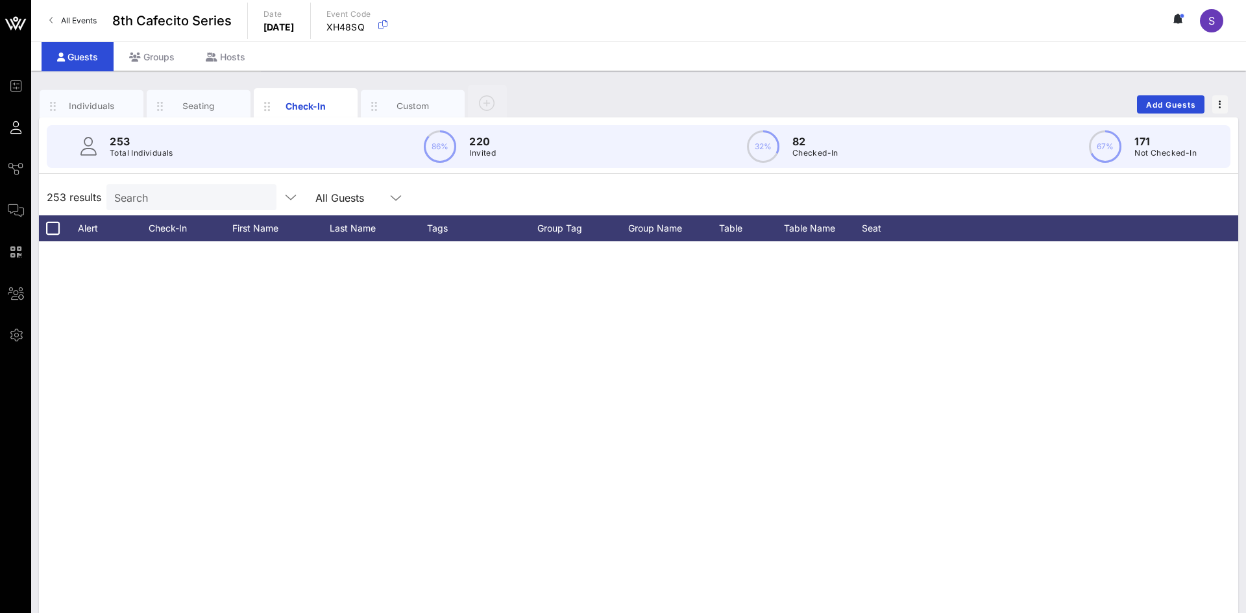
scroll to position [1940, 0]
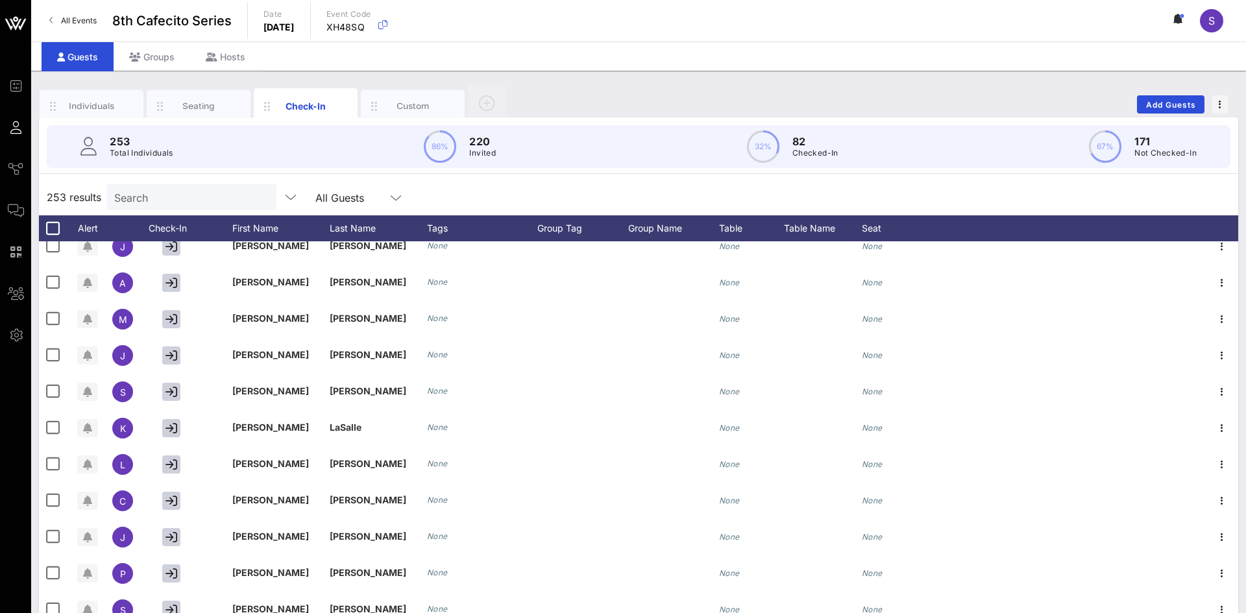
click at [149, 203] on input "Search" at bounding box center [190, 197] width 152 height 17
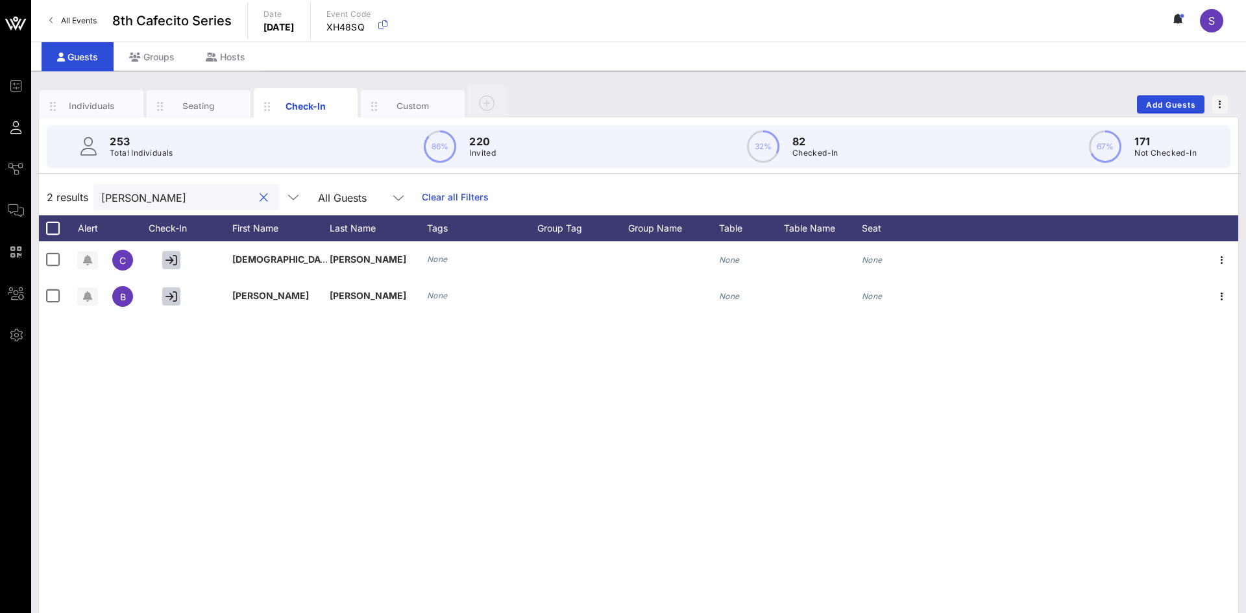
scroll to position [0, 0]
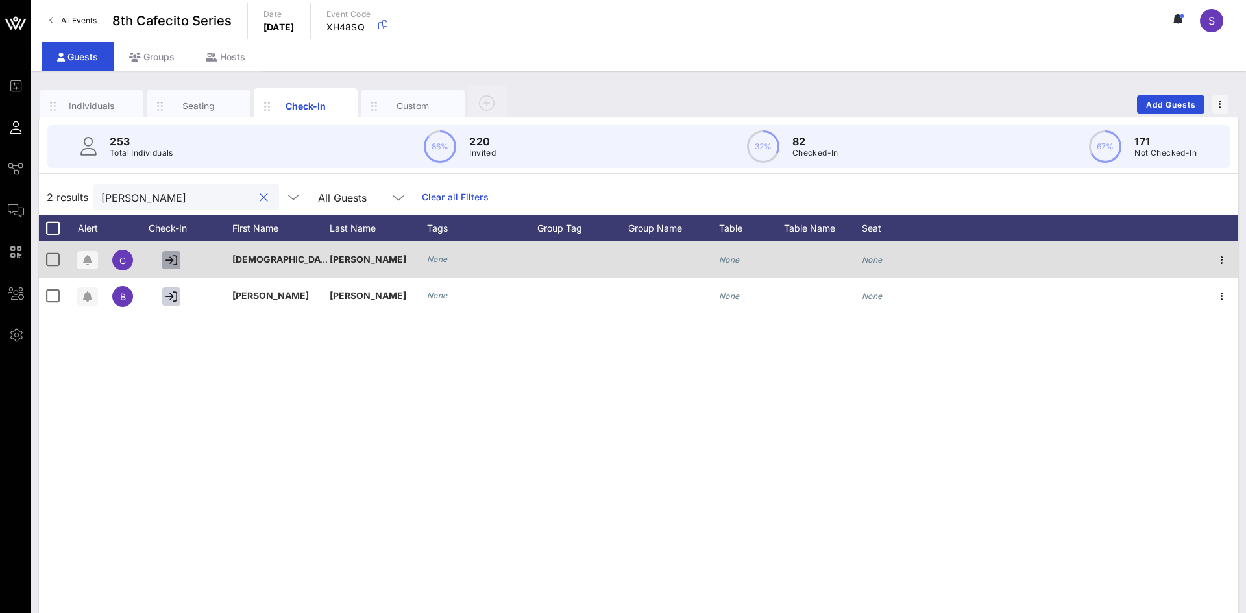
click at [167, 265] on icon "button" at bounding box center [172, 260] width 12 height 12
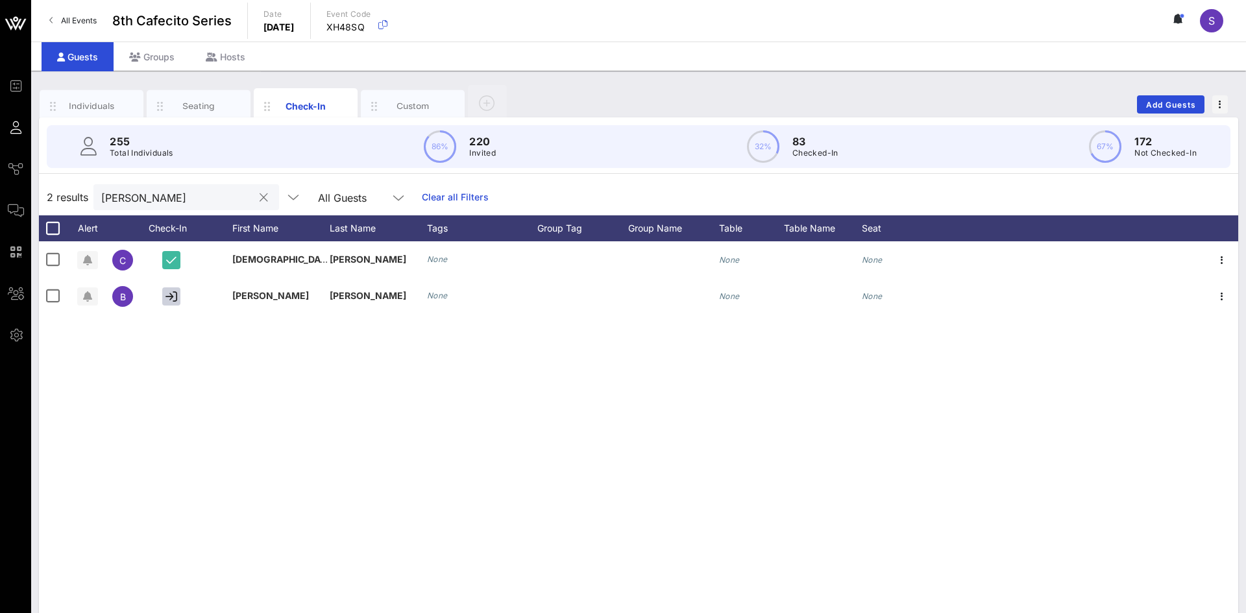
click at [151, 200] on input "[PERSON_NAME]" at bounding box center [177, 197] width 152 height 17
type input "r"
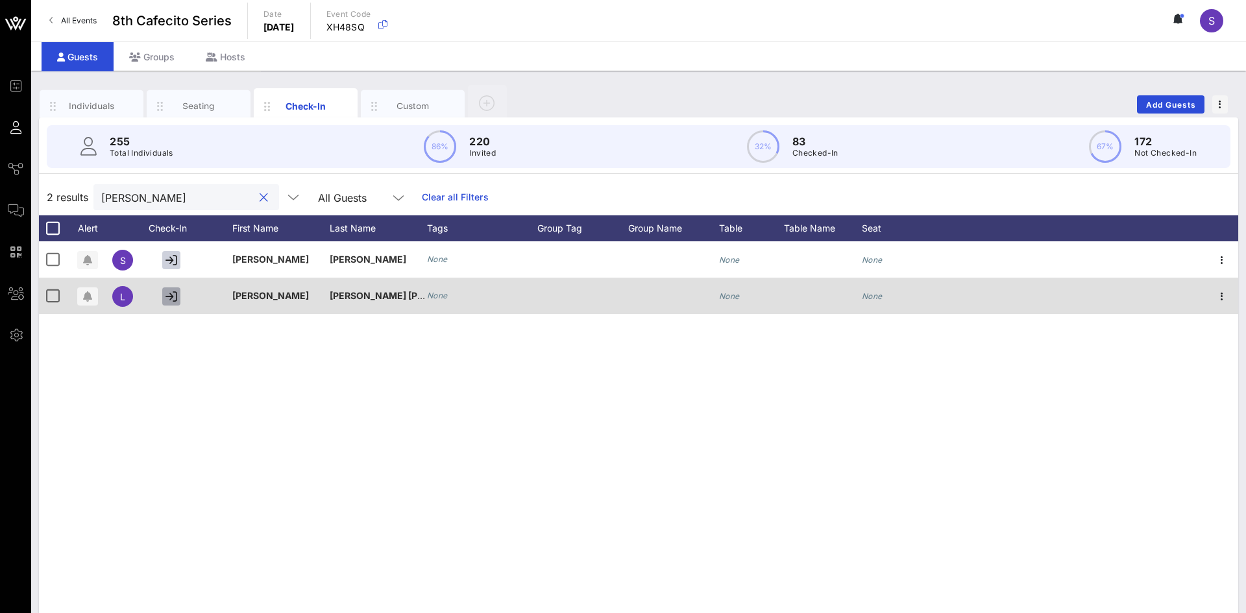
click at [169, 292] on icon "button" at bounding box center [172, 297] width 12 height 12
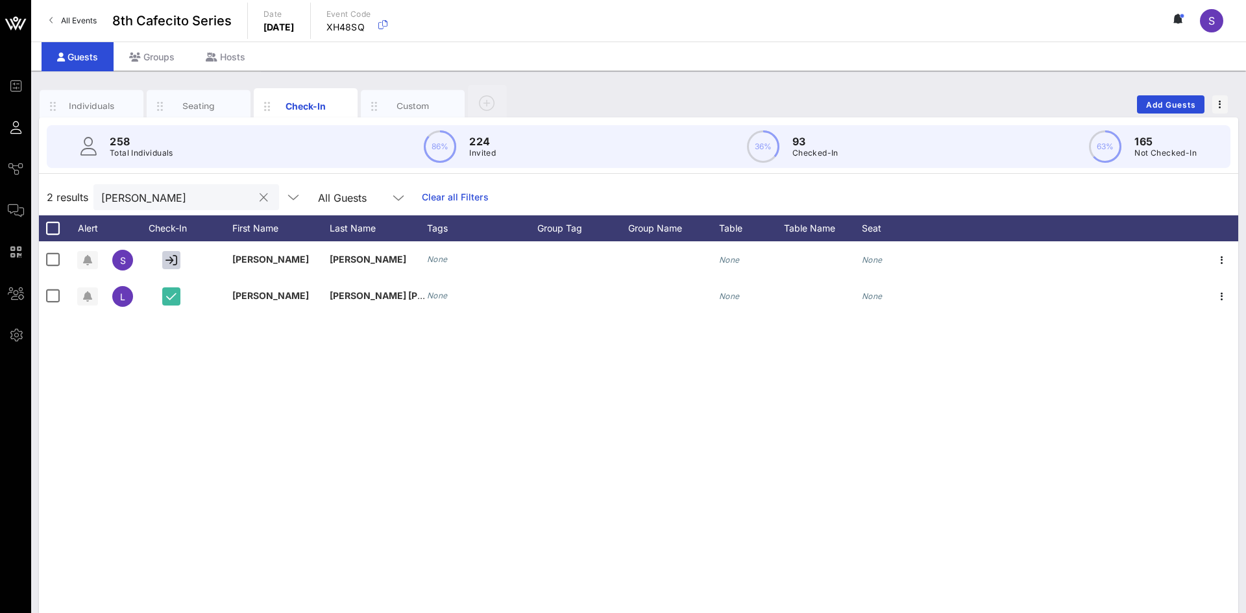
click at [148, 197] on input "[PERSON_NAME]" at bounding box center [177, 197] width 152 height 17
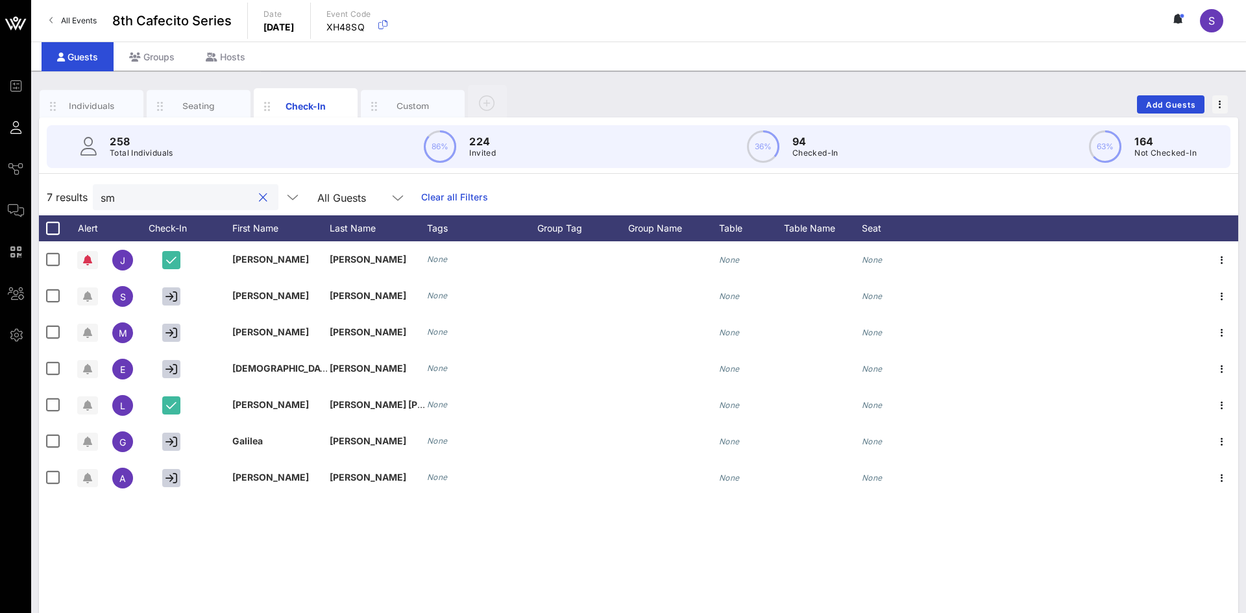
type input "s"
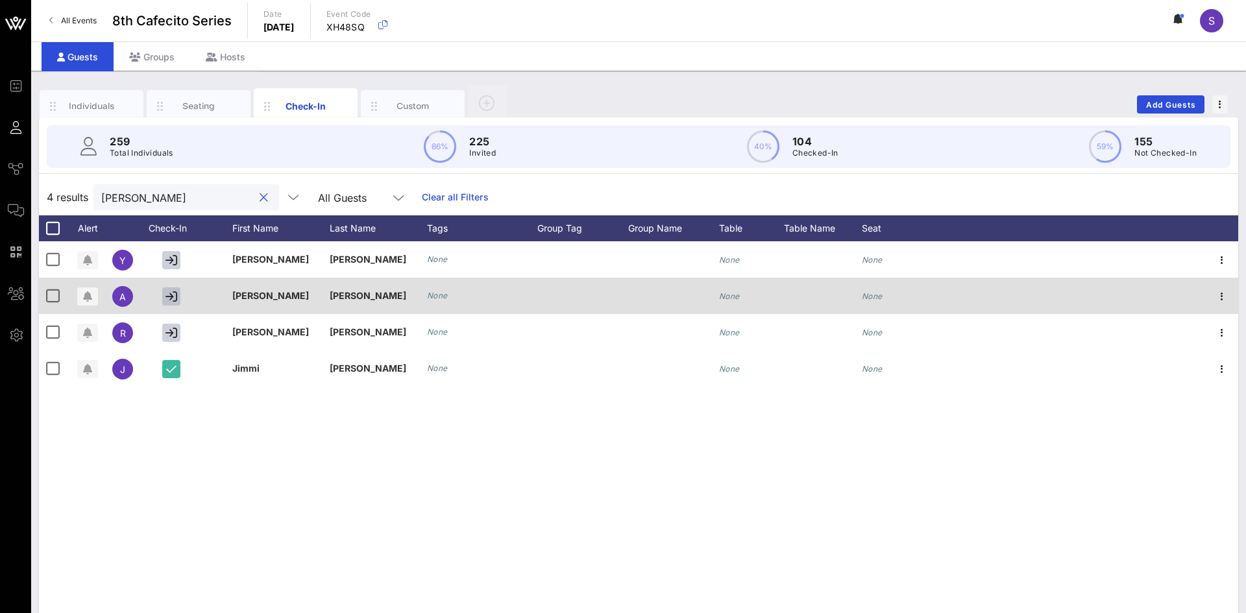
type input "[PERSON_NAME]"
click at [173, 296] on icon "button" at bounding box center [172, 297] width 12 height 12
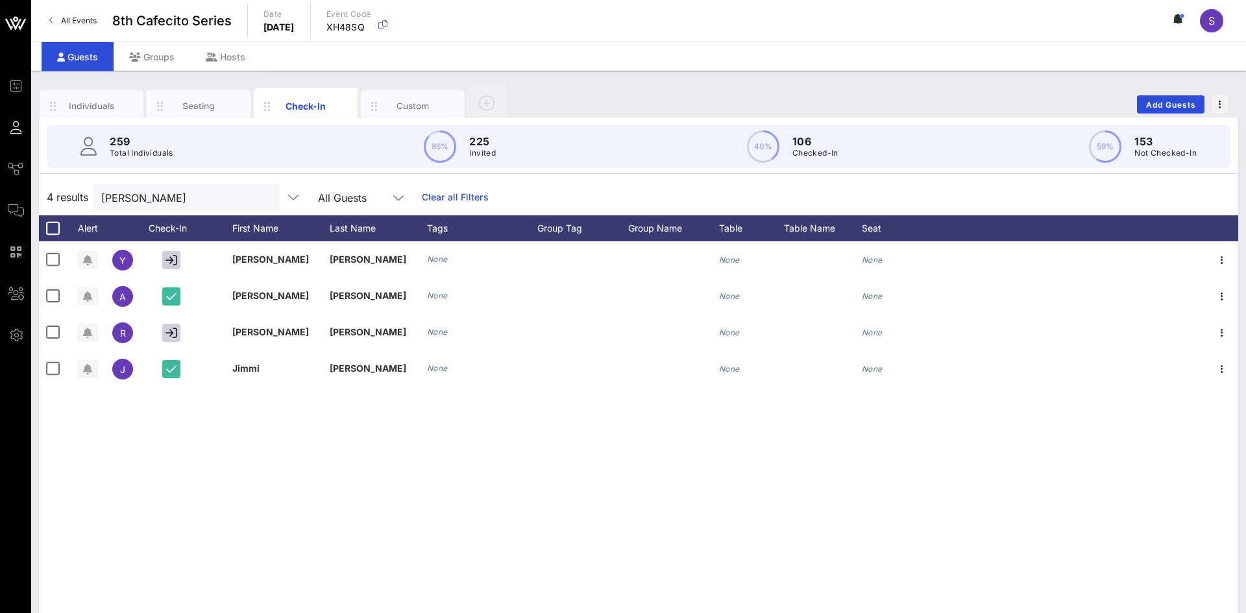
click at [190, 124] on div "259 Total Individuals 86% 225 Invited 40% 106 Checked-In 59% 153 Not Checked-In" at bounding box center [638, 146] width 1215 height 58
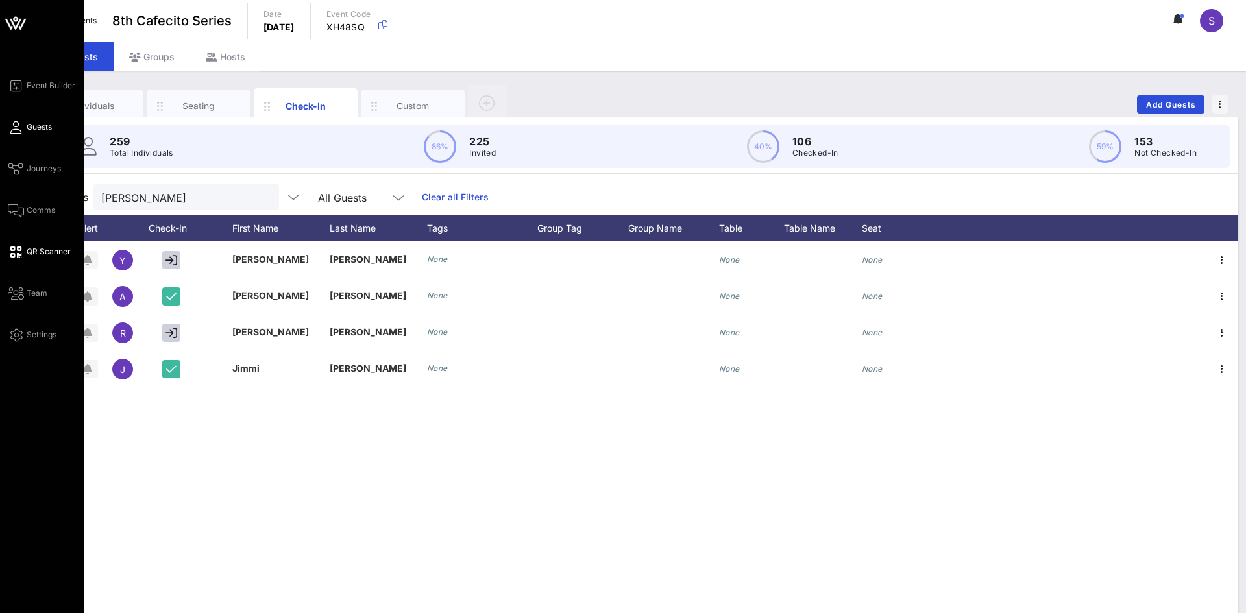
click at [18, 251] on icon at bounding box center [16, 252] width 16 height 2
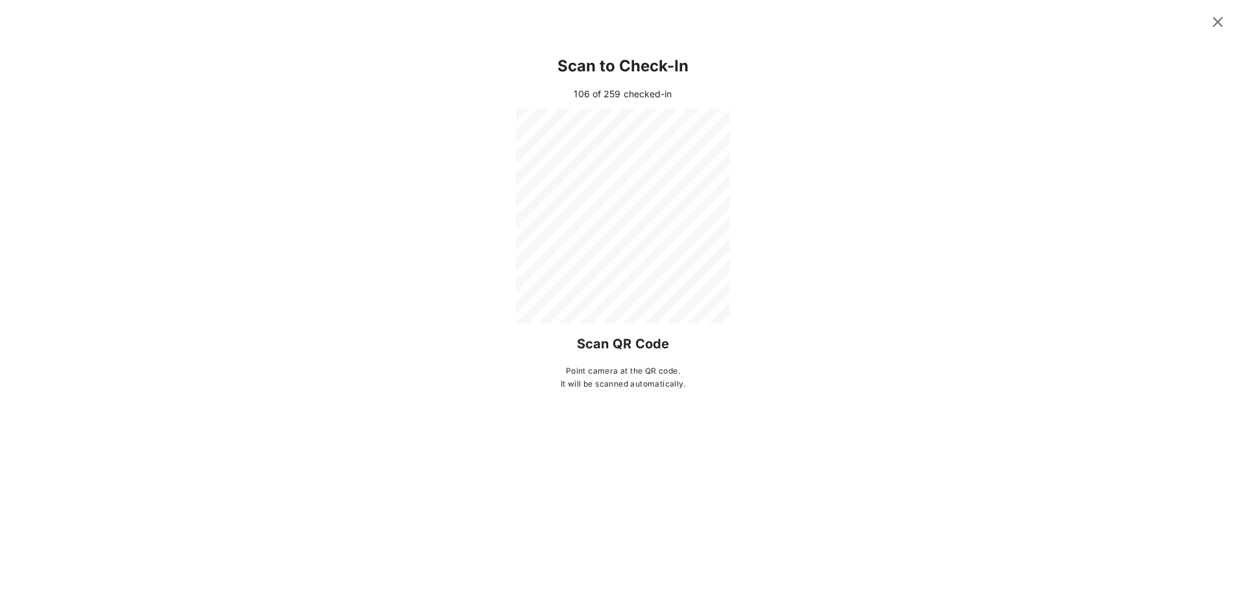
click at [1218, 27] on icon at bounding box center [1218, 21] width 23 height 23
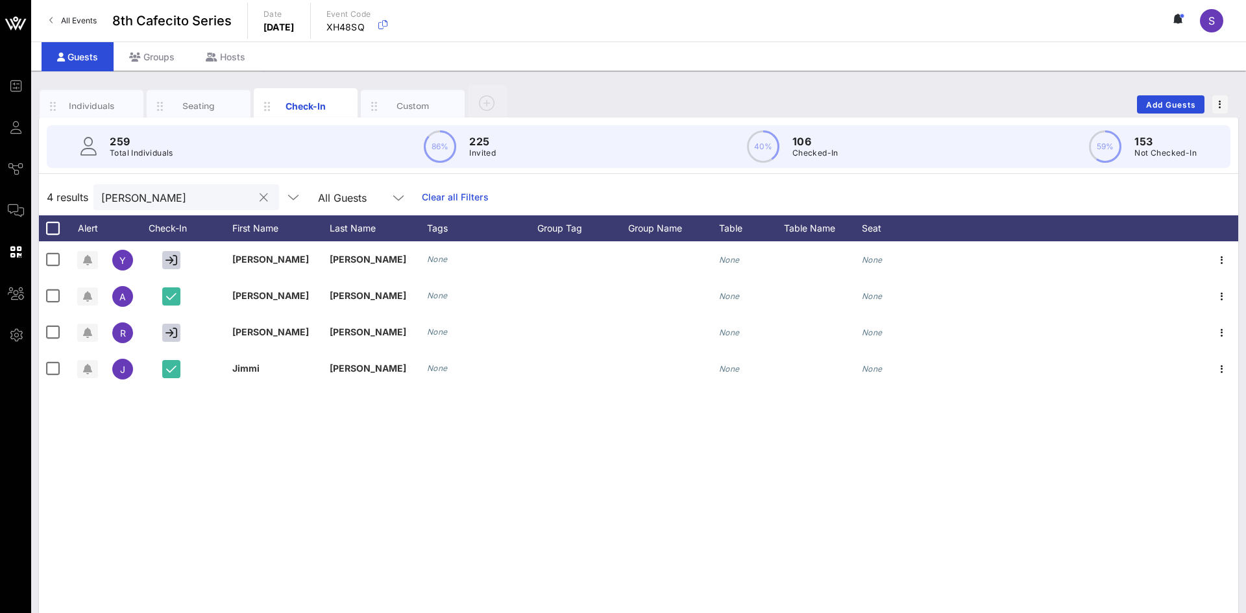
click at [144, 204] on input "[PERSON_NAME]" at bounding box center [177, 197] width 152 height 17
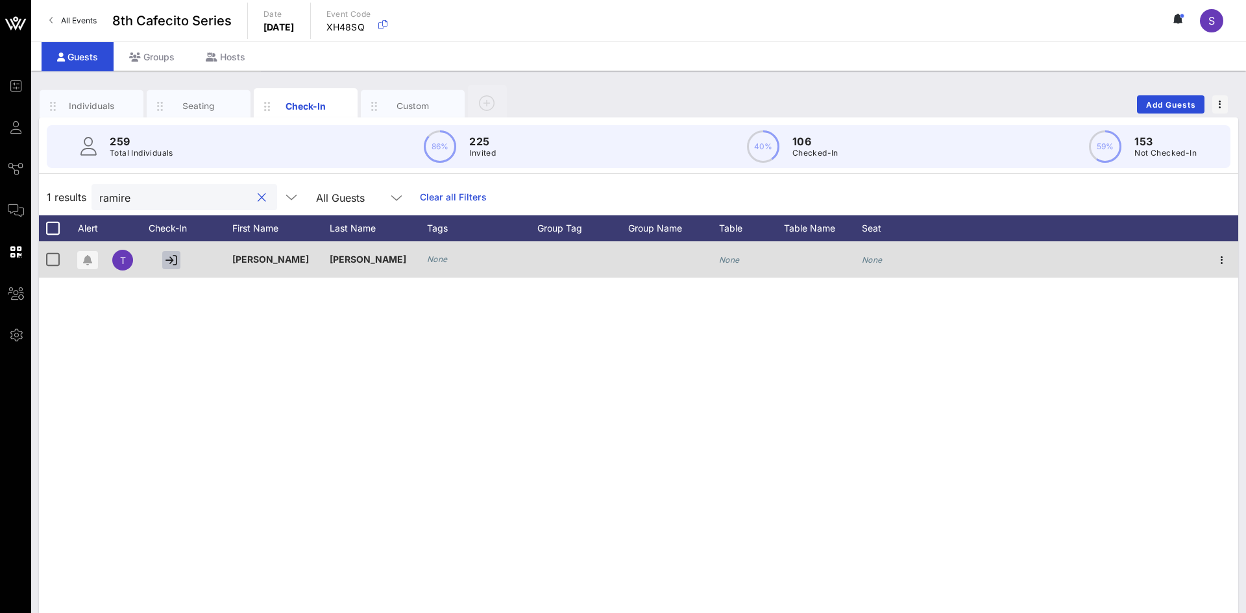
type input "ramire"
click at [166, 254] on button "button" at bounding box center [171, 260] width 18 height 18
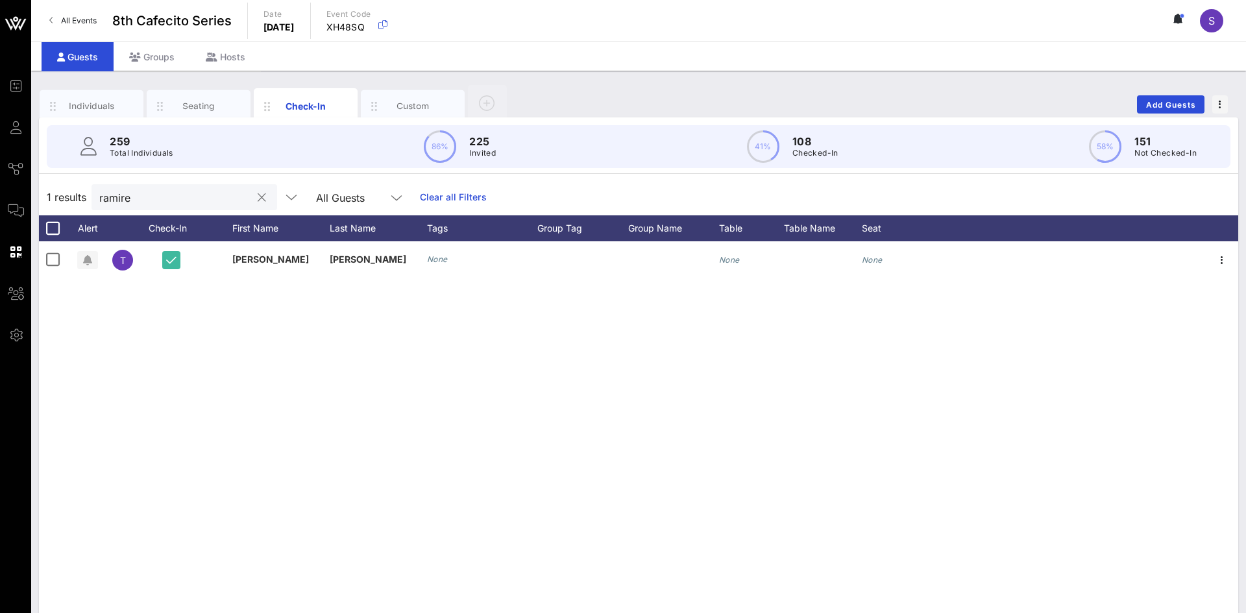
click at [177, 204] on input "ramire" at bounding box center [175, 197] width 152 height 17
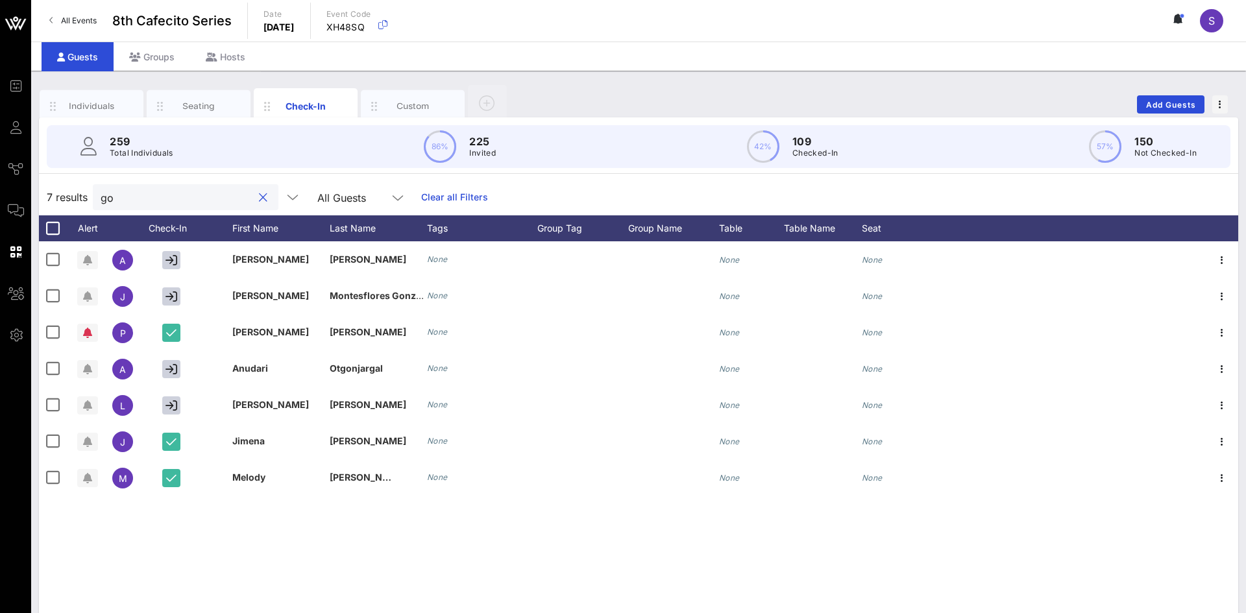
type input "g"
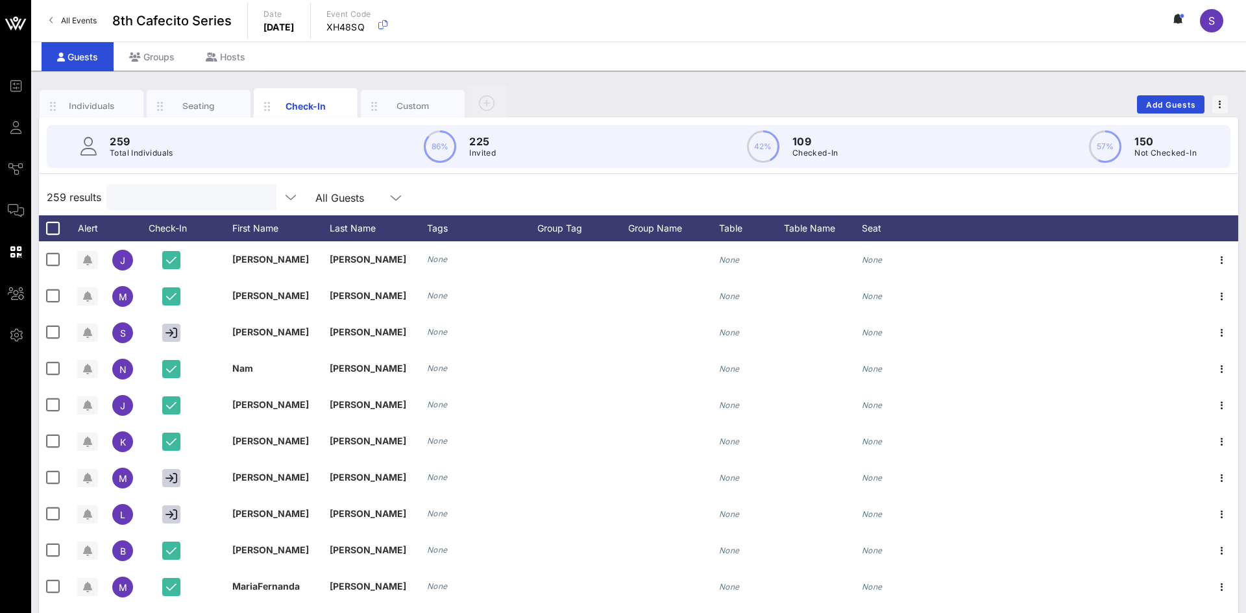
type input "p"
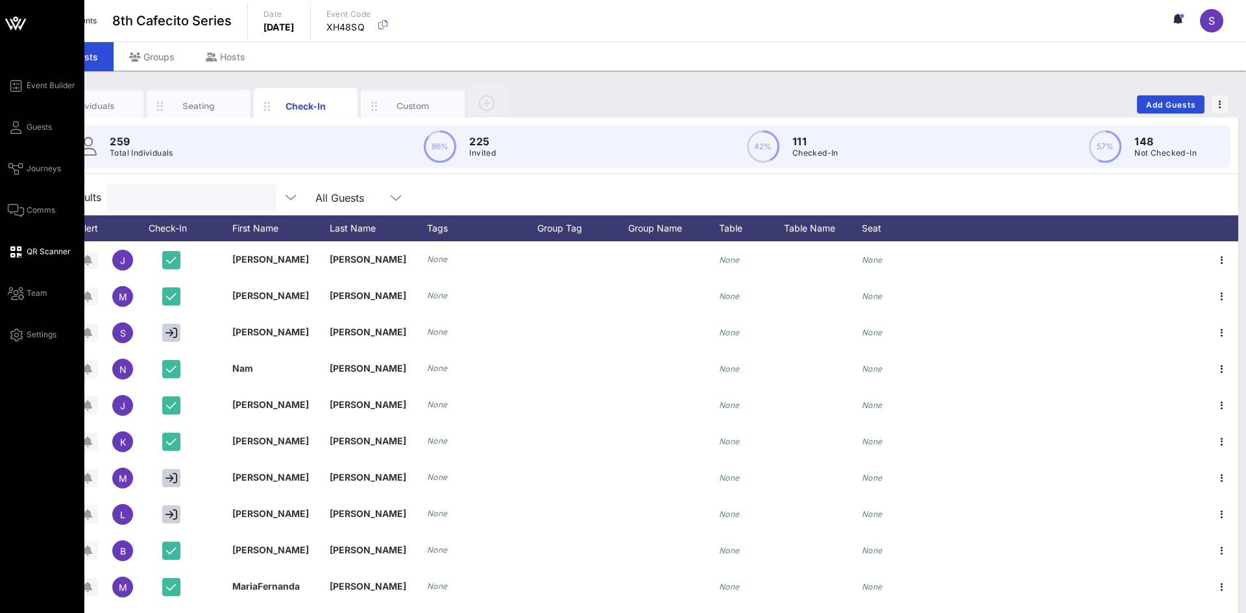
click at [51, 256] on span "QR Scanner" at bounding box center [49, 252] width 44 height 12
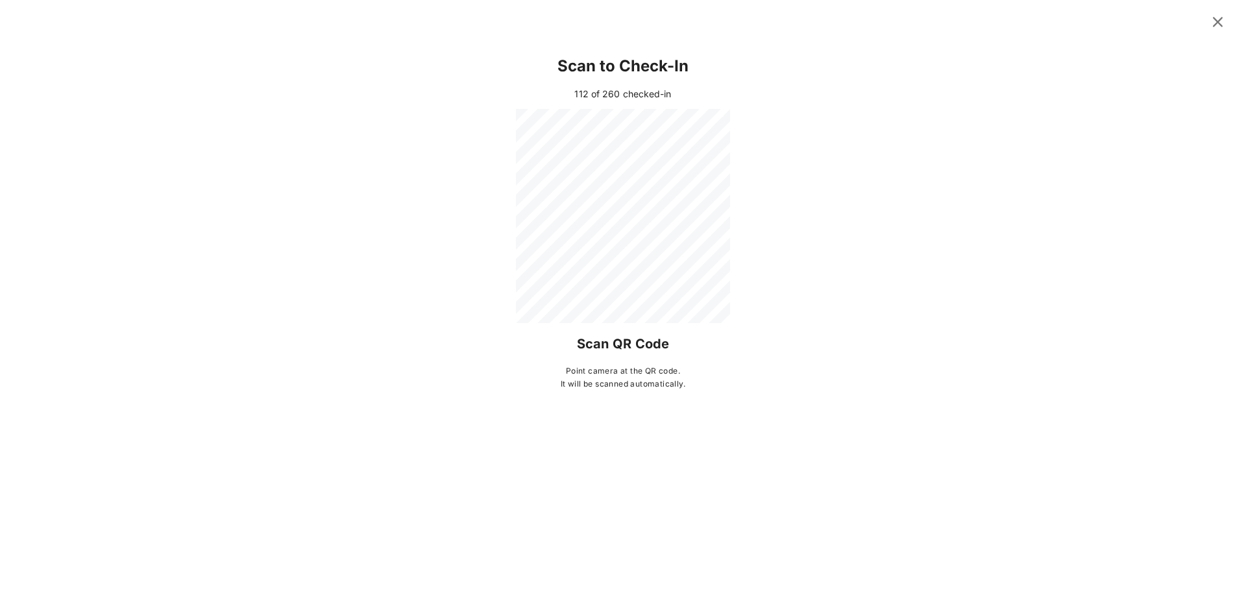
click at [1221, 22] on icon at bounding box center [1218, 22] width 16 height 18
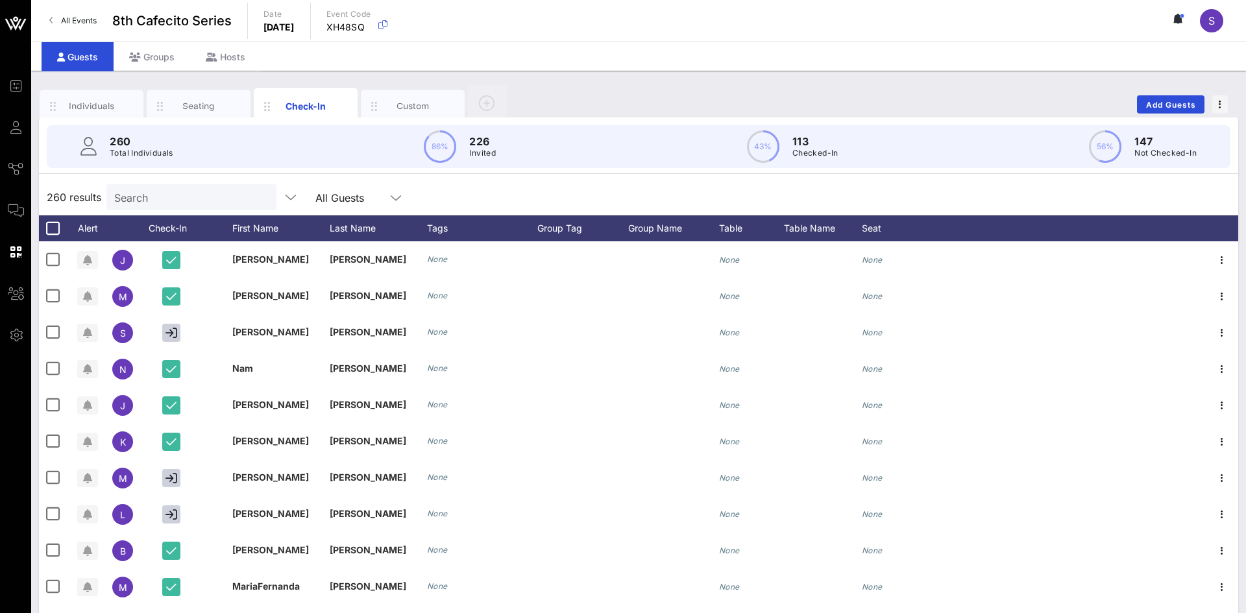
click at [238, 195] on input "Search" at bounding box center [190, 197] width 152 height 17
type input "r"
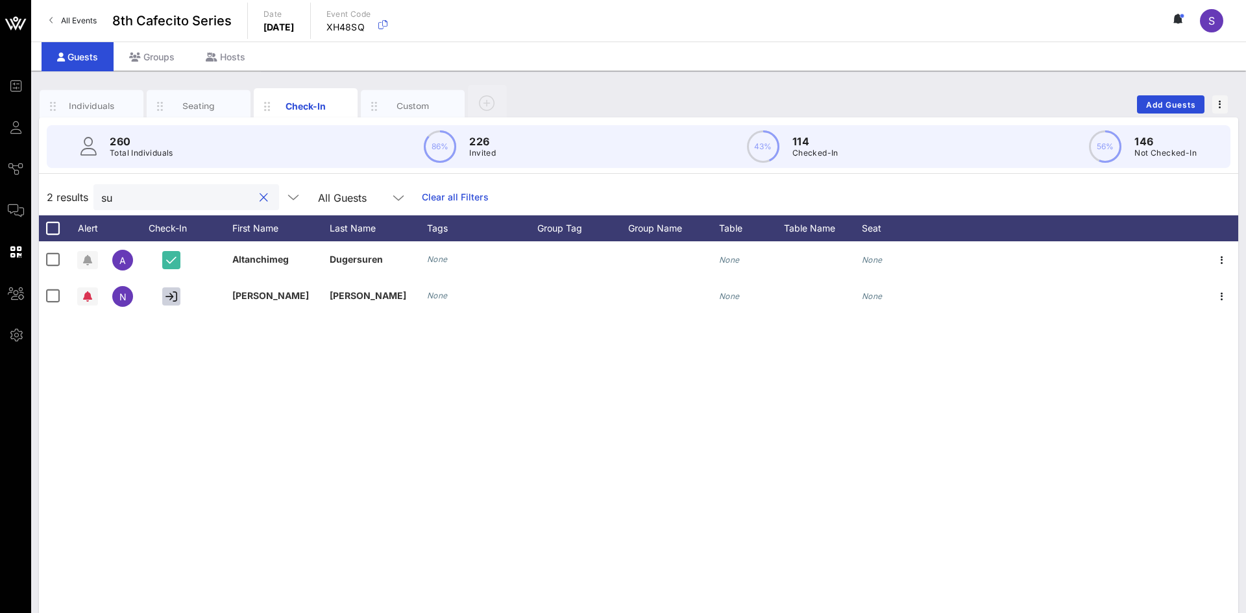
type input "s"
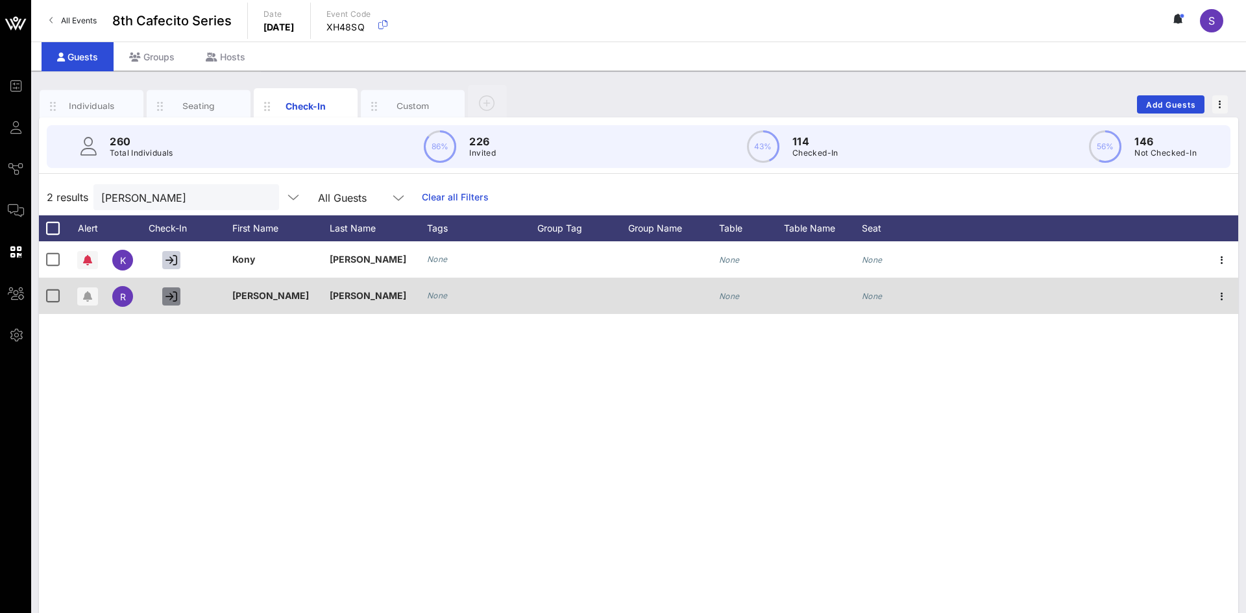
click at [174, 296] on icon "button" at bounding box center [172, 297] width 12 height 12
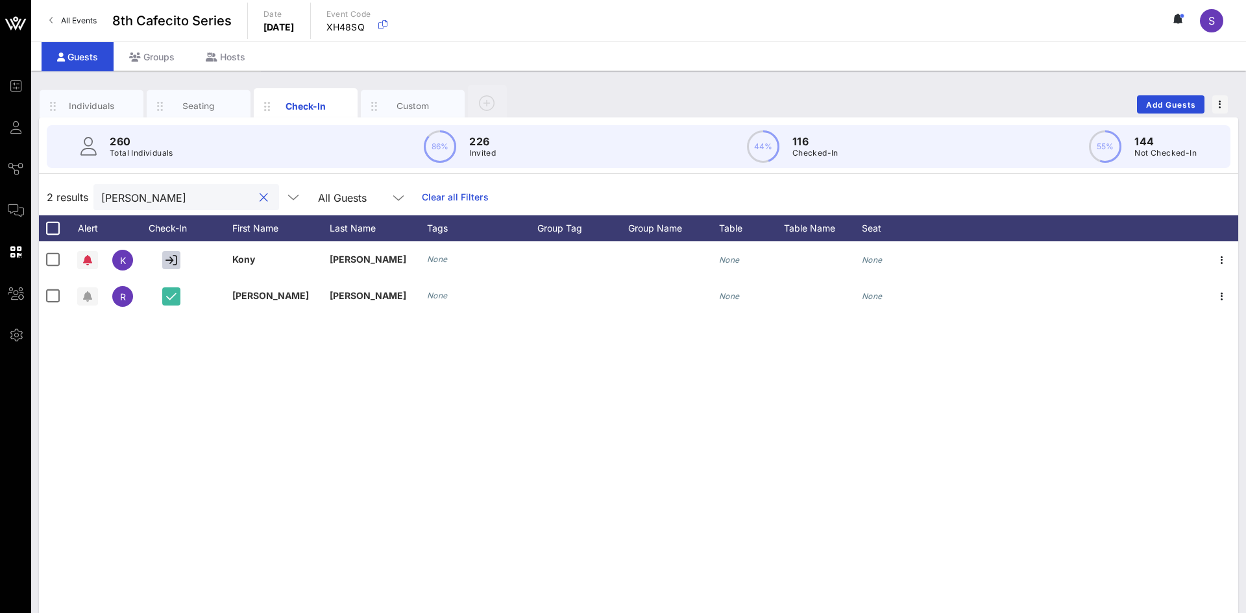
click at [156, 204] on input "[PERSON_NAME]" at bounding box center [177, 197] width 152 height 17
type input "s"
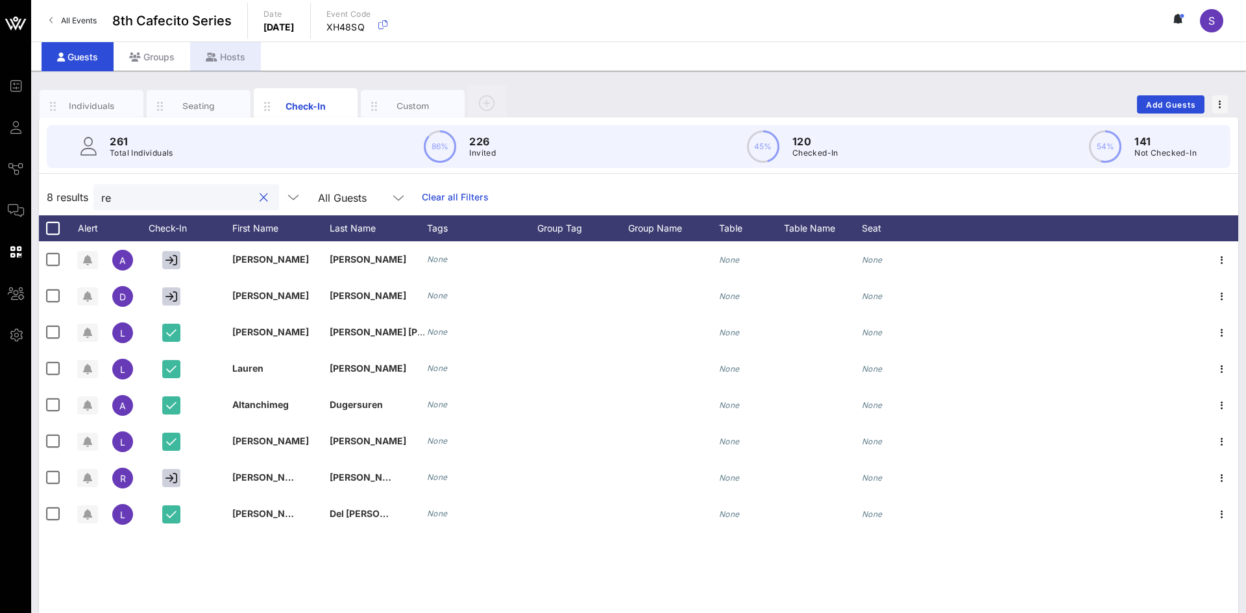
type input "r"
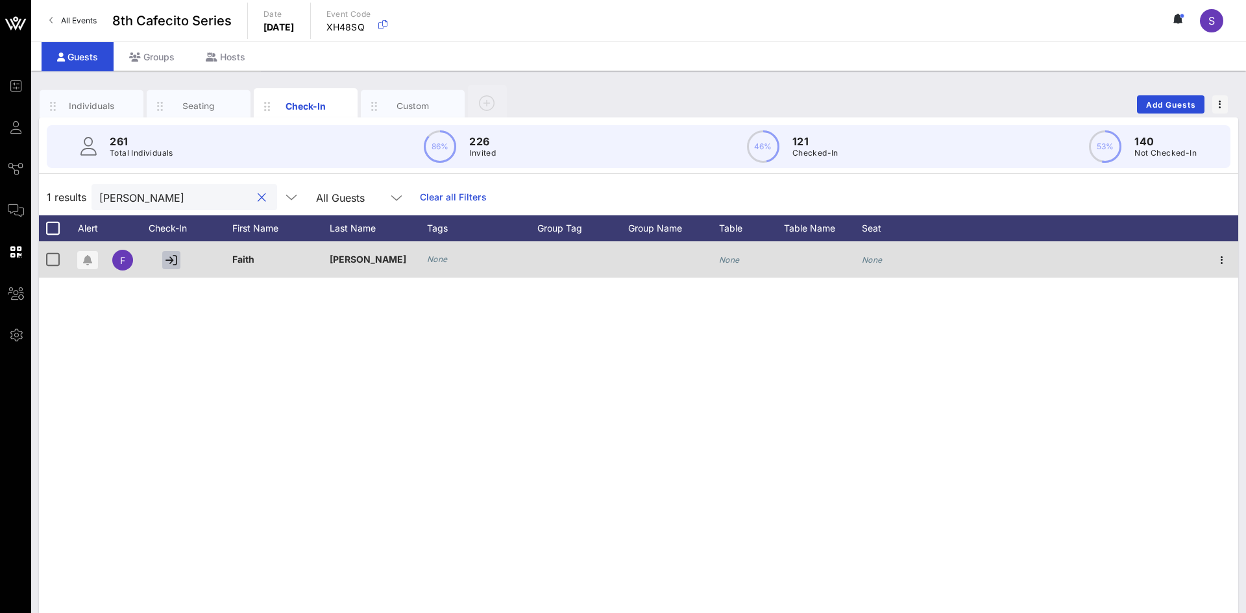
type input "[PERSON_NAME]"
click at [176, 260] on icon "button" at bounding box center [172, 260] width 12 height 12
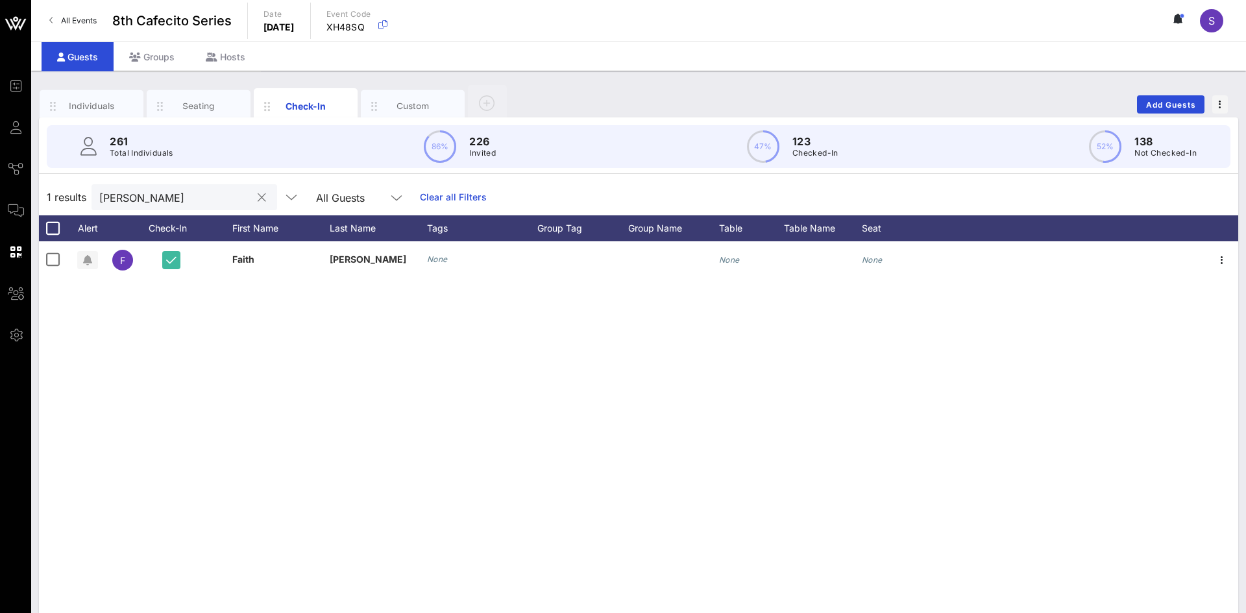
click at [156, 195] on input "[PERSON_NAME]" at bounding box center [175, 197] width 152 height 17
